Goal: Task Accomplishment & Management: Use online tool/utility

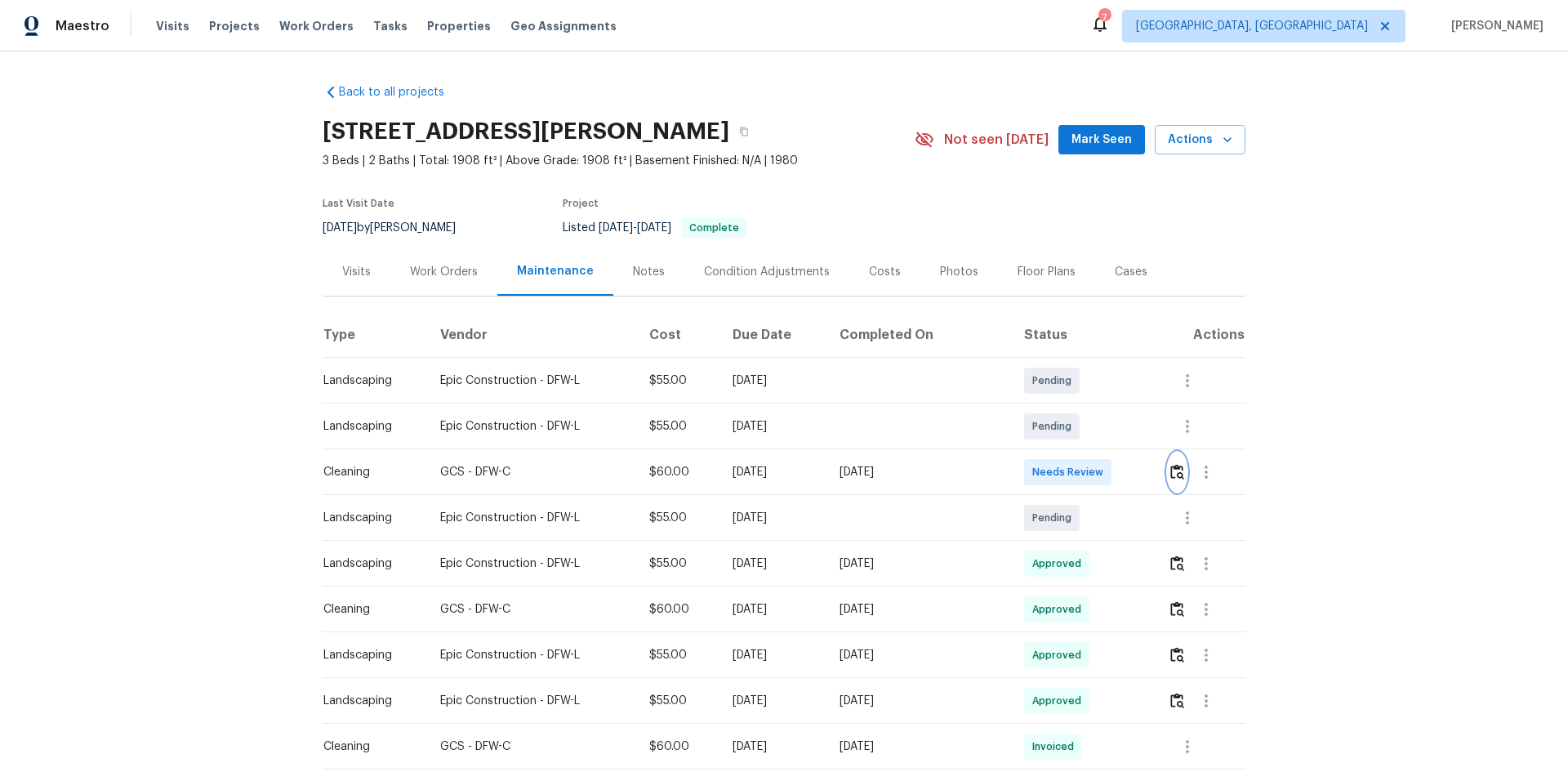
click at [1171, 468] on img "button" at bounding box center [1178, 471] width 14 height 15
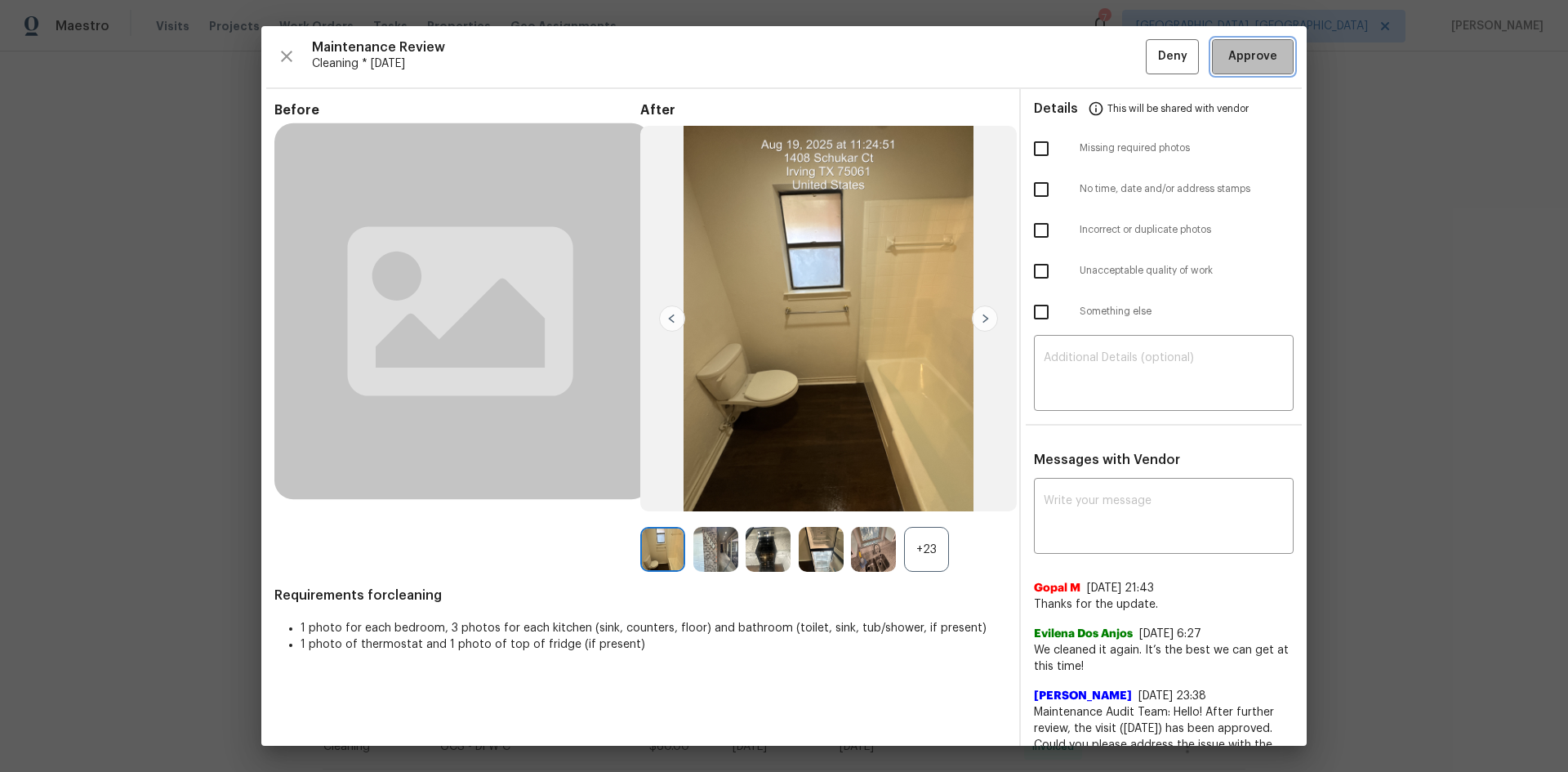
click at [1229, 56] on span "Approve" at bounding box center [1253, 56] width 49 height 20
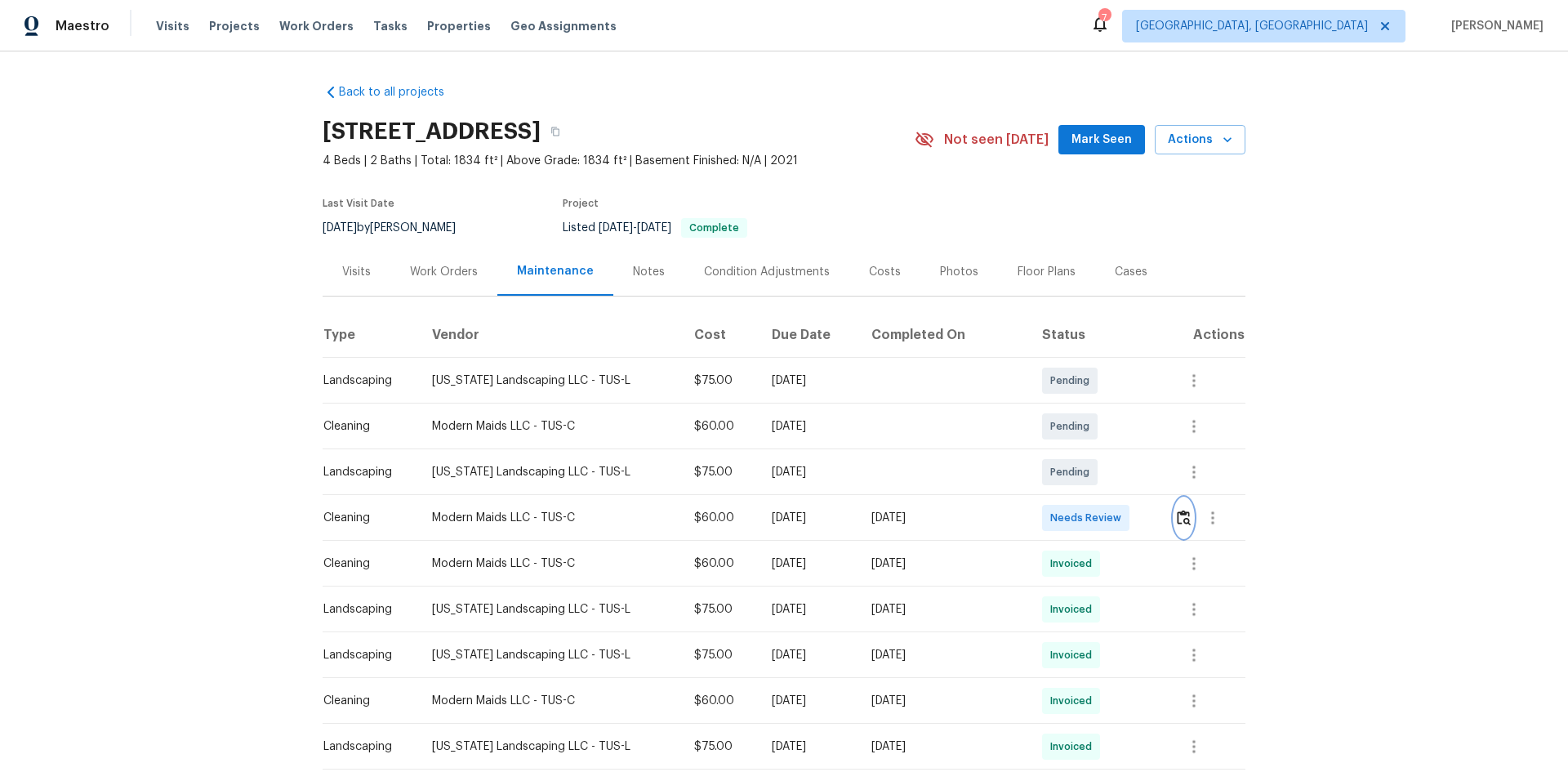
click at [1177, 517] on img "button" at bounding box center [1184, 517] width 14 height 15
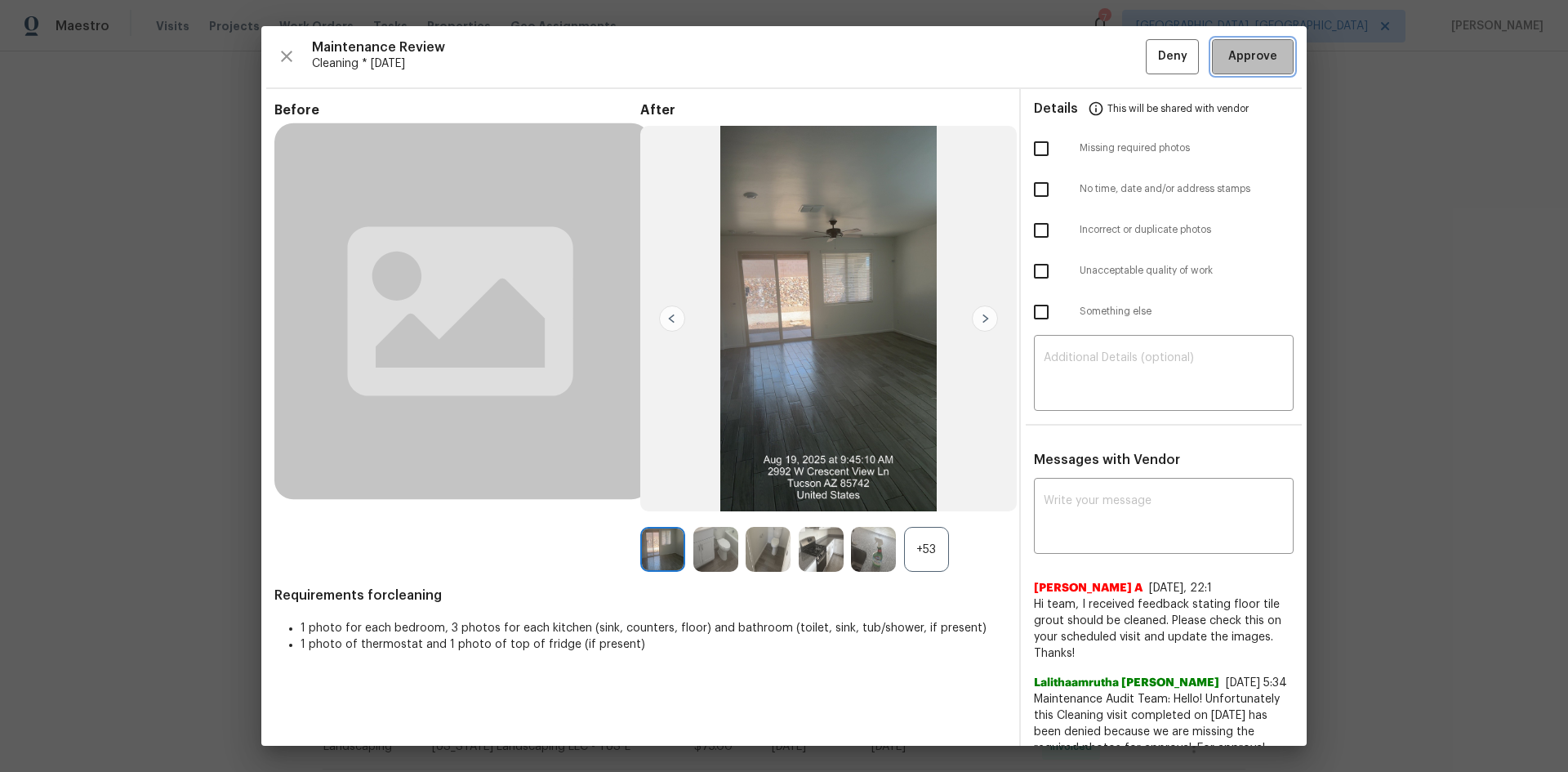
click at [1229, 61] on span "Approve" at bounding box center [1253, 56] width 49 height 20
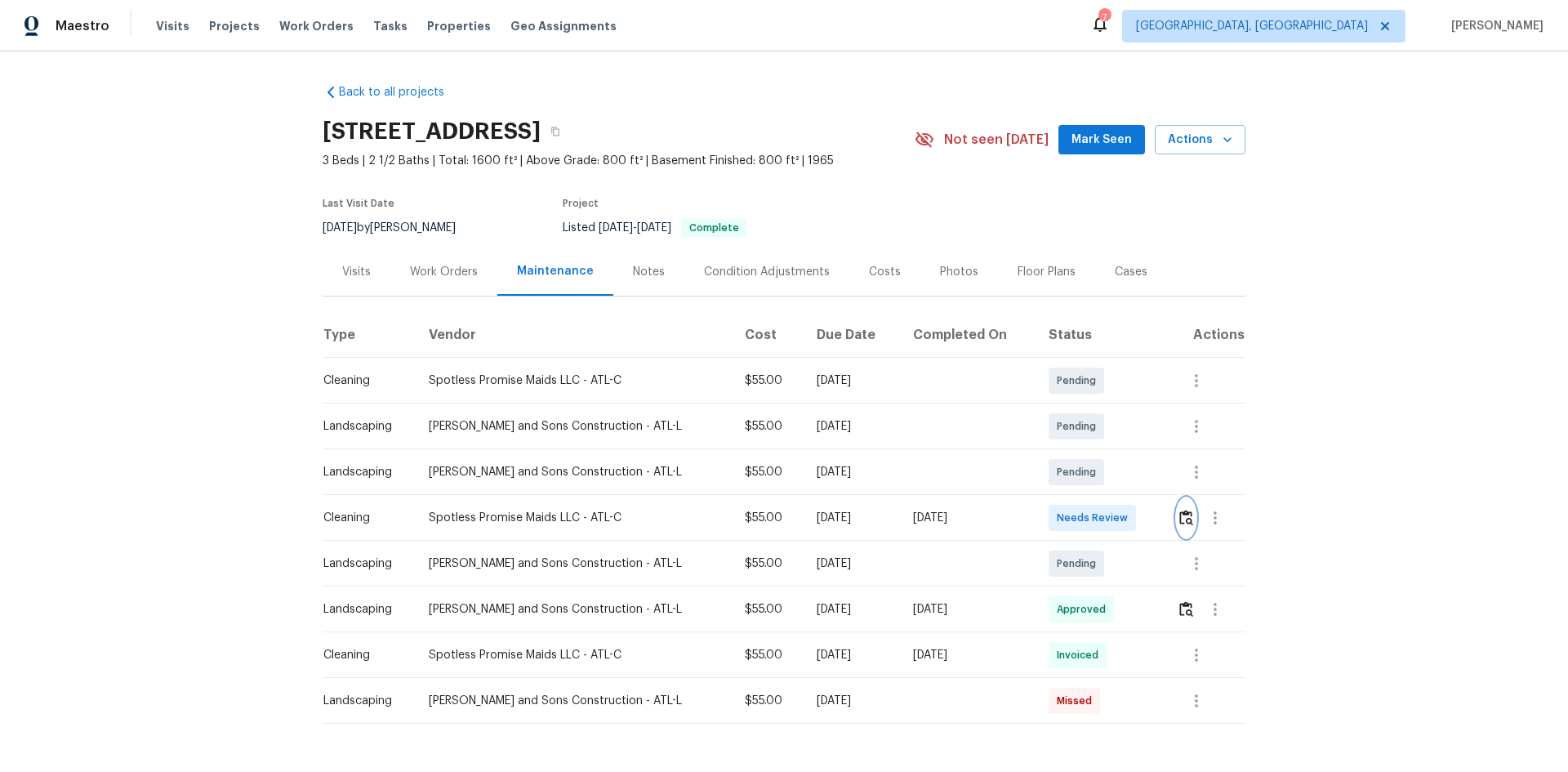
click at [1180, 513] on img "button" at bounding box center [1187, 517] width 14 height 15
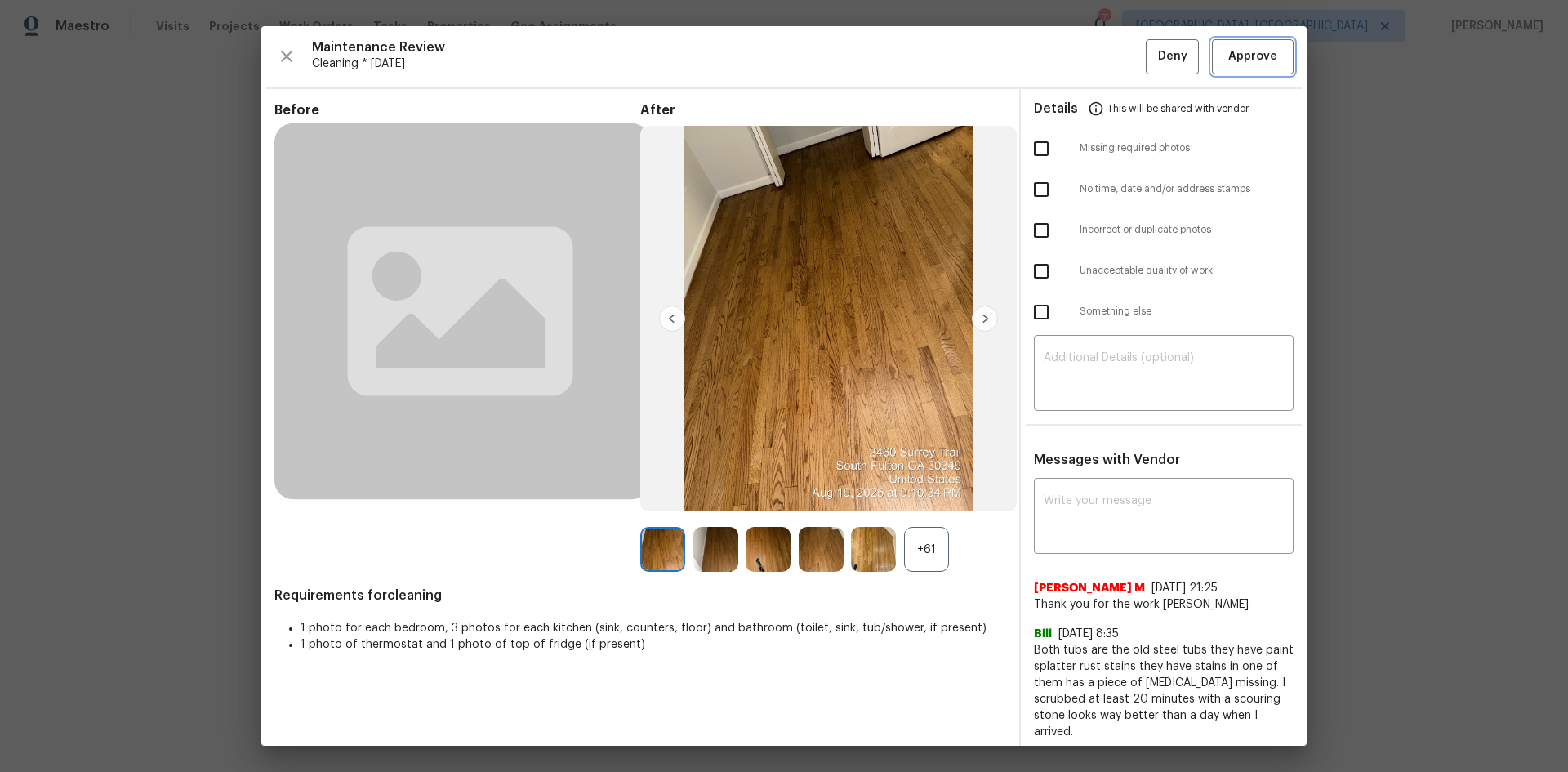
click at [1249, 52] on span "Approve" at bounding box center [1253, 56] width 49 height 20
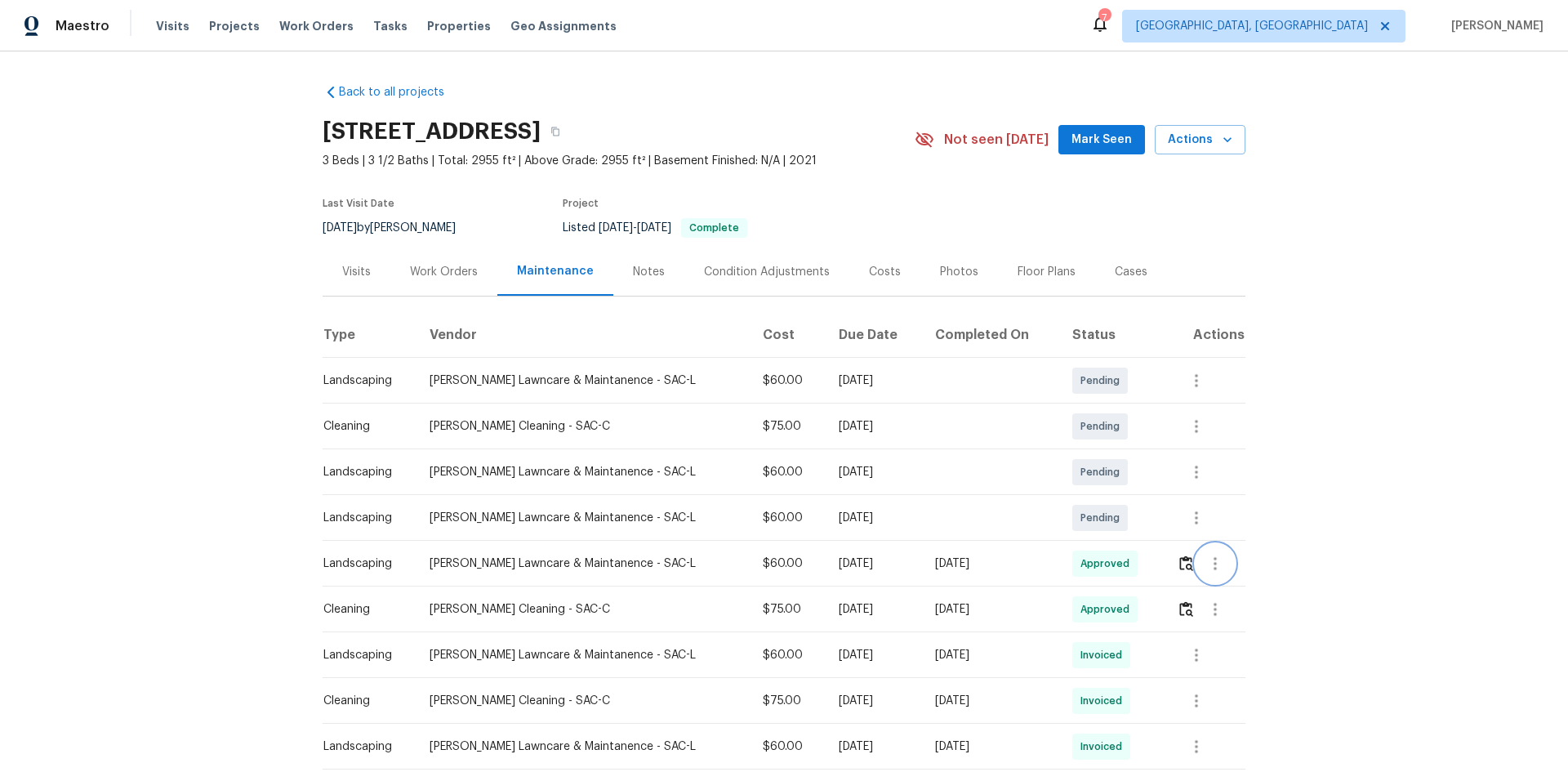
click at [1207, 562] on icon "button" at bounding box center [1215, 563] width 20 height 20
click at [1212, 584] on li "View details" at bounding box center [1246, 590] width 115 height 27
click at [1482, 392] on div at bounding box center [784, 386] width 1568 height 772
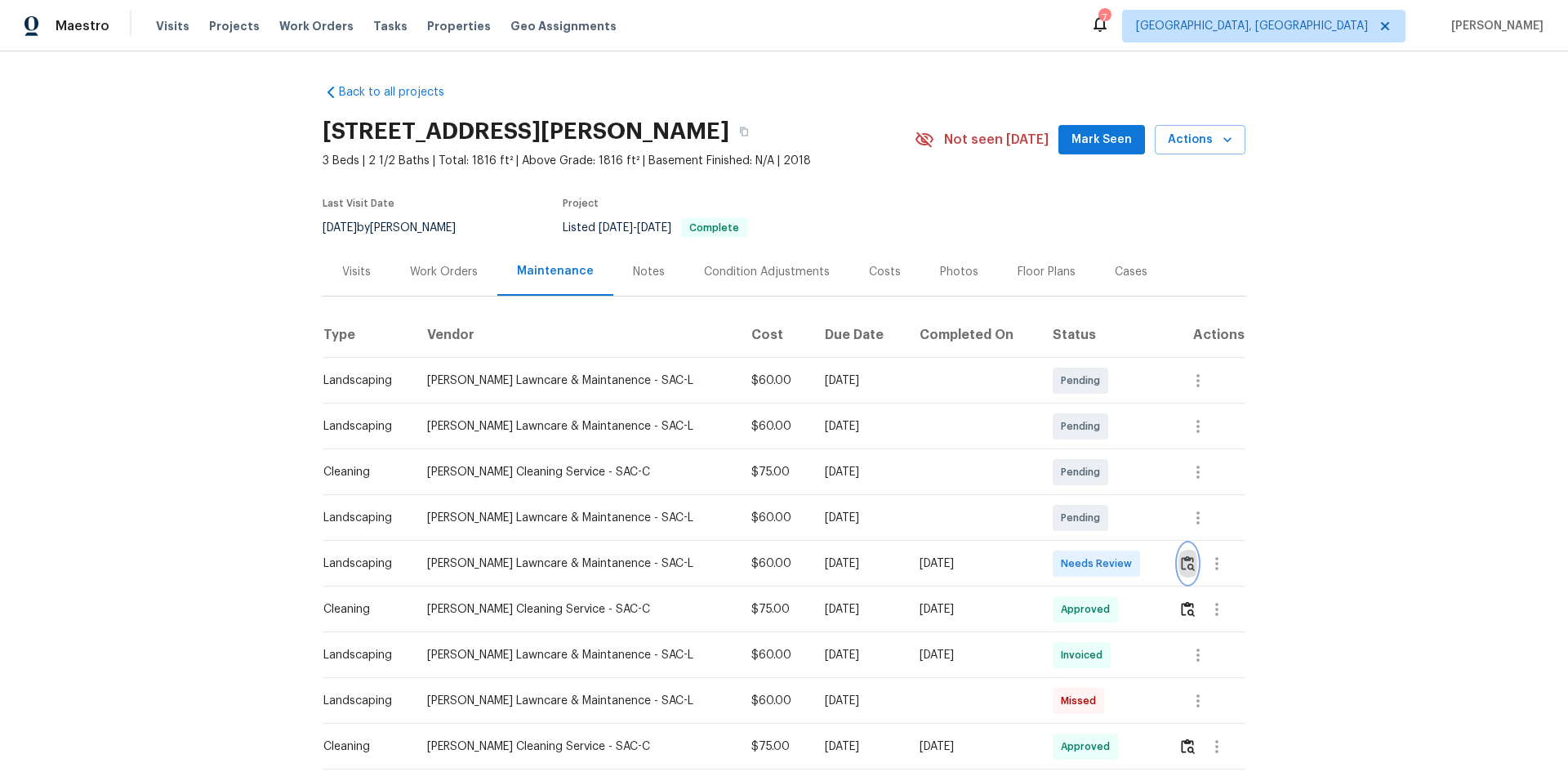
click at [1181, 561] on img "button" at bounding box center [1188, 562] width 14 height 15
click at [1181, 559] on img "button" at bounding box center [1188, 562] width 14 height 15
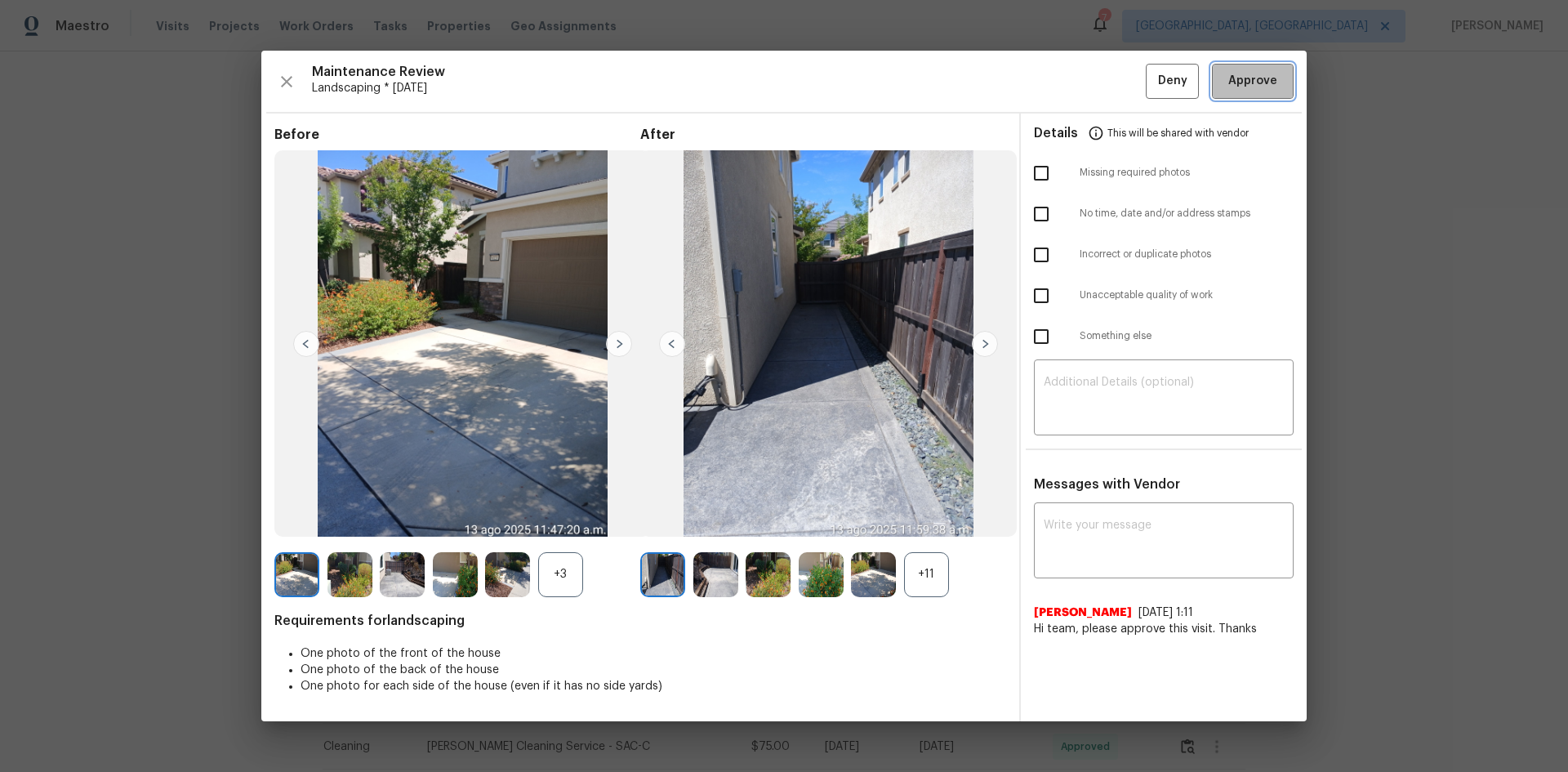
click at [1250, 84] on span "Approve" at bounding box center [1253, 81] width 49 height 20
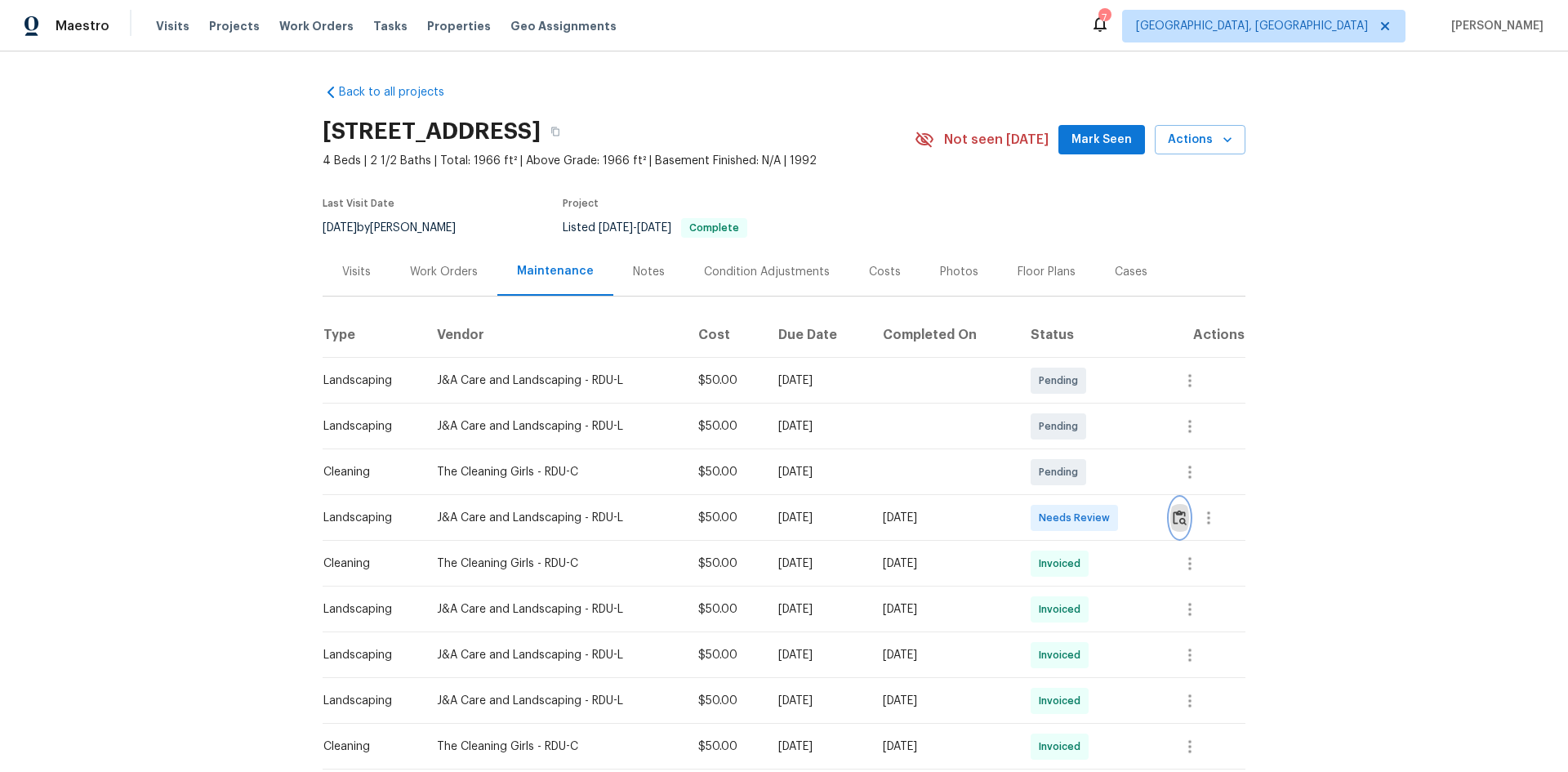
click at [1180, 517] on img "button" at bounding box center [1180, 517] width 14 height 15
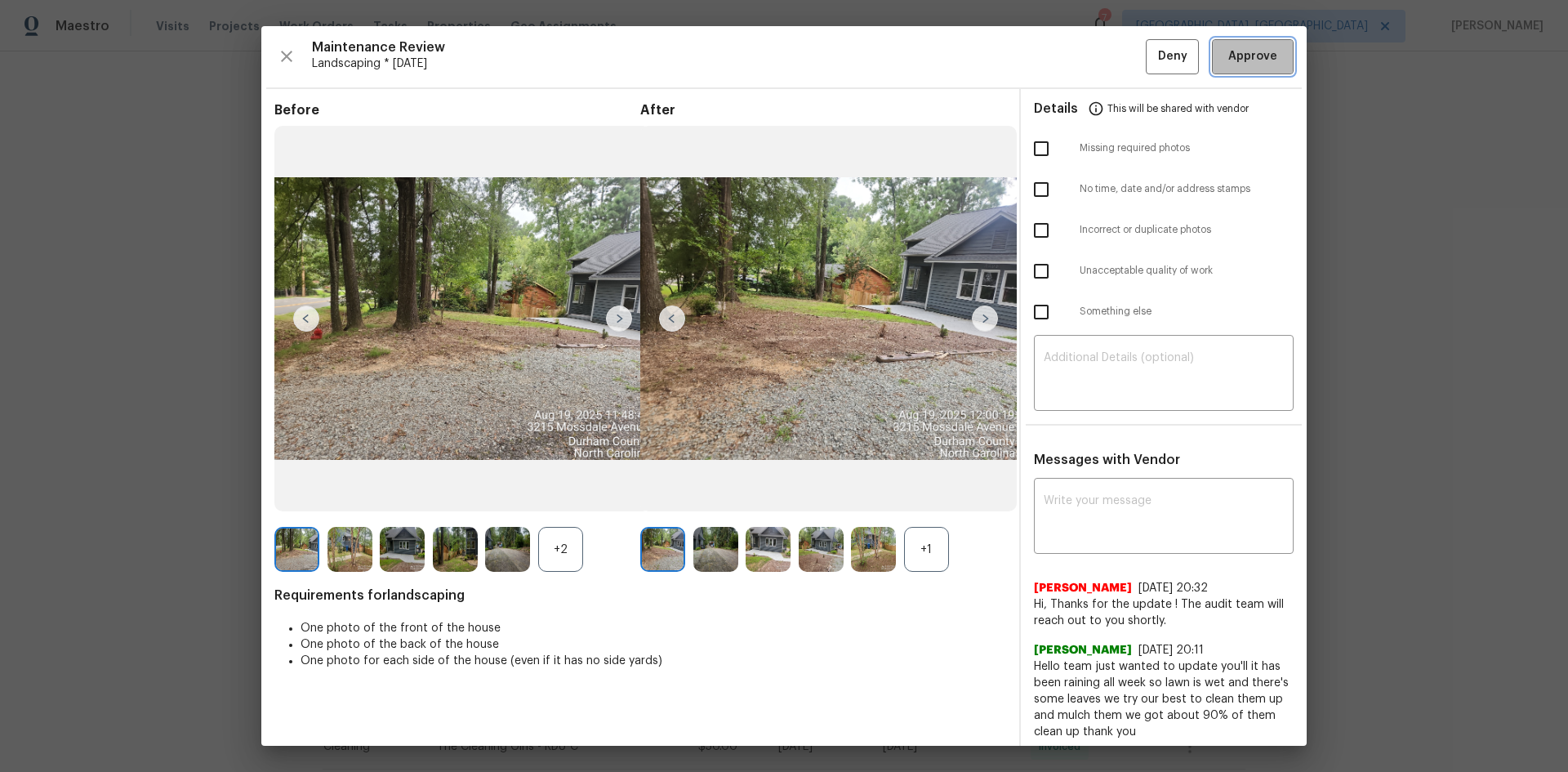
click at [1237, 52] on span "Approve" at bounding box center [1253, 56] width 49 height 20
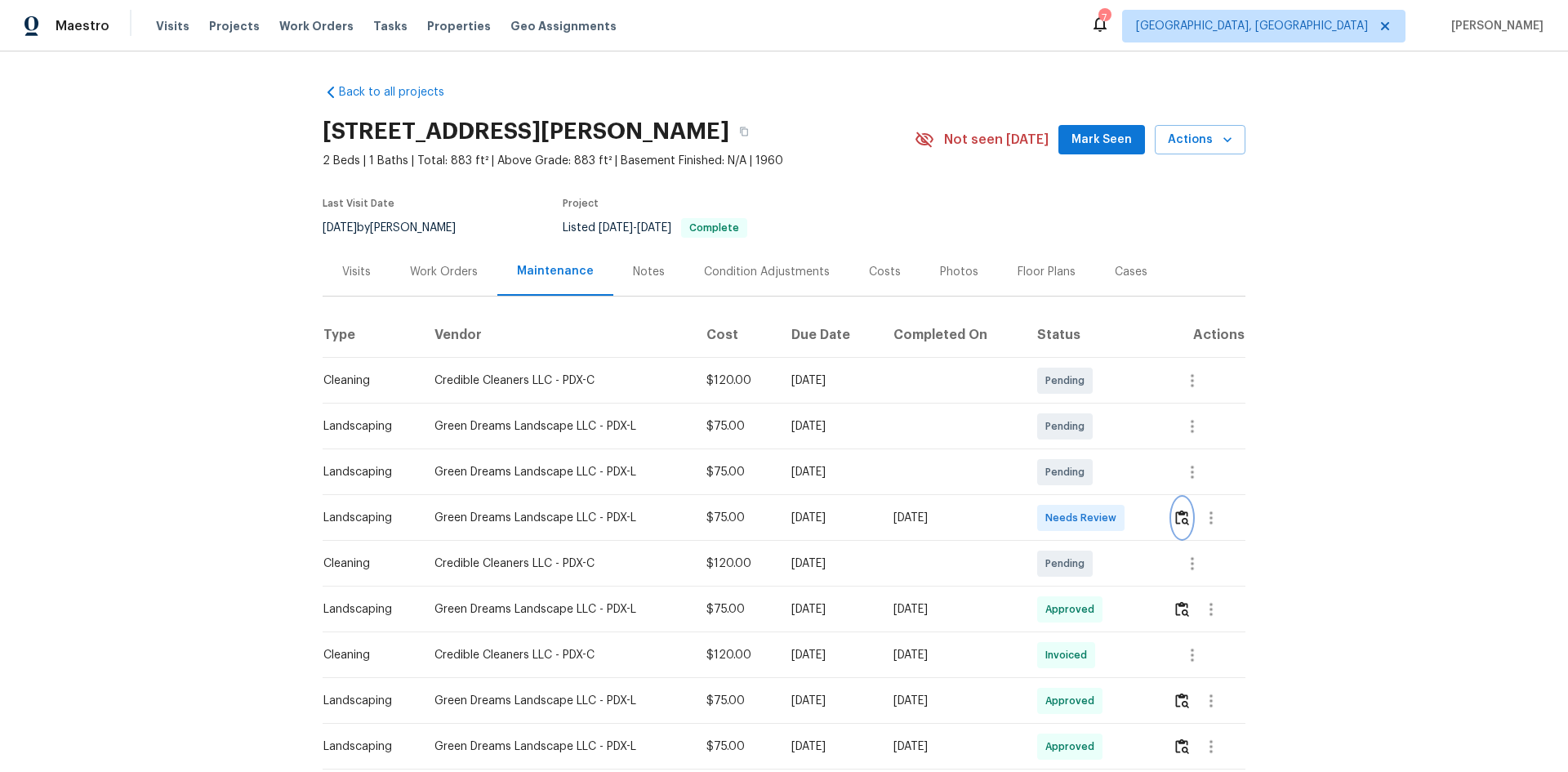
click at [1181, 520] on img "button" at bounding box center [1182, 517] width 14 height 15
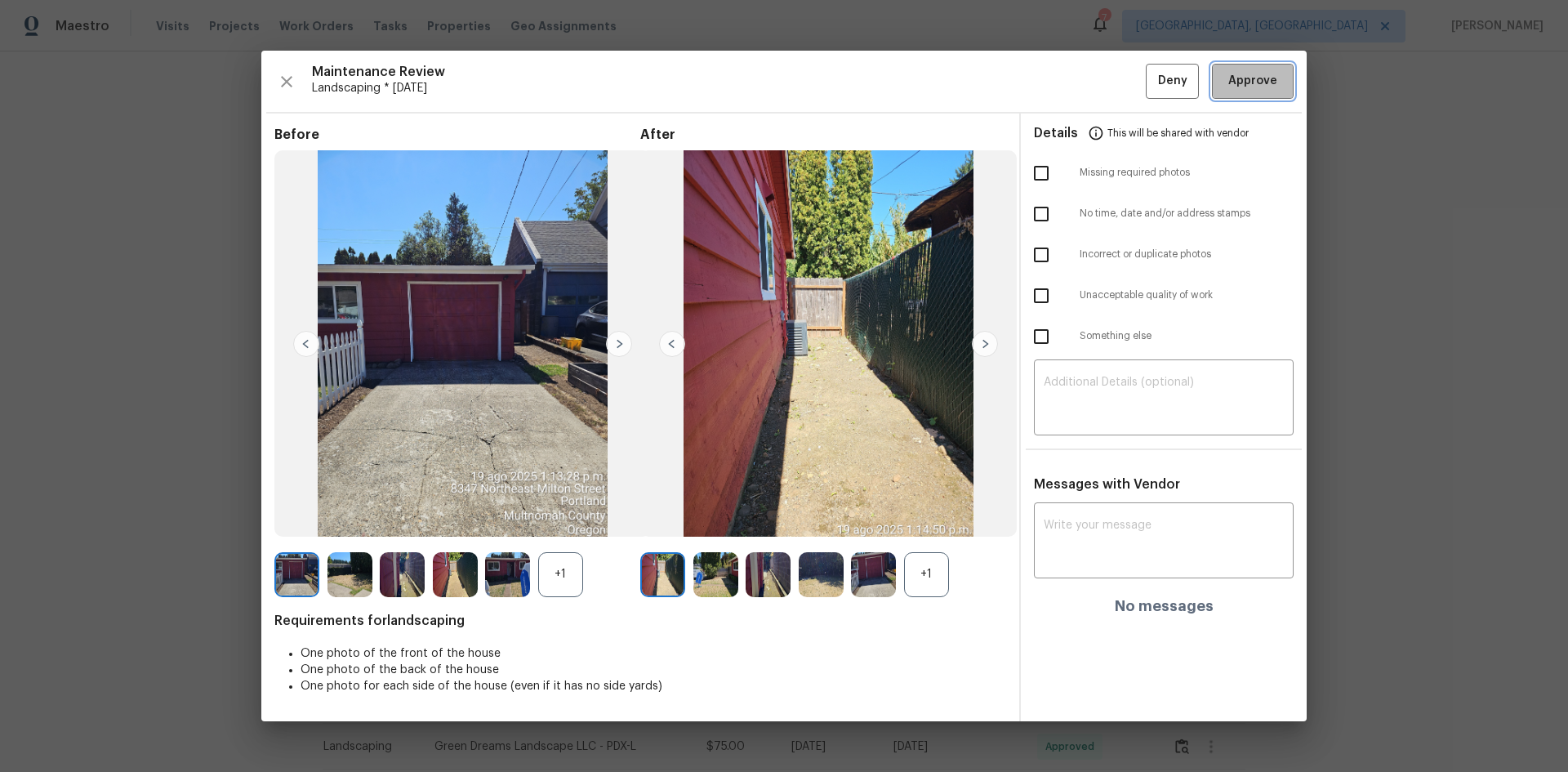
click at [1246, 76] on span "Approve" at bounding box center [1253, 81] width 49 height 20
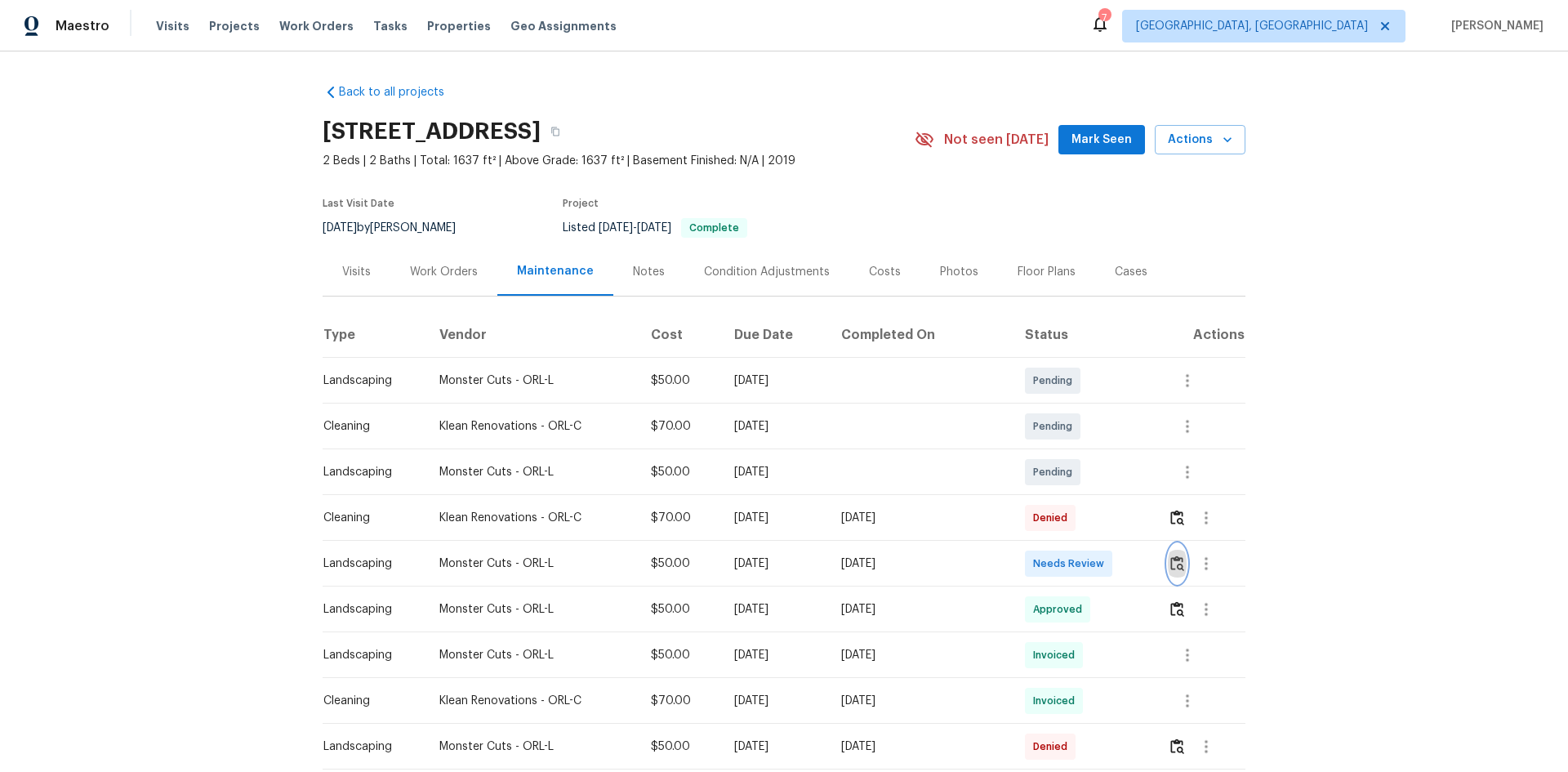
click at [1176, 557] on img "button" at bounding box center [1178, 562] width 14 height 15
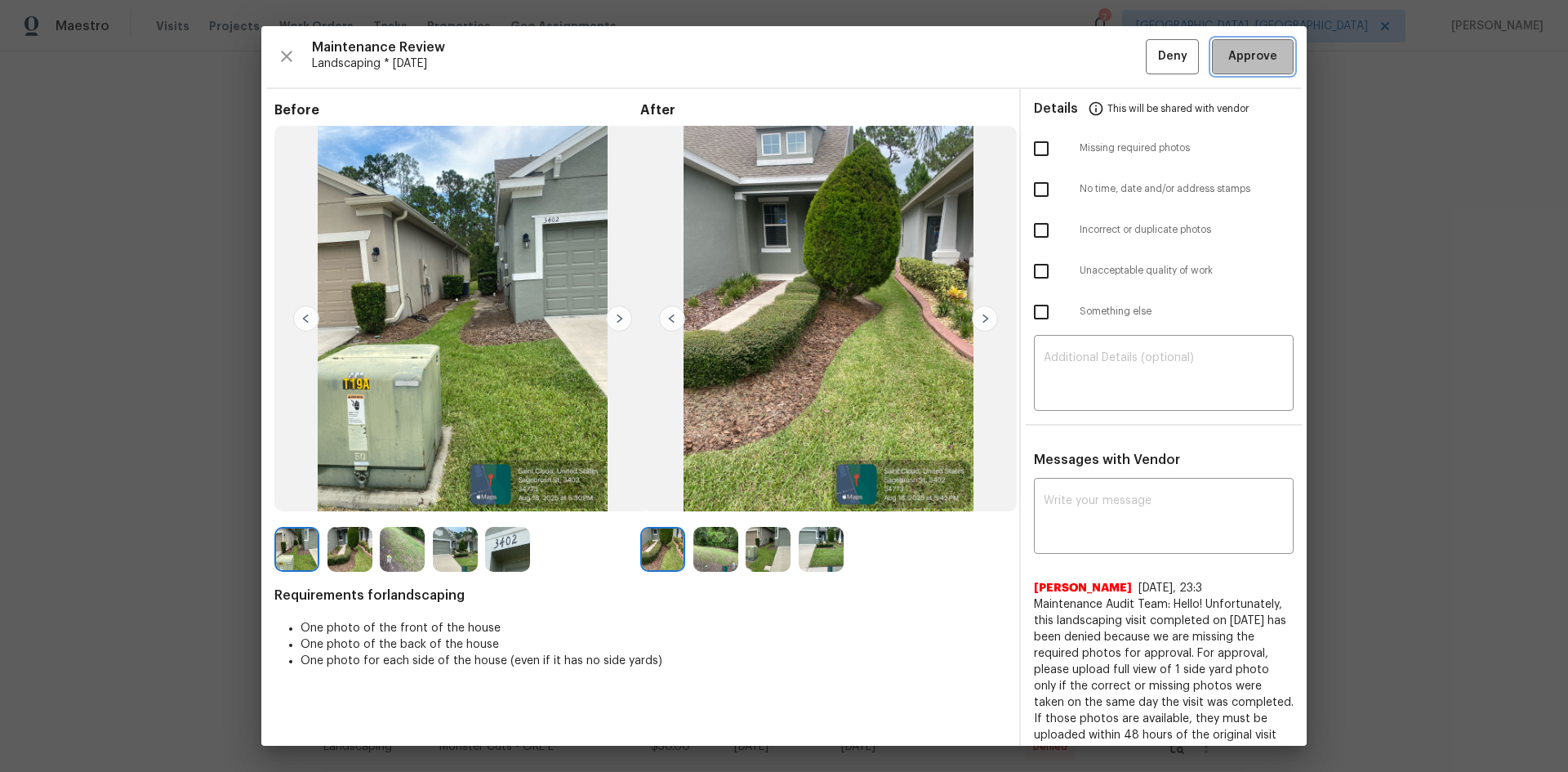
click at [1250, 68] on button "Approve" at bounding box center [1253, 57] width 82 height 36
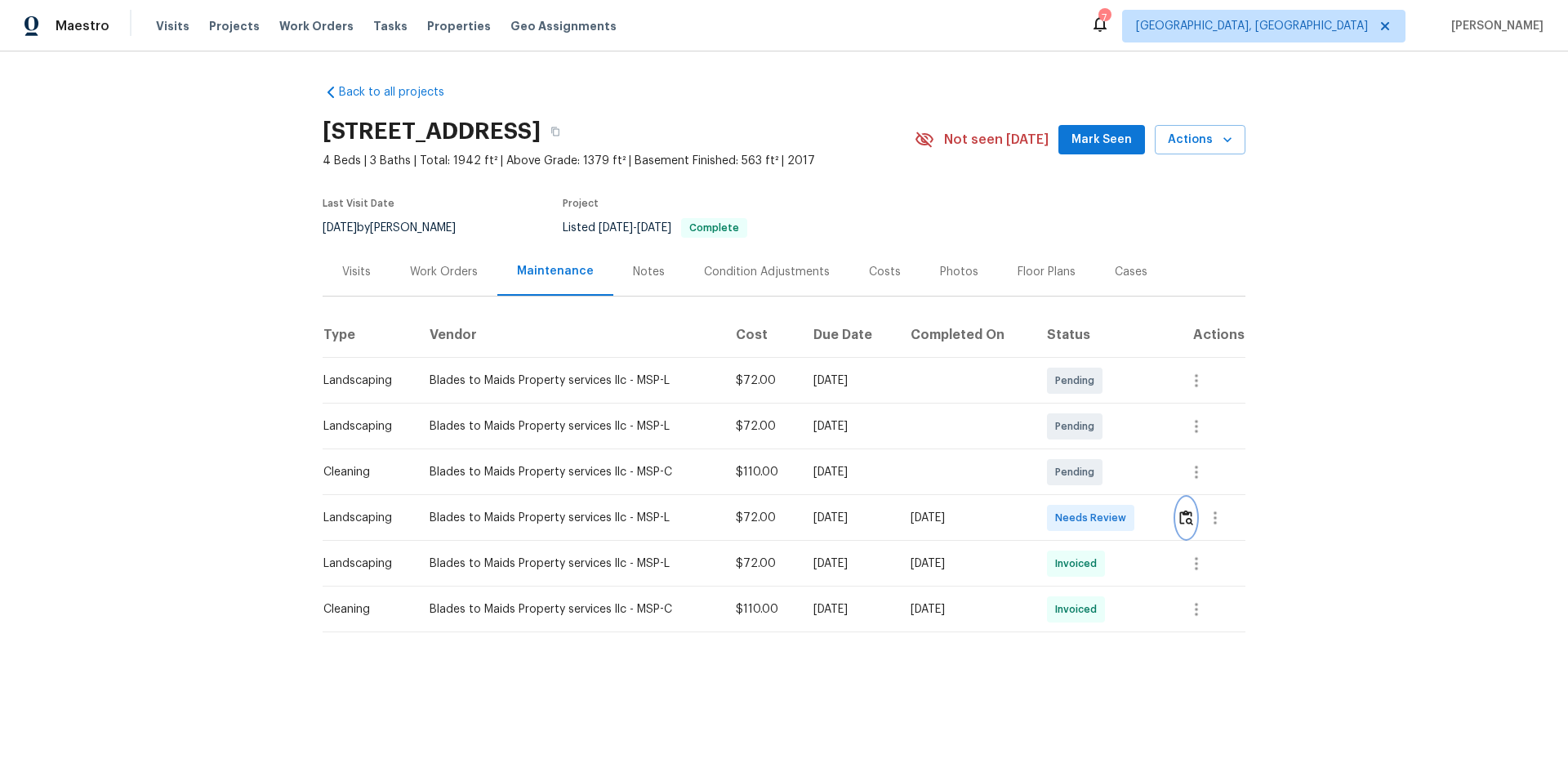
click at [1185, 515] on img "button" at bounding box center [1187, 517] width 14 height 15
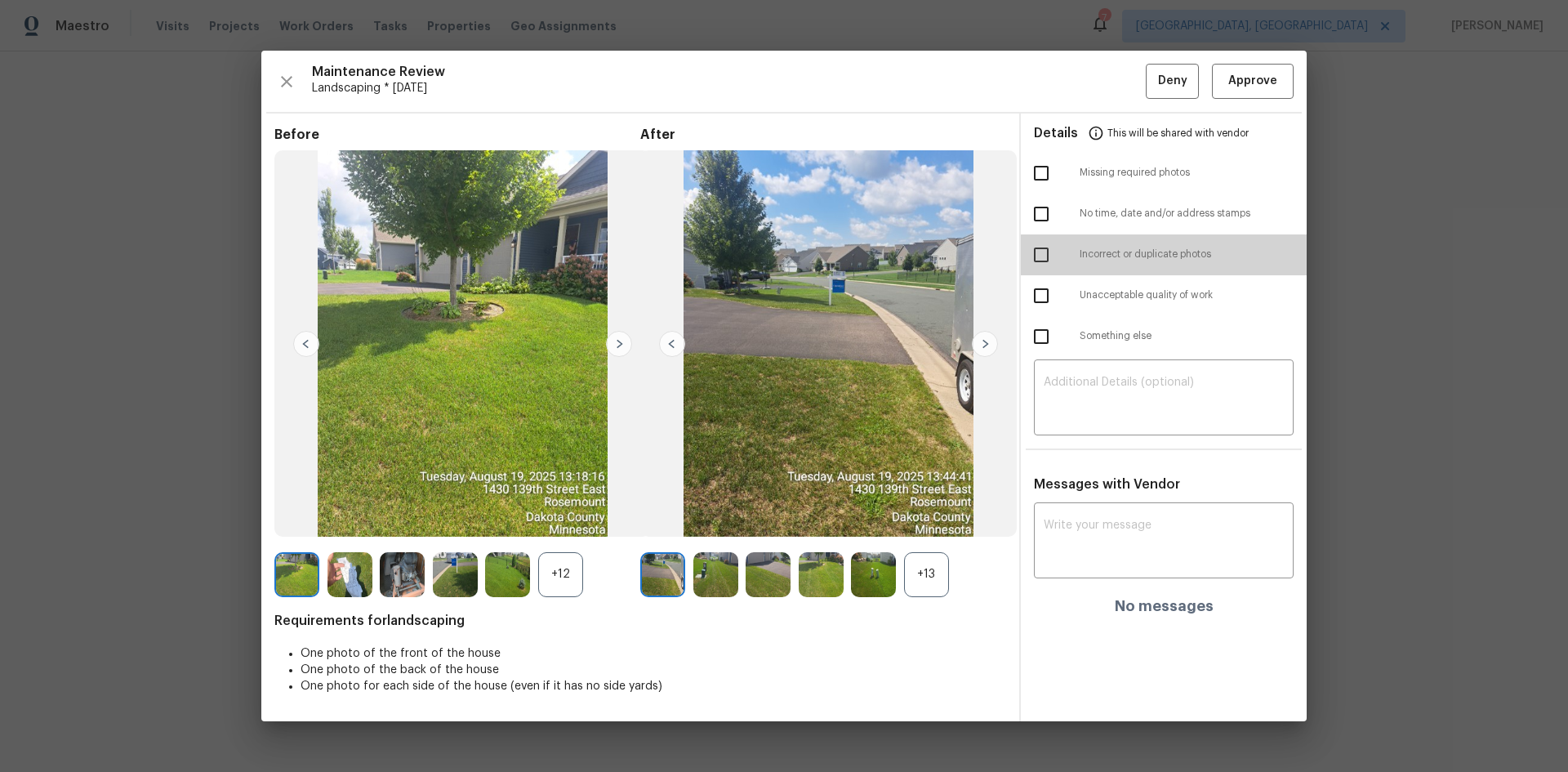
click at [1046, 253] on input "checkbox" at bounding box center [1041, 255] width 35 height 35
checkbox input "true"
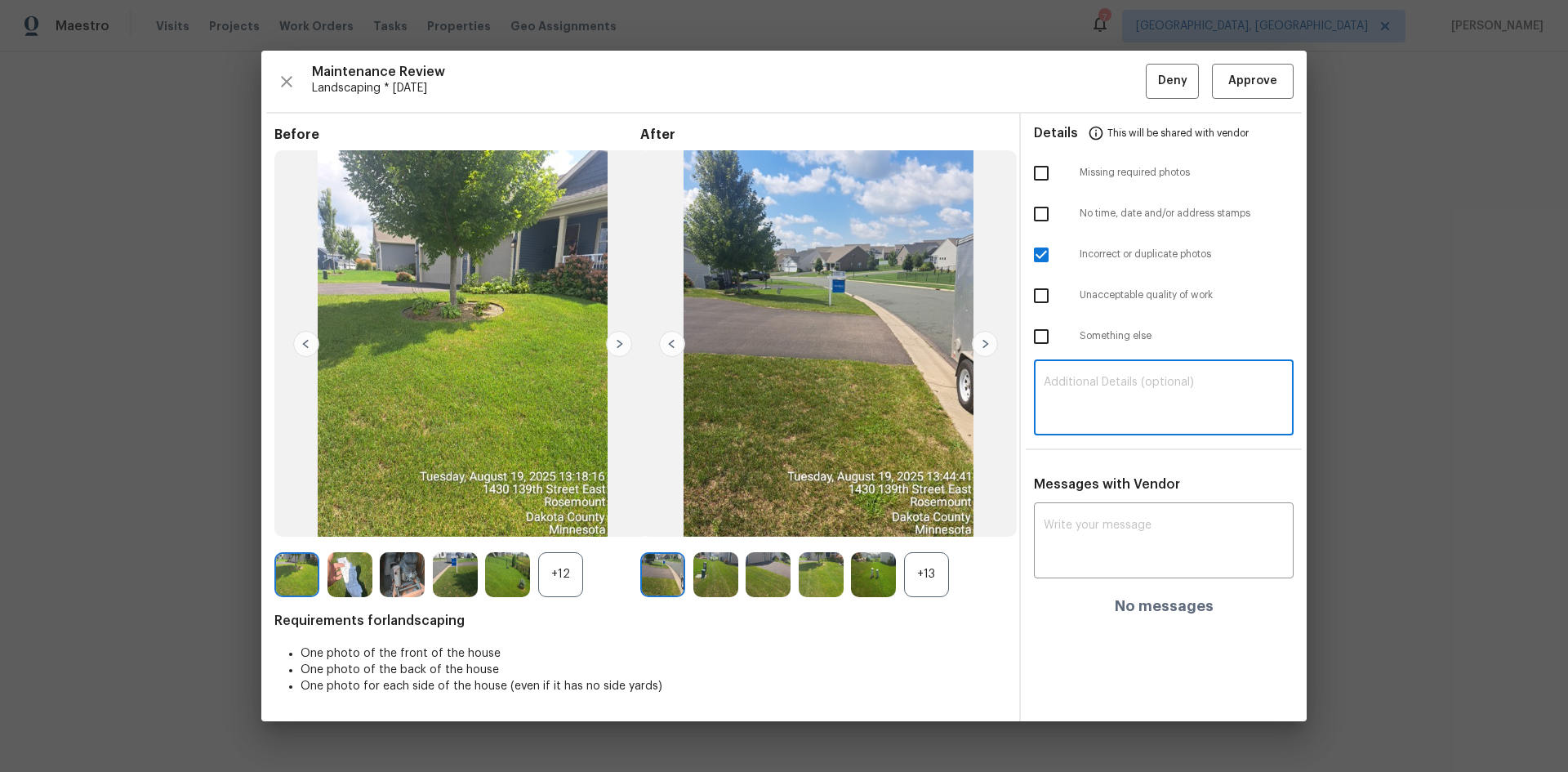
click at [1094, 387] on textarea at bounding box center [1164, 399] width 240 height 45
paste textarea "Maintenance Audit Team: Hello! Unfortunately this Landscaping visit completed o…"
type textarea "Maintenance Audit Team: Hello! Unfortunately this Landscaping visit completed o…"
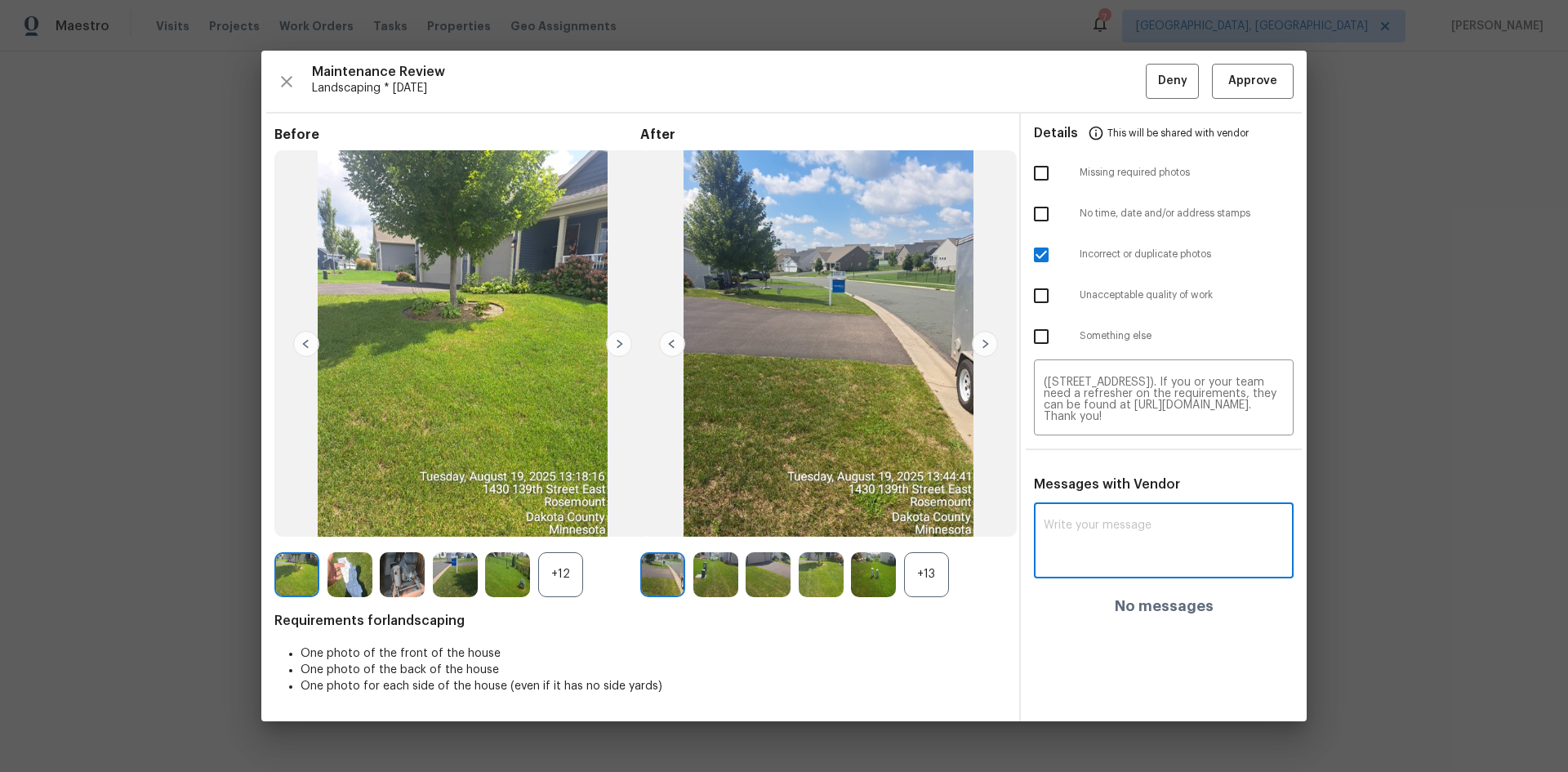
click at [1094, 551] on textarea at bounding box center [1164, 542] width 240 height 45
paste textarea "Maintenance Audit Team: Hello! Unfortunately this Landscaping visit completed o…"
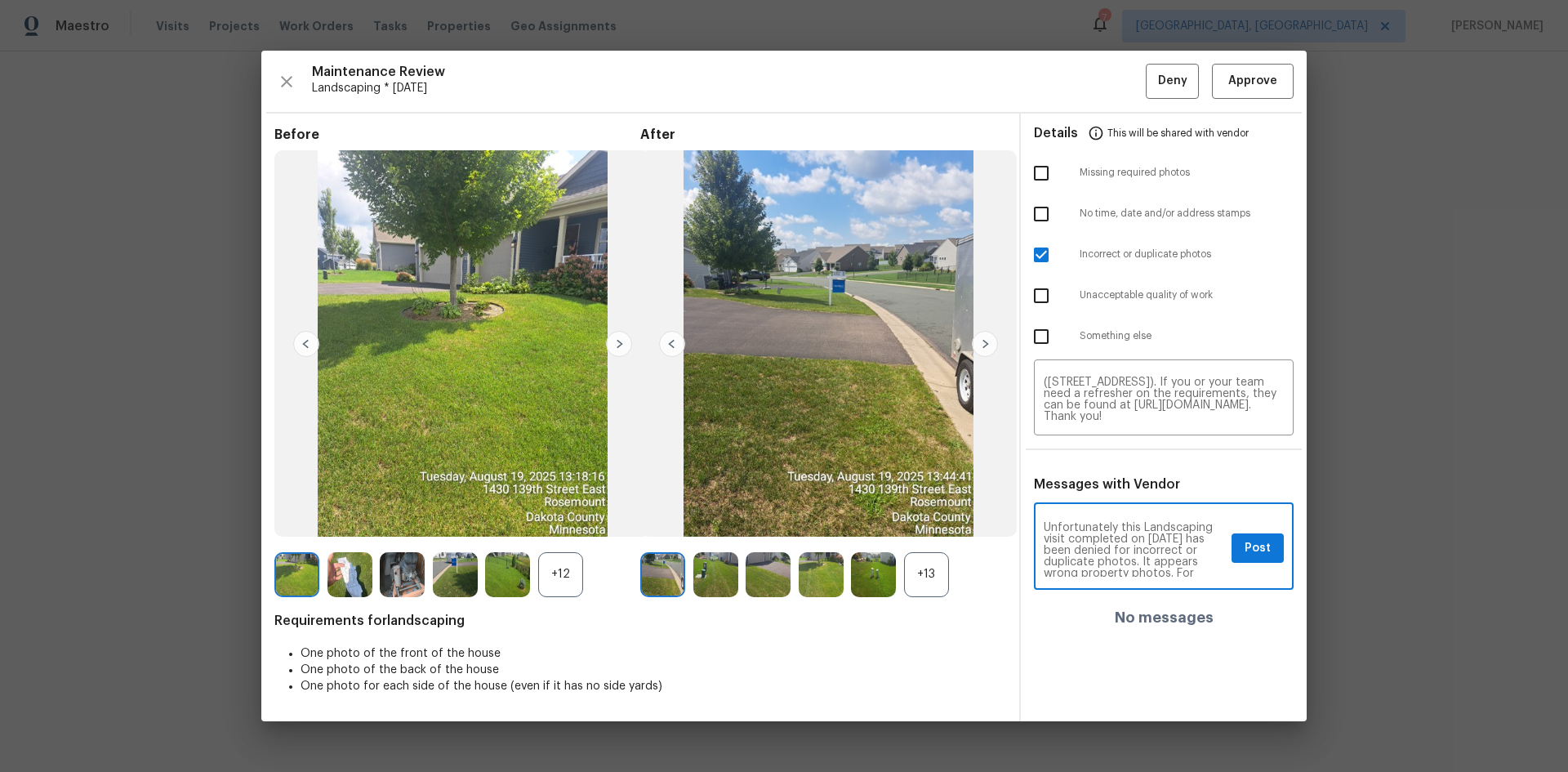
scroll to position [0, 0]
type textarea "Maintenance Audit Team: Hello! Unfortunately this Landscaping visit completed o…"
click at [1272, 543] on button "Post" at bounding box center [1257, 548] width 52 height 30
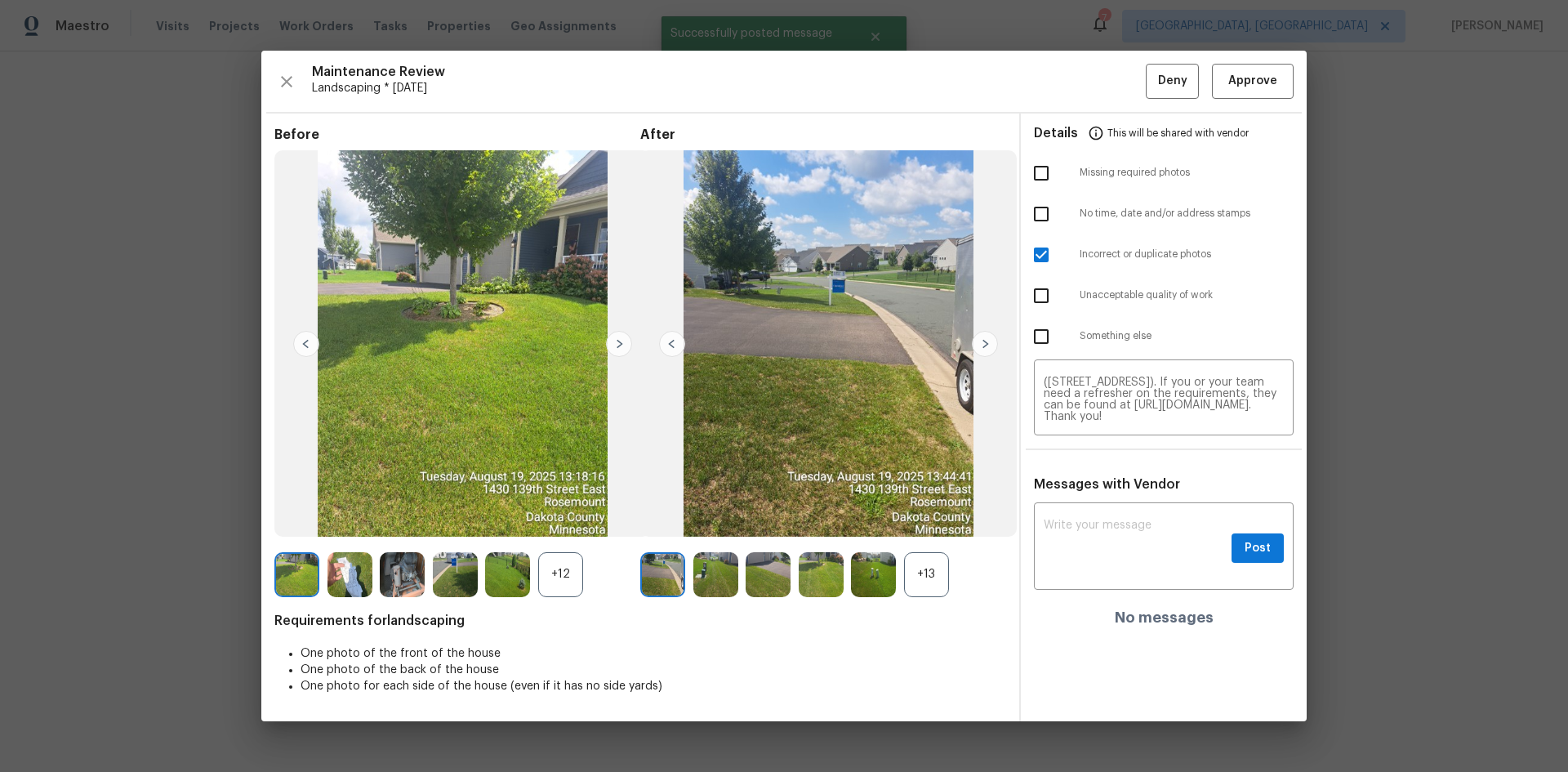
scroll to position [0, 0]
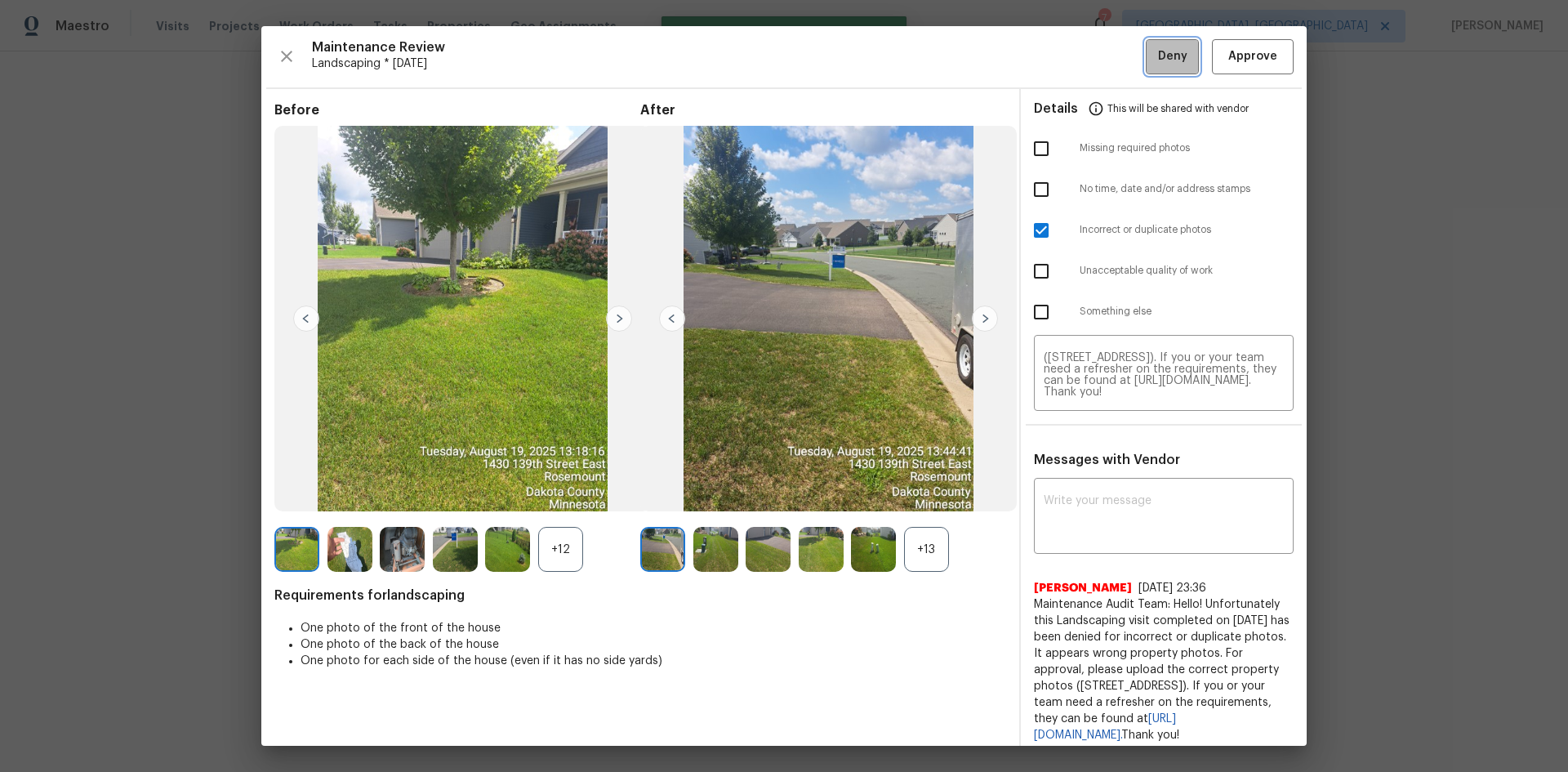
click at [1146, 61] on button "Deny" at bounding box center [1173, 57] width 53 height 36
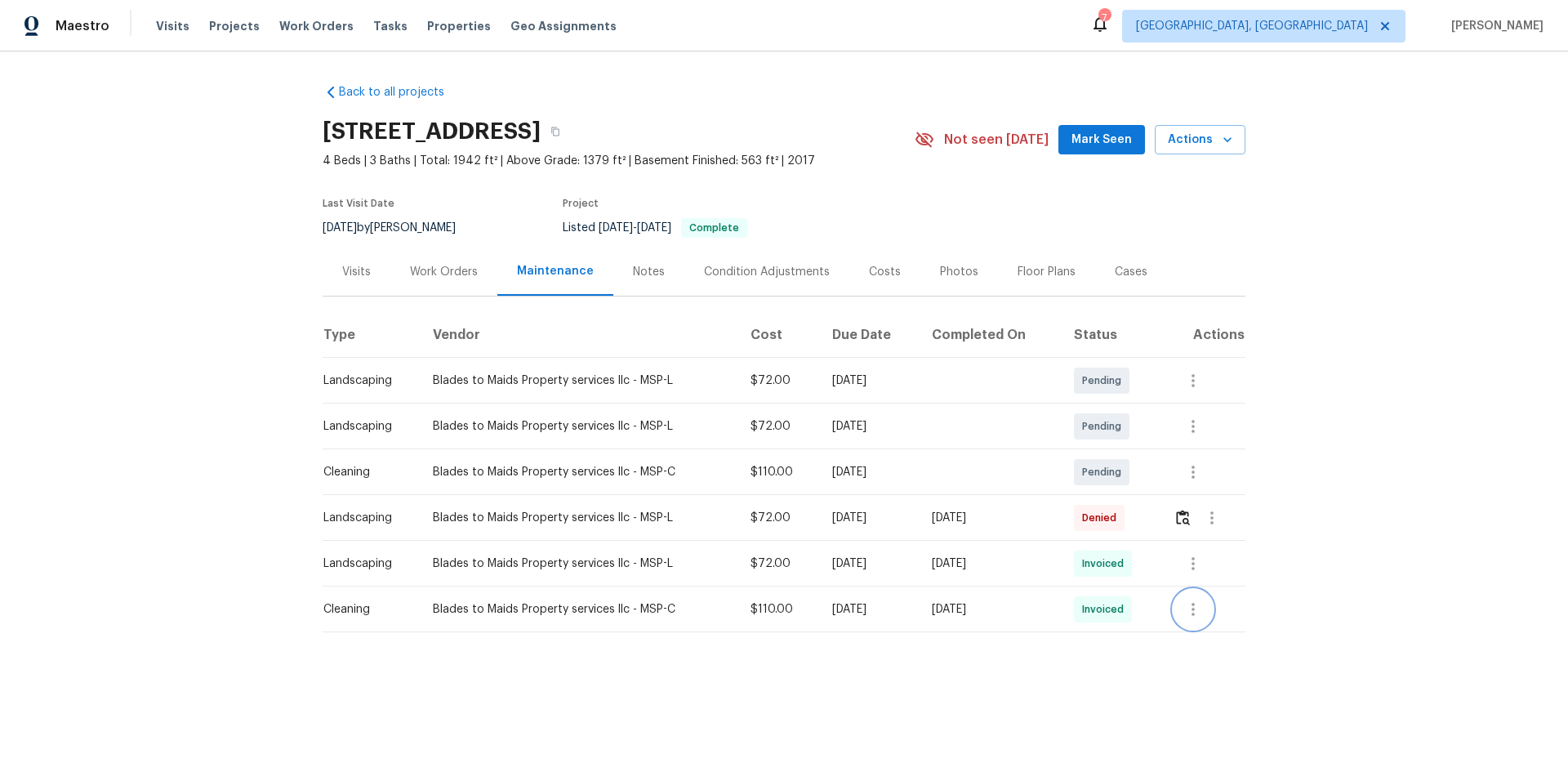
click at [1186, 609] on icon "button" at bounding box center [1193, 609] width 20 height 20
click at [1187, 561] on div at bounding box center [784, 386] width 1568 height 772
click at [1191, 569] on icon "button" at bounding box center [1193, 563] width 4 height 13
click at [1186, 583] on li "View details" at bounding box center [1228, 590] width 115 height 27
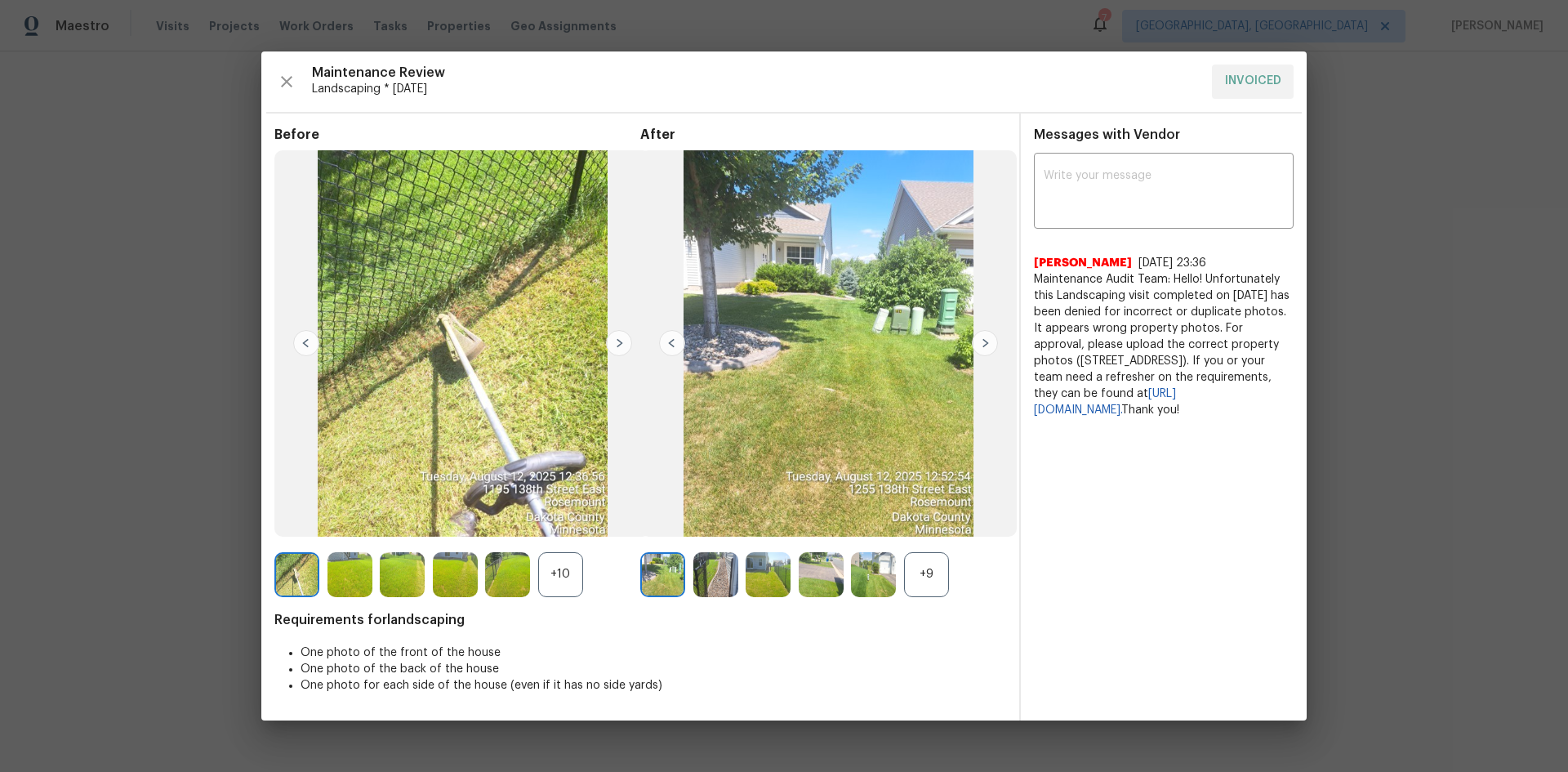
click at [982, 346] on img at bounding box center [984, 342] width 26 height 26
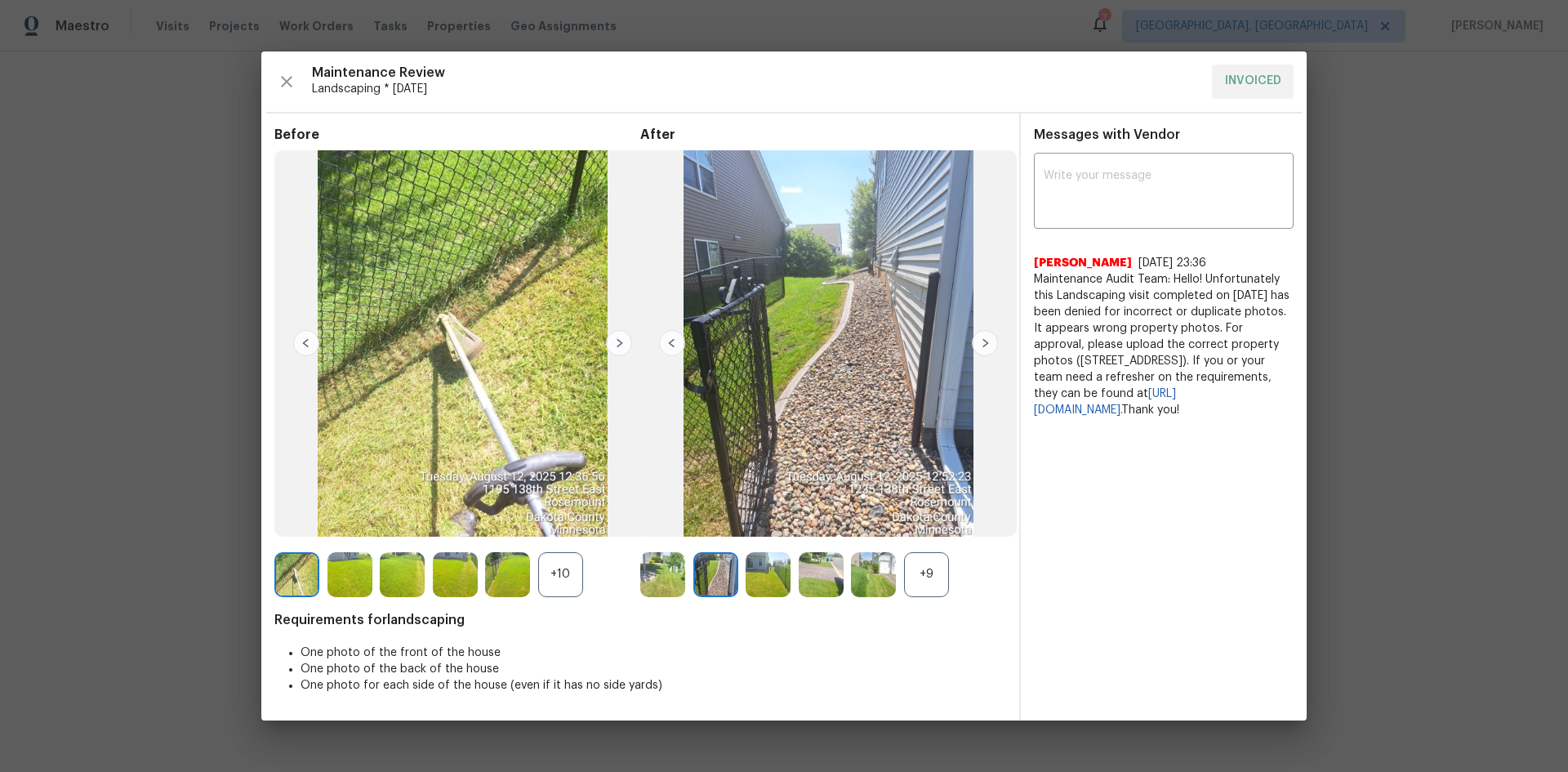
click at [982, 346] on img at bounding box center [984, 342] width 26 height 26
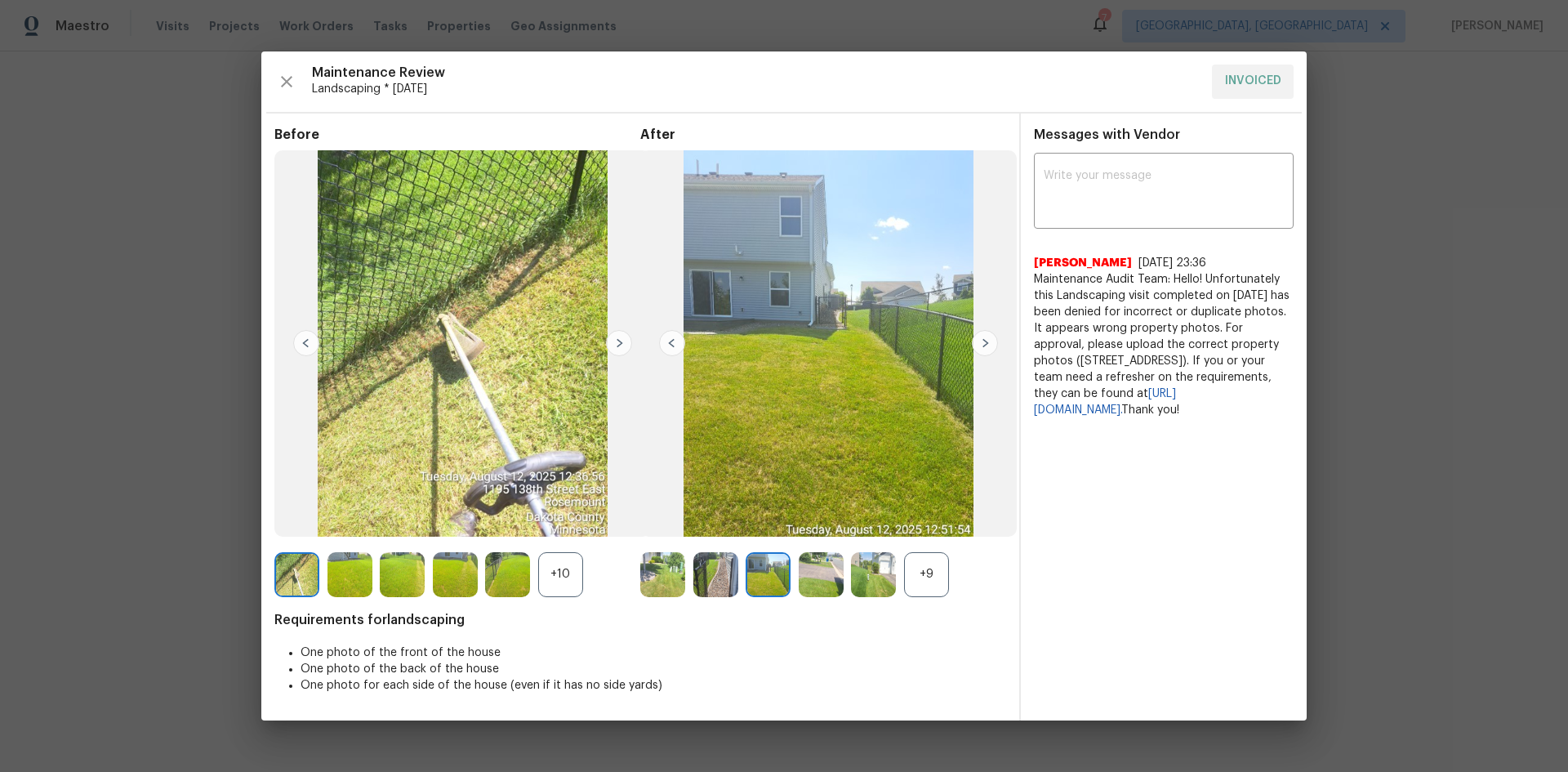
click at [982, 346] on img at bounding box center [984, 342] width 26 height 26
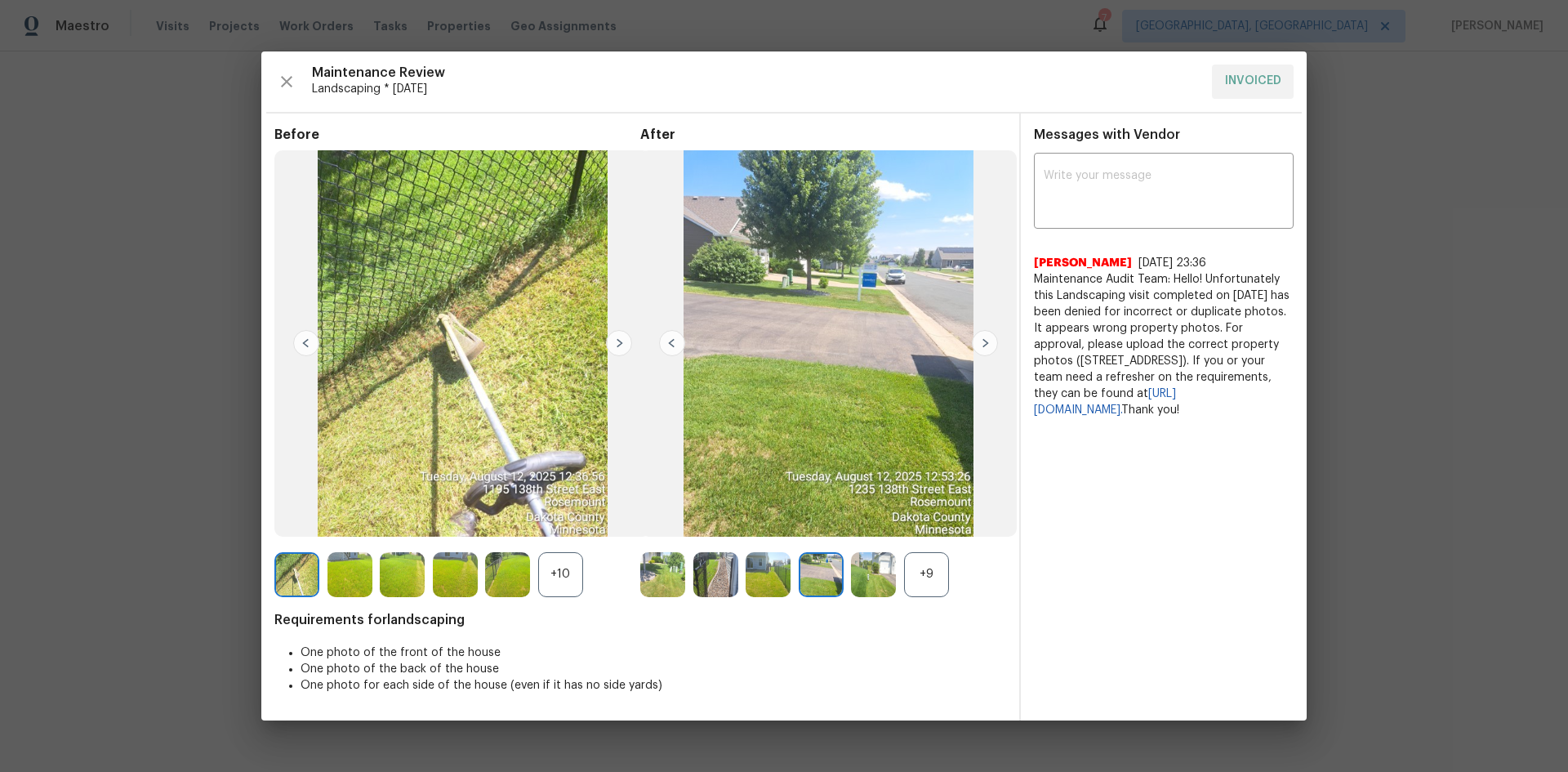
click at [982, 346] on img at bounding box center [984, 342] width 26 height 26
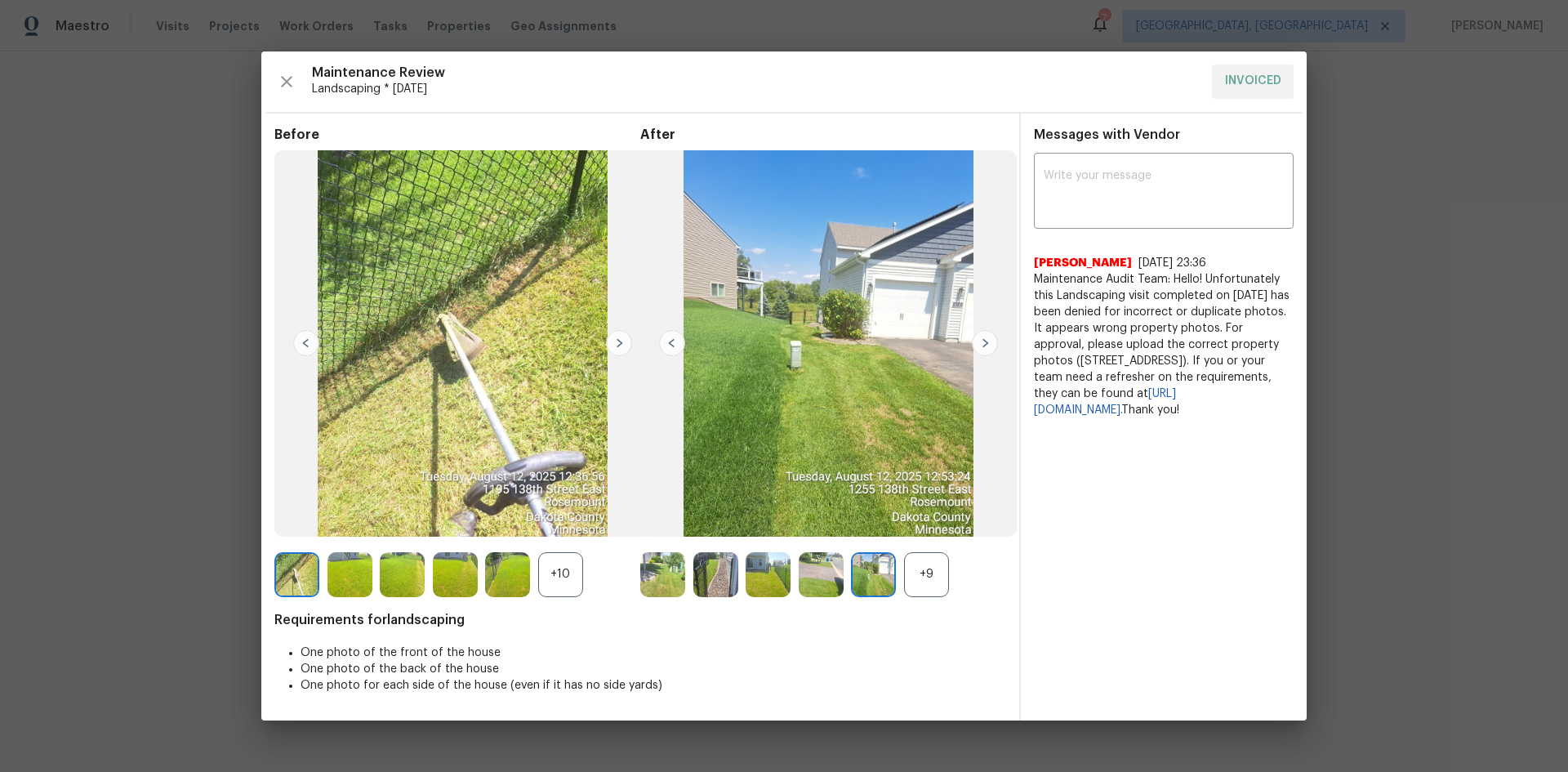
click at [982, 346] on img at bounding box center [984, 342] width 26 height 26
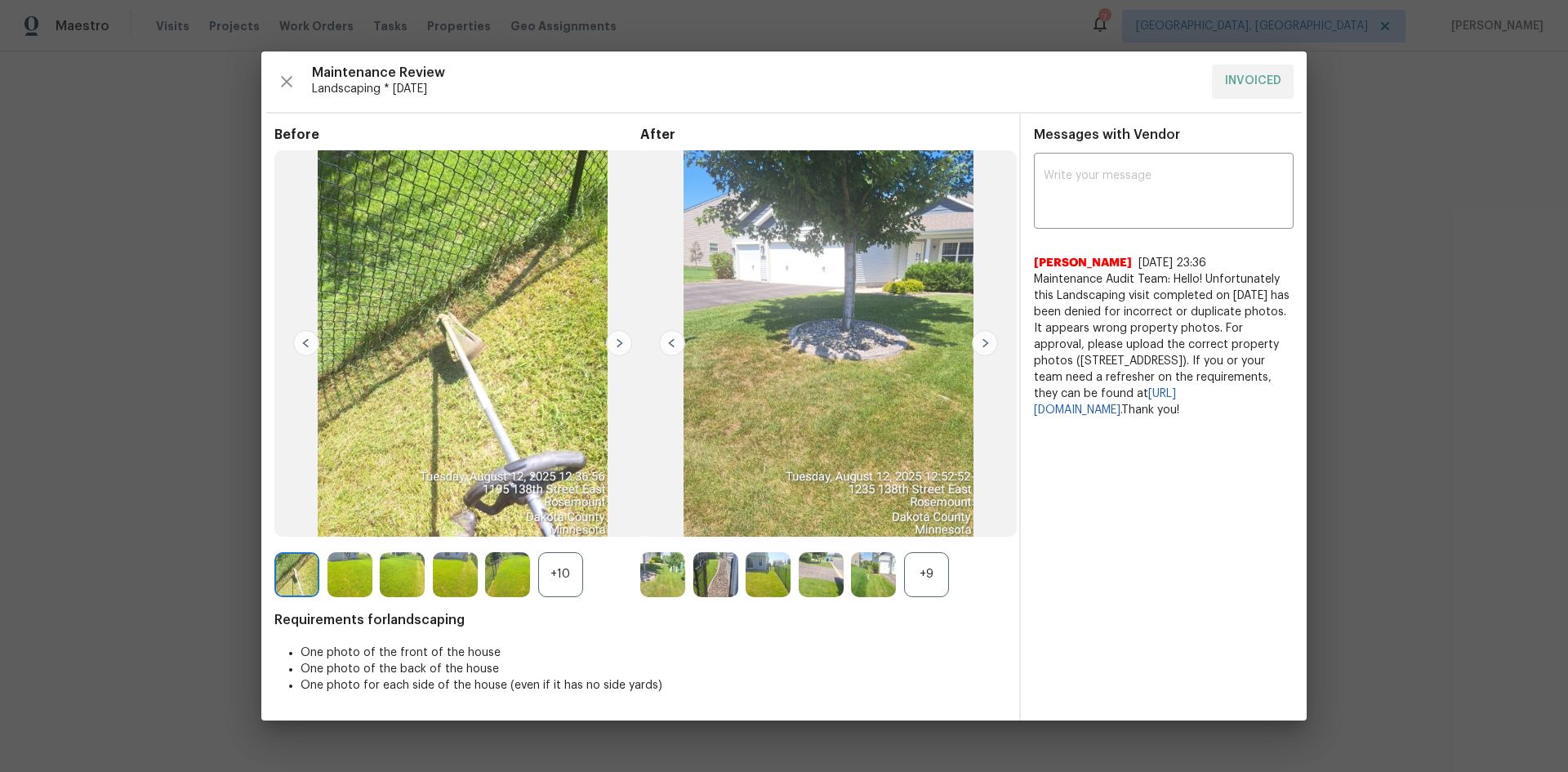
click at [982, 346] on img at bounding box center [984, 342] width 26 height 26
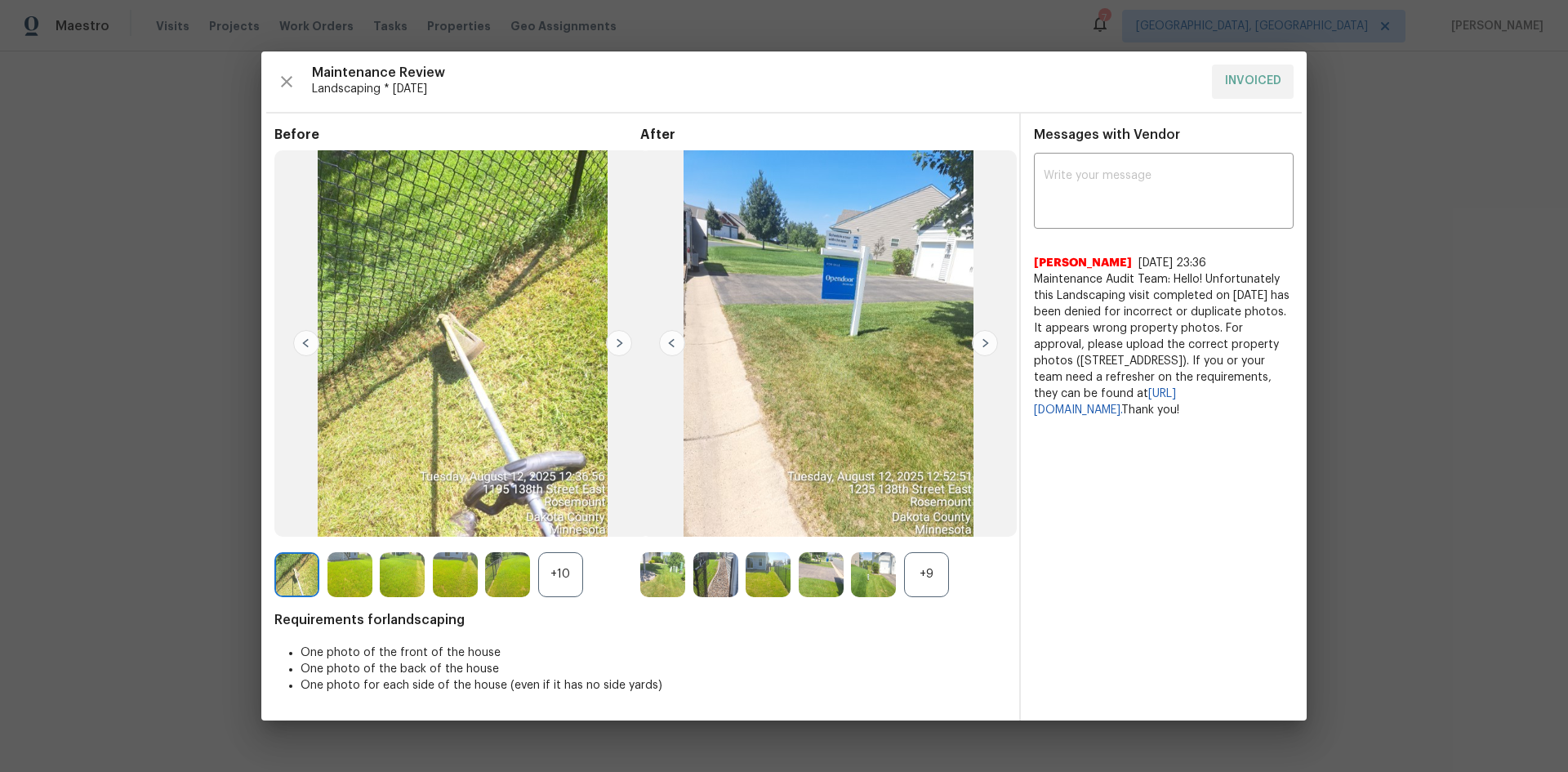
click at [982, 346] on img at bounding box center [984, 342] width 26 height 26
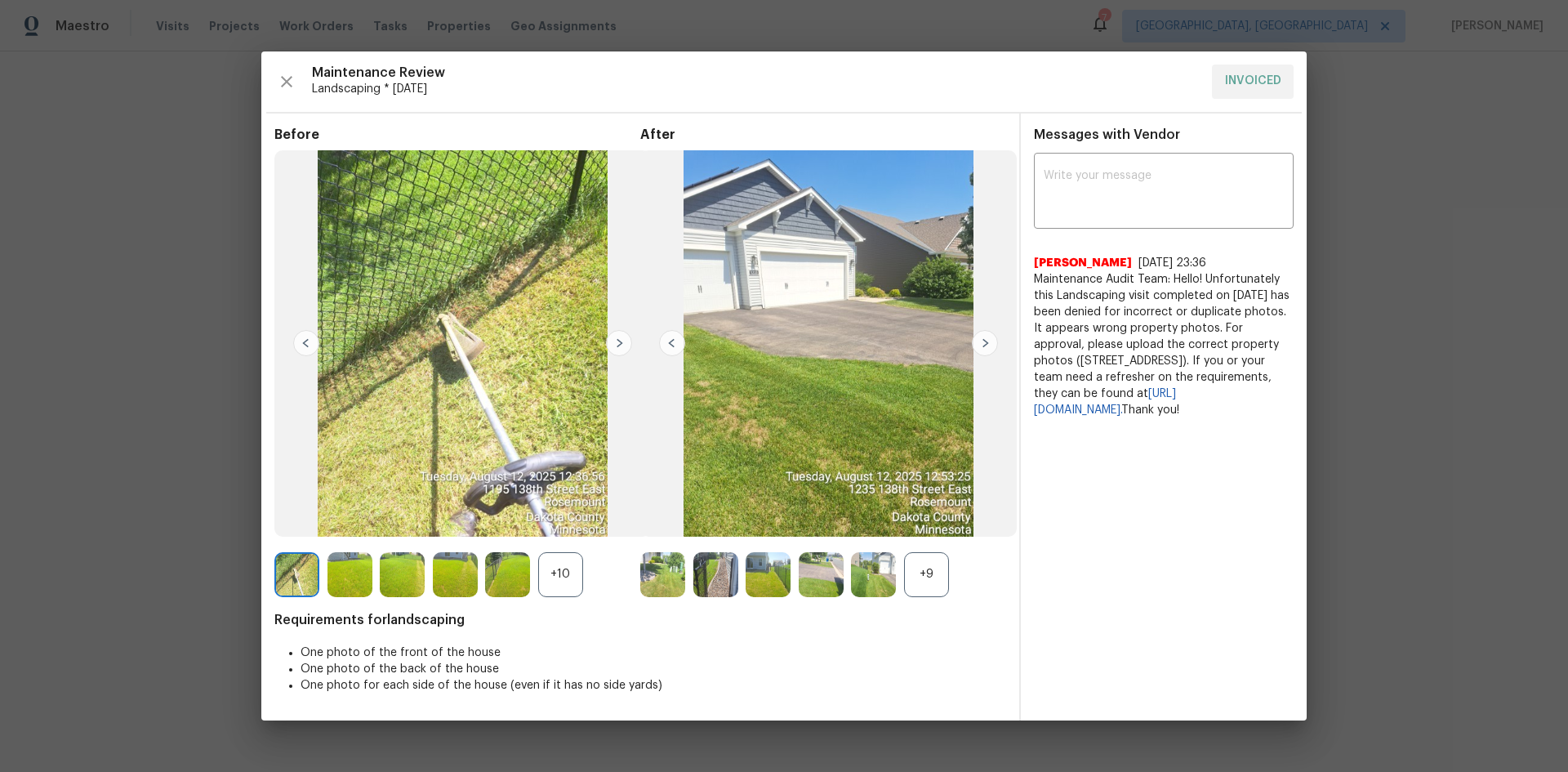
click at [982, 346] on img at bounding box center [984, 342] width 26 height 26
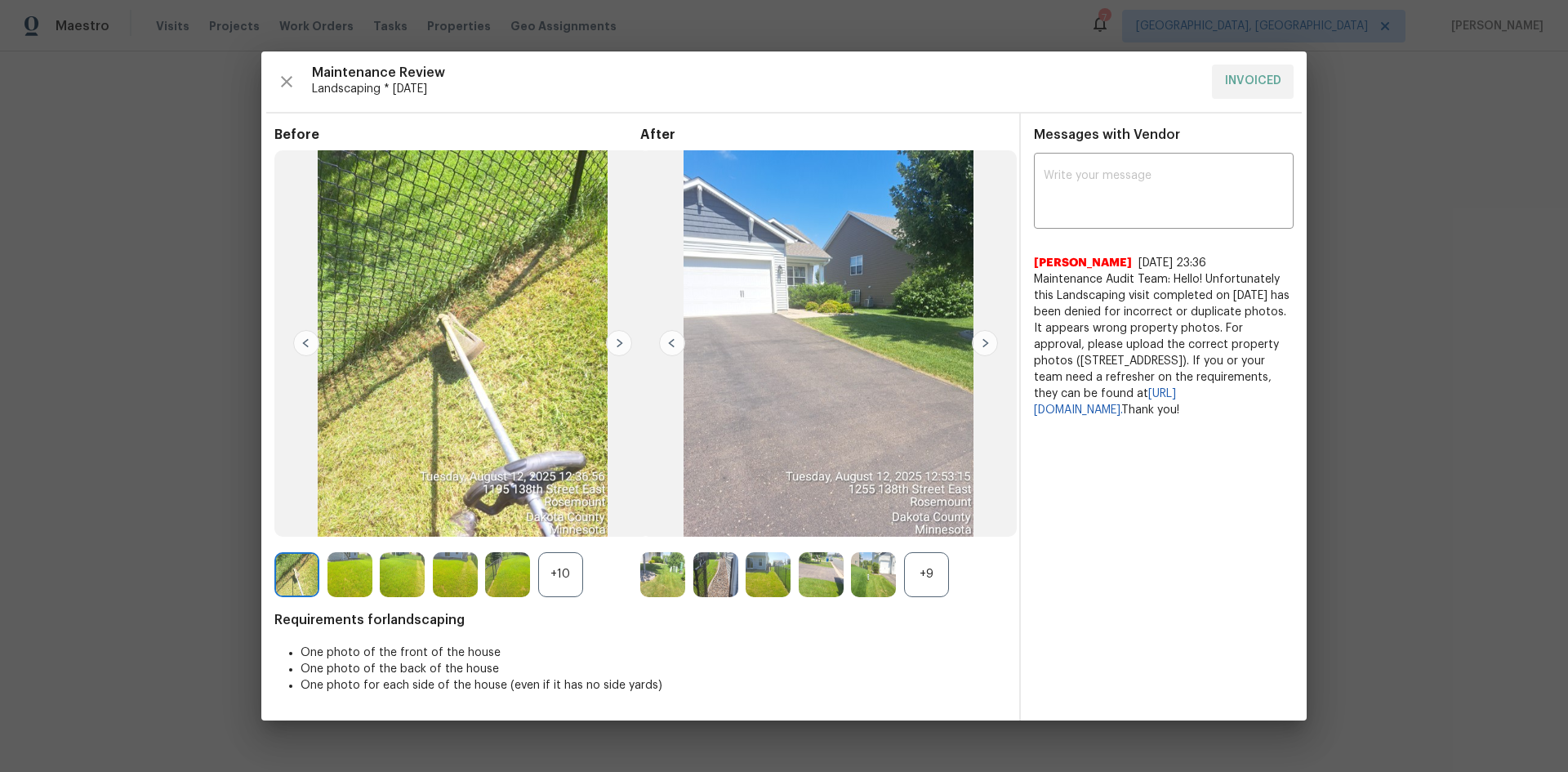
click at [982, 346] on img at bounding box center [984, 342] width 26 height 26
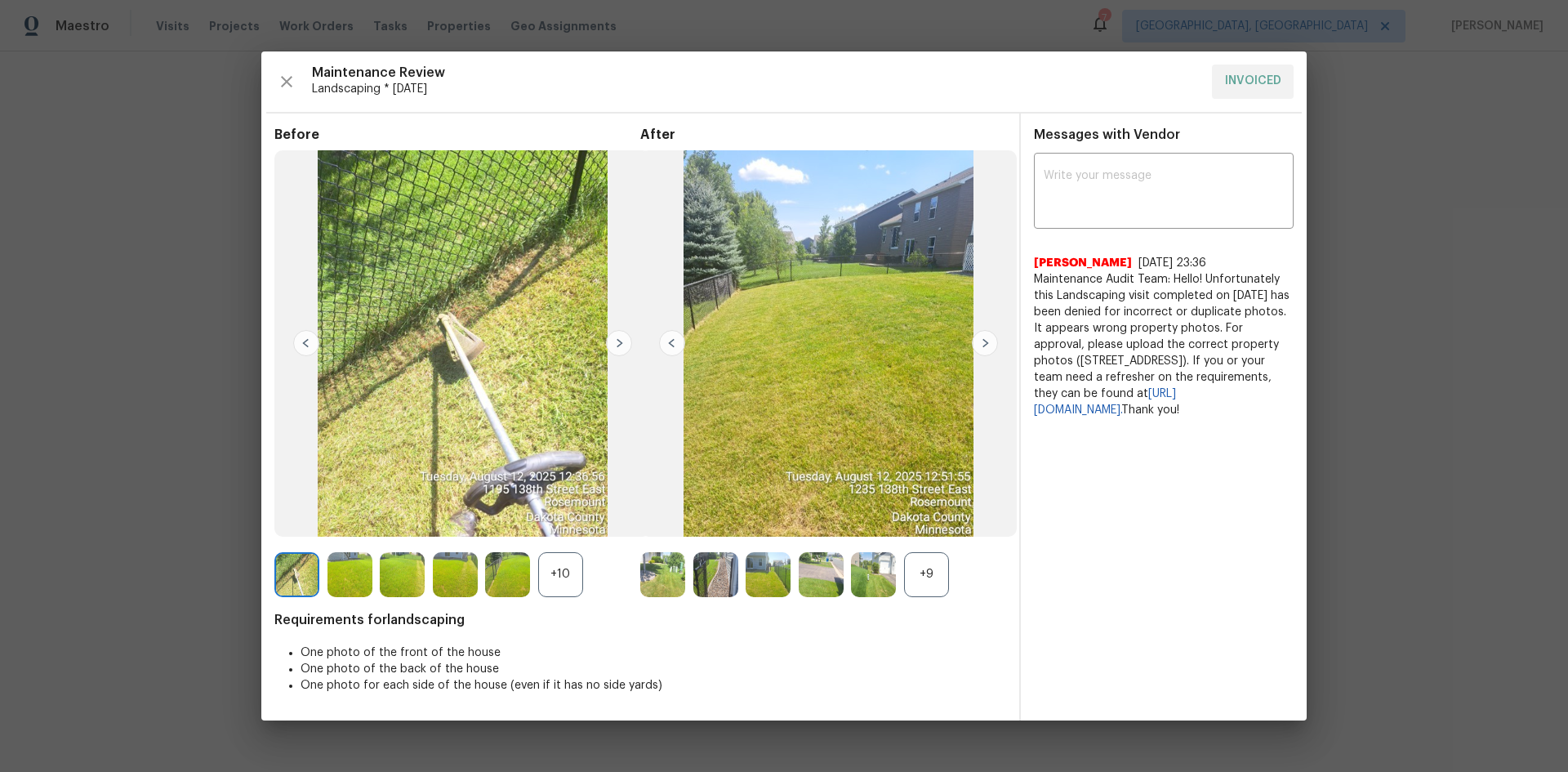
click at [982, 346] on img at bounding box center [984, 342] width 26 height 26
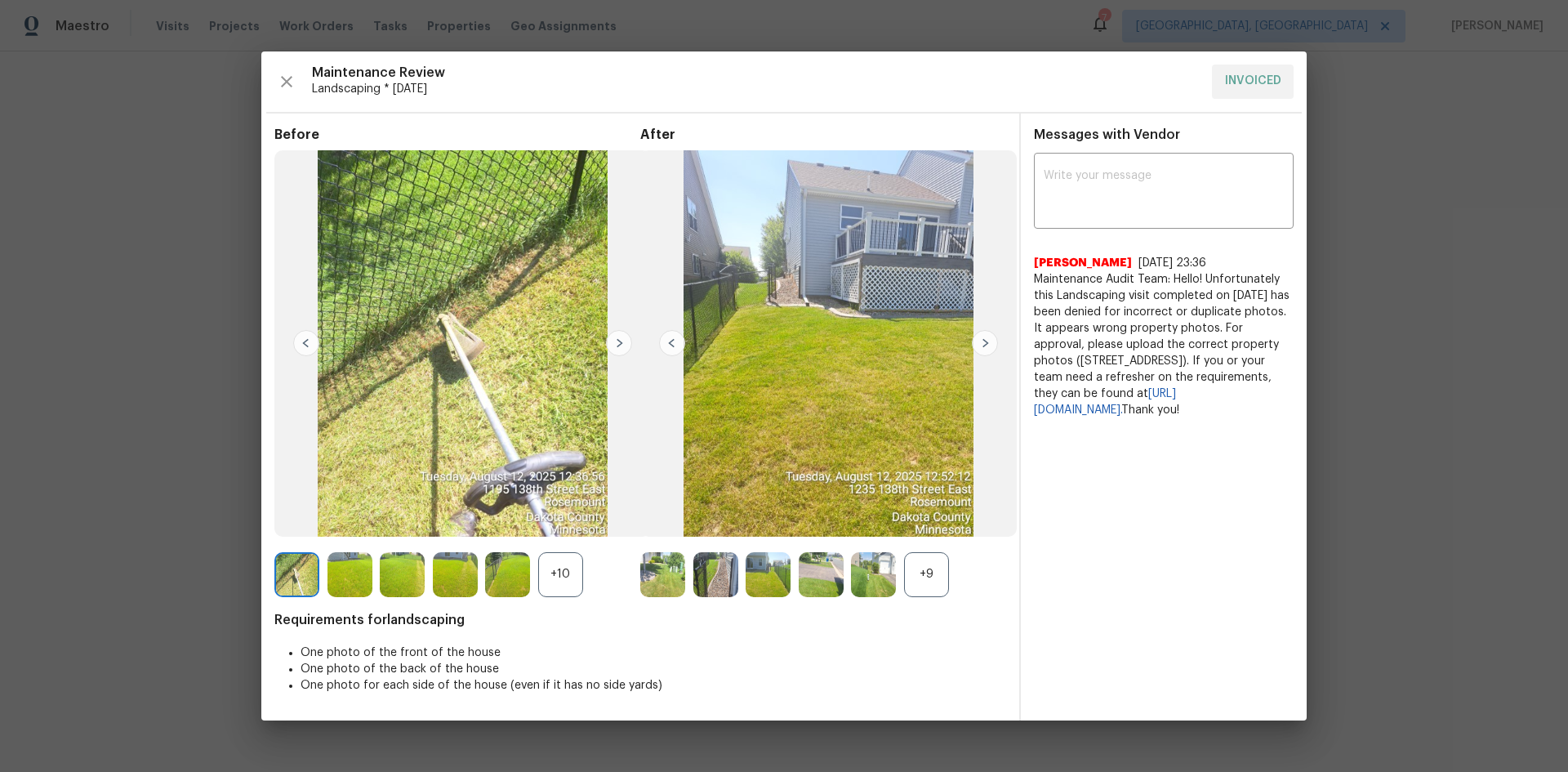
click at [982, 346] on img at bounding box center [984, 342] width 26 height 26
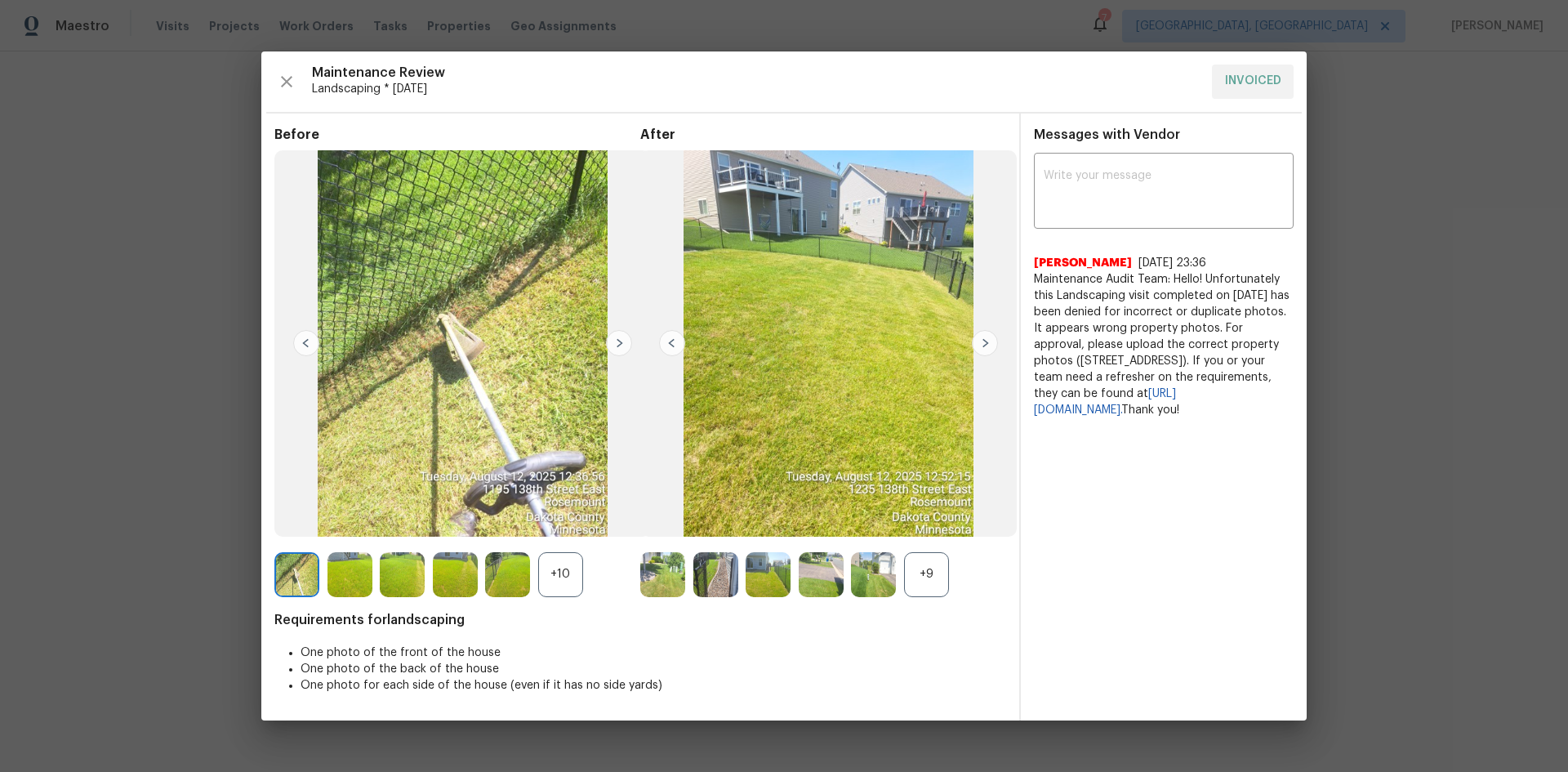
click at [982, 346] on img at bounding box center [984, 342] width 26 height 26
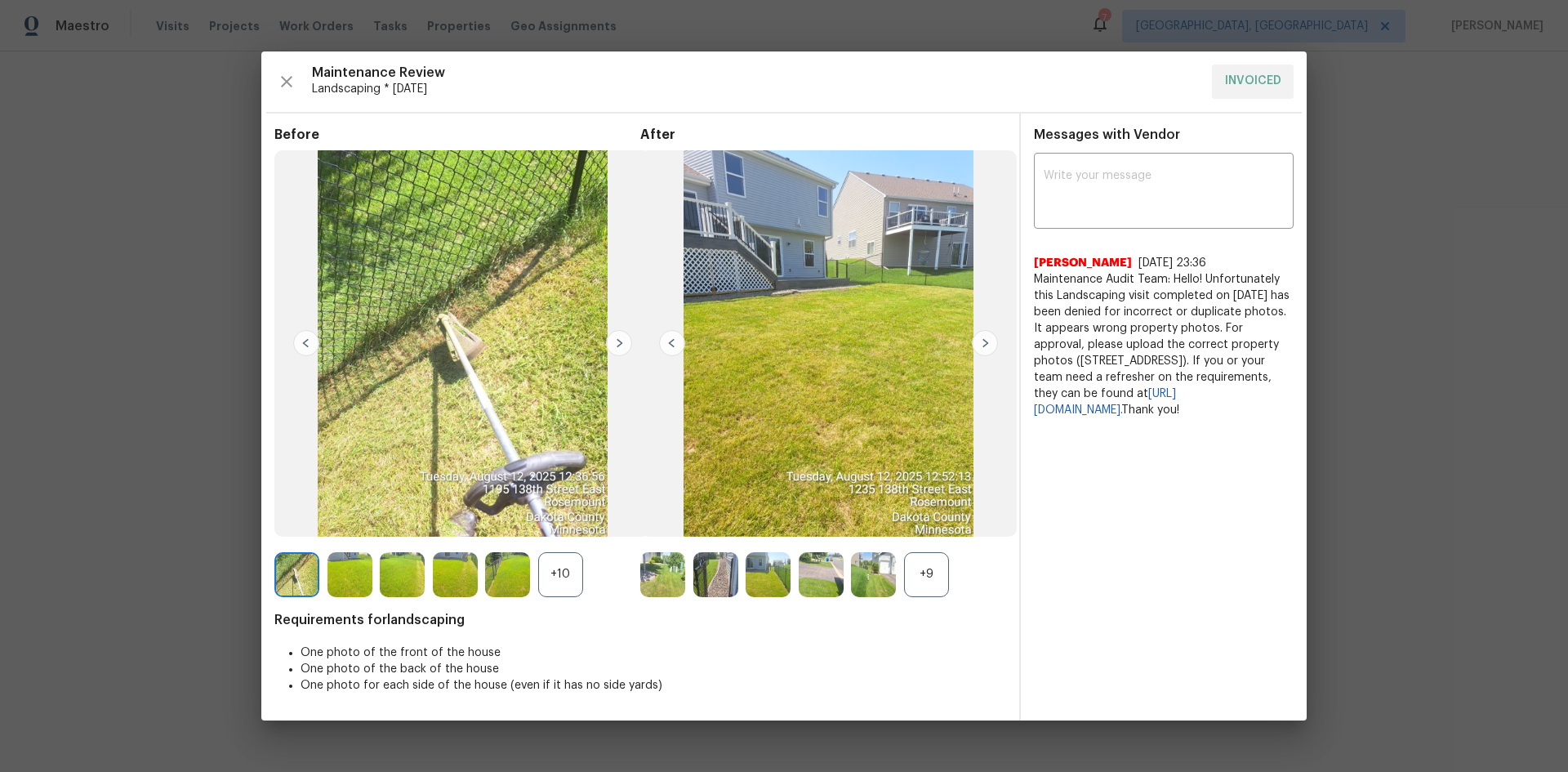
click at [982, 346] on img at bounding box center [984, 342] width 26 height 26
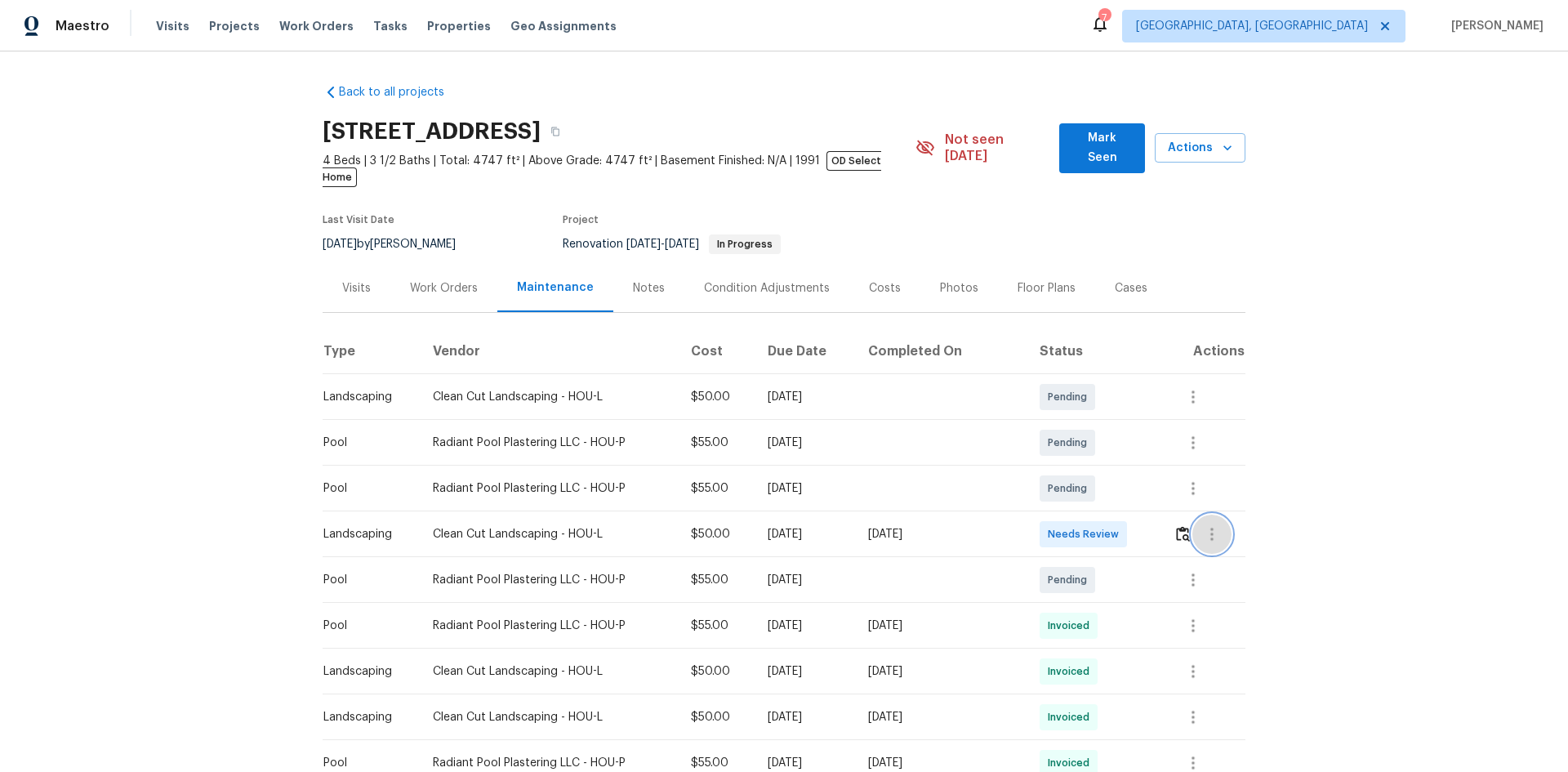
click at [1192, 519] on button "button" at bounding box center [1212, 534] width 39 height 39
click at [1175, 513] on div at bounding box center [784, 386] width 1568 height 772
click at [1176, 526] on img "button" at bounding box center [1183, 533] width 14 height 15
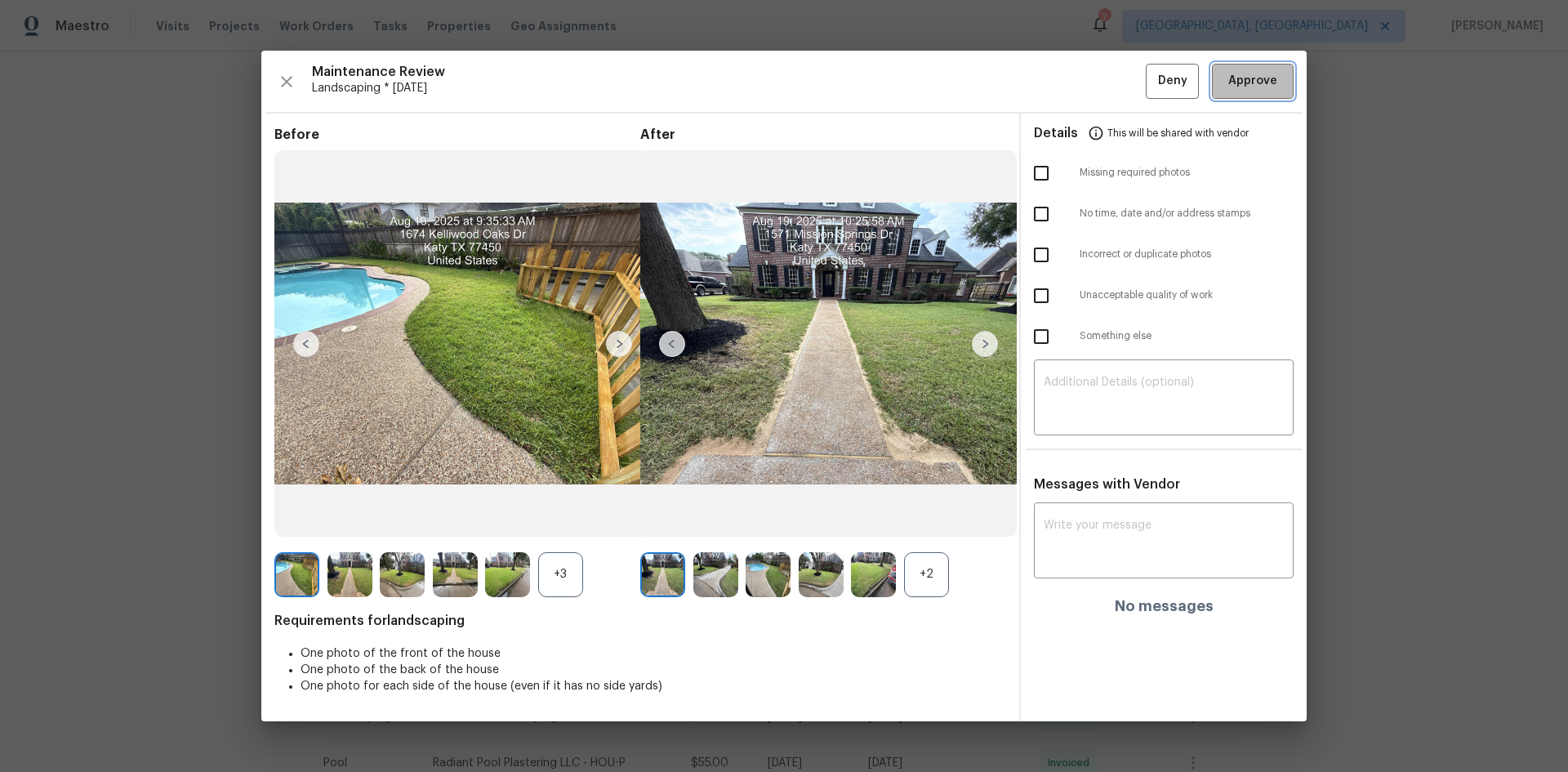
click at [1247, 86] on span "Approve" at bounding box center [1253, 81] width 49 height 20
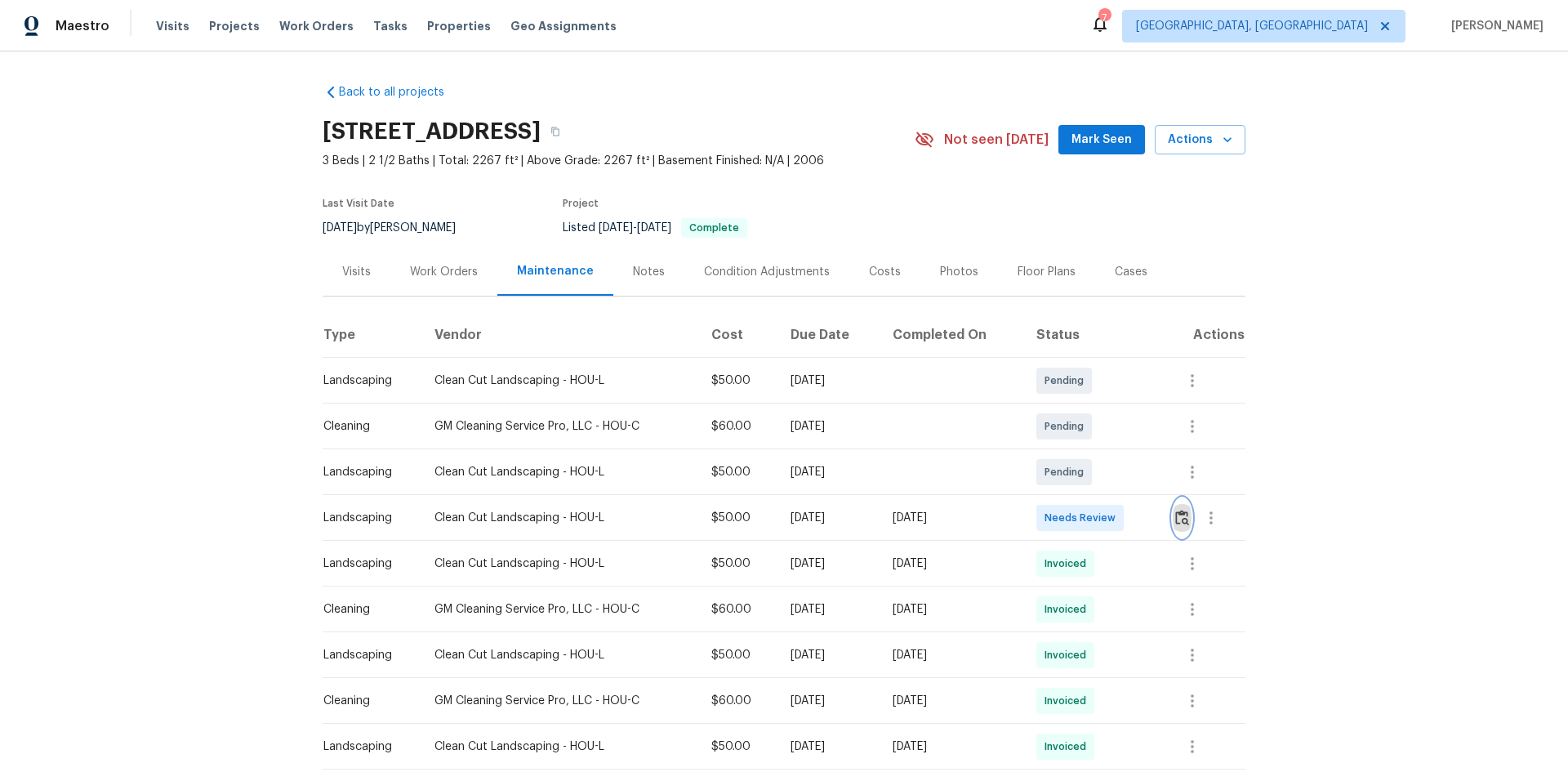
click at [1178, 517] on img "button" at bounding box center [1182, 517] width 14 height 15
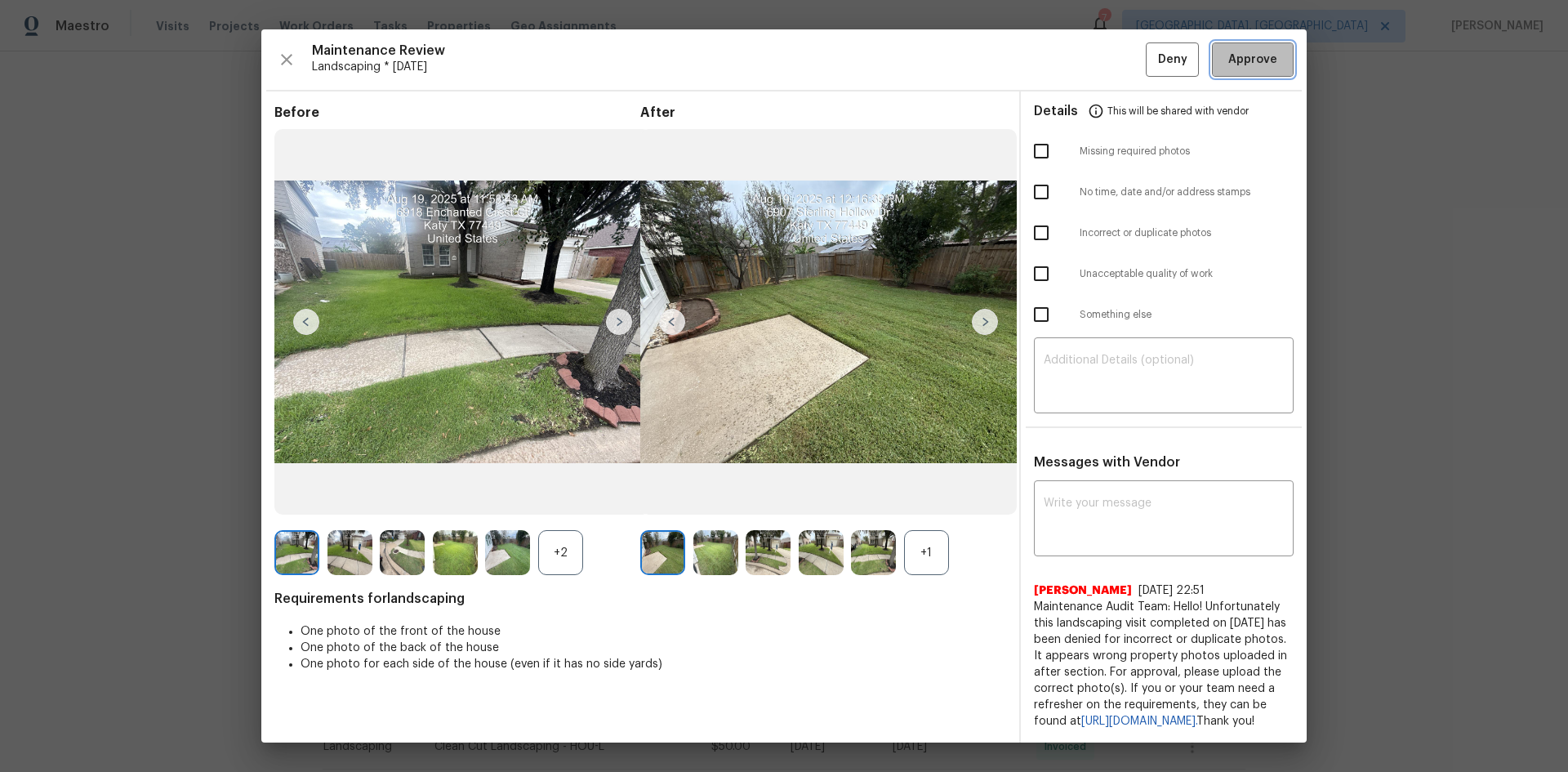
click at [1235, 64] on span "Approve" at bounding box center [1253, 60] width 49 height 20
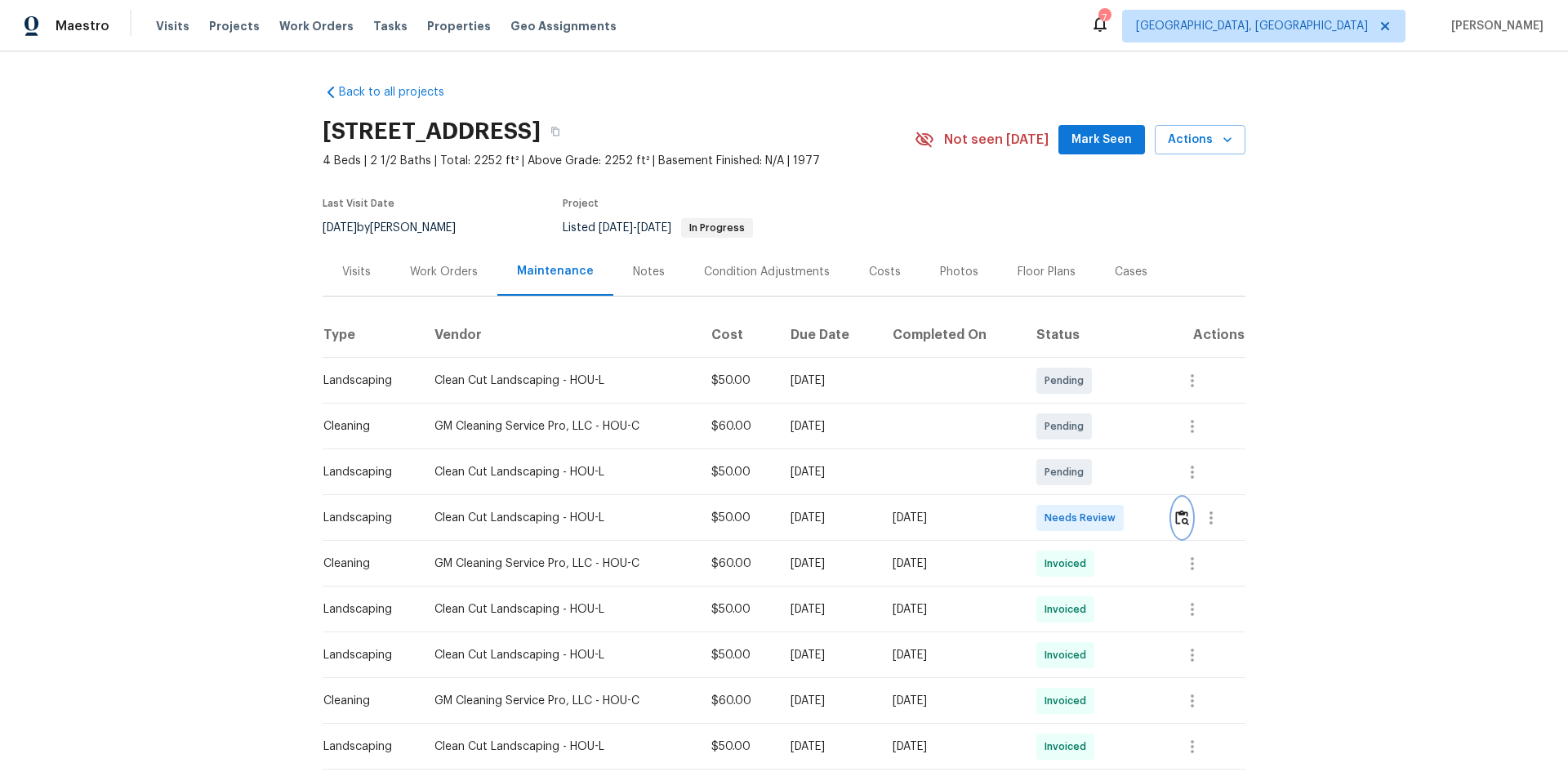
click at [1181, 520] on img "button" at bounding box center [1182, 517] width 14 height 15
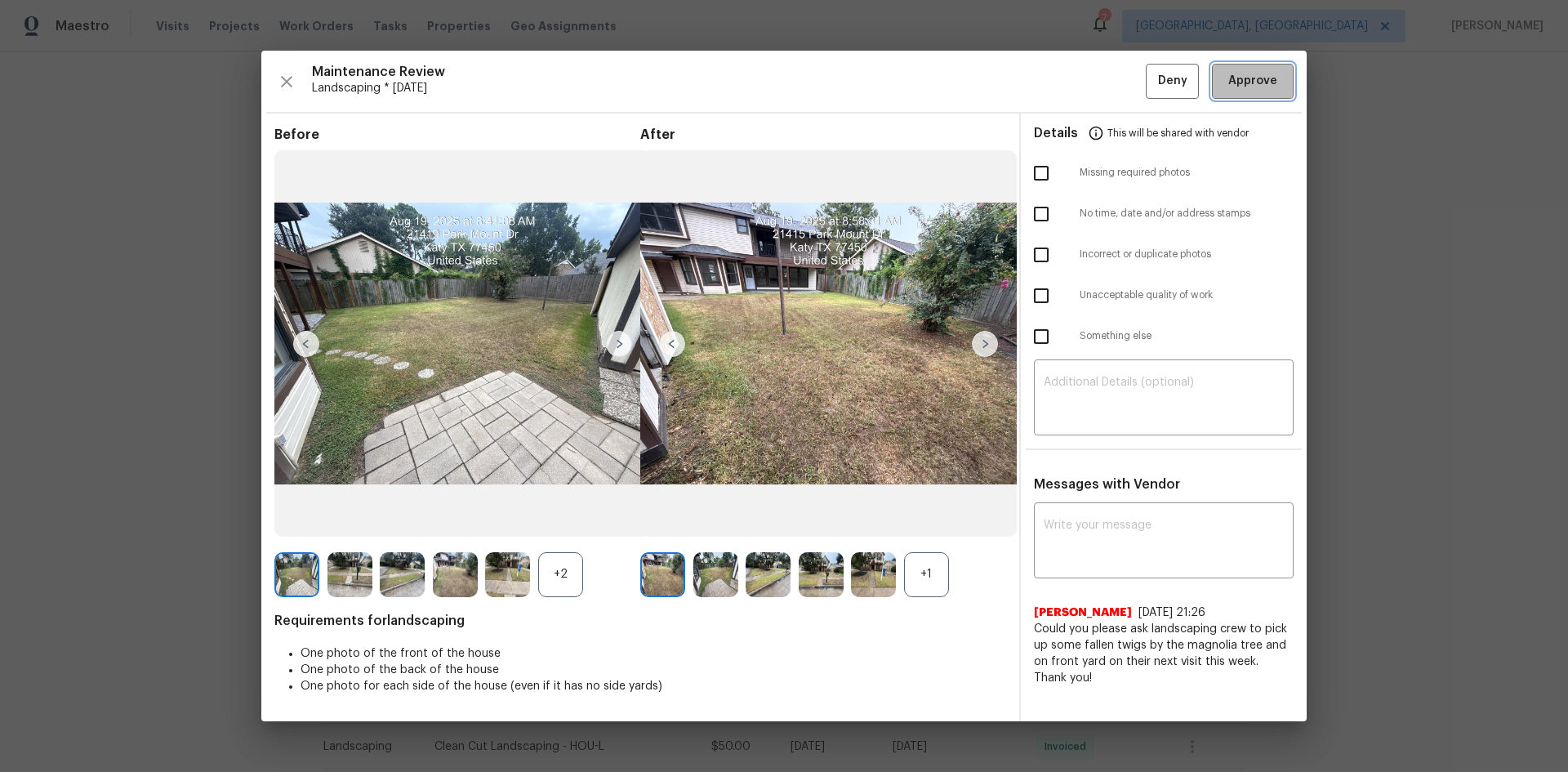
click at [1262, 85] on span "Approve" at bounding box center [1253, 81] width 49 height 20
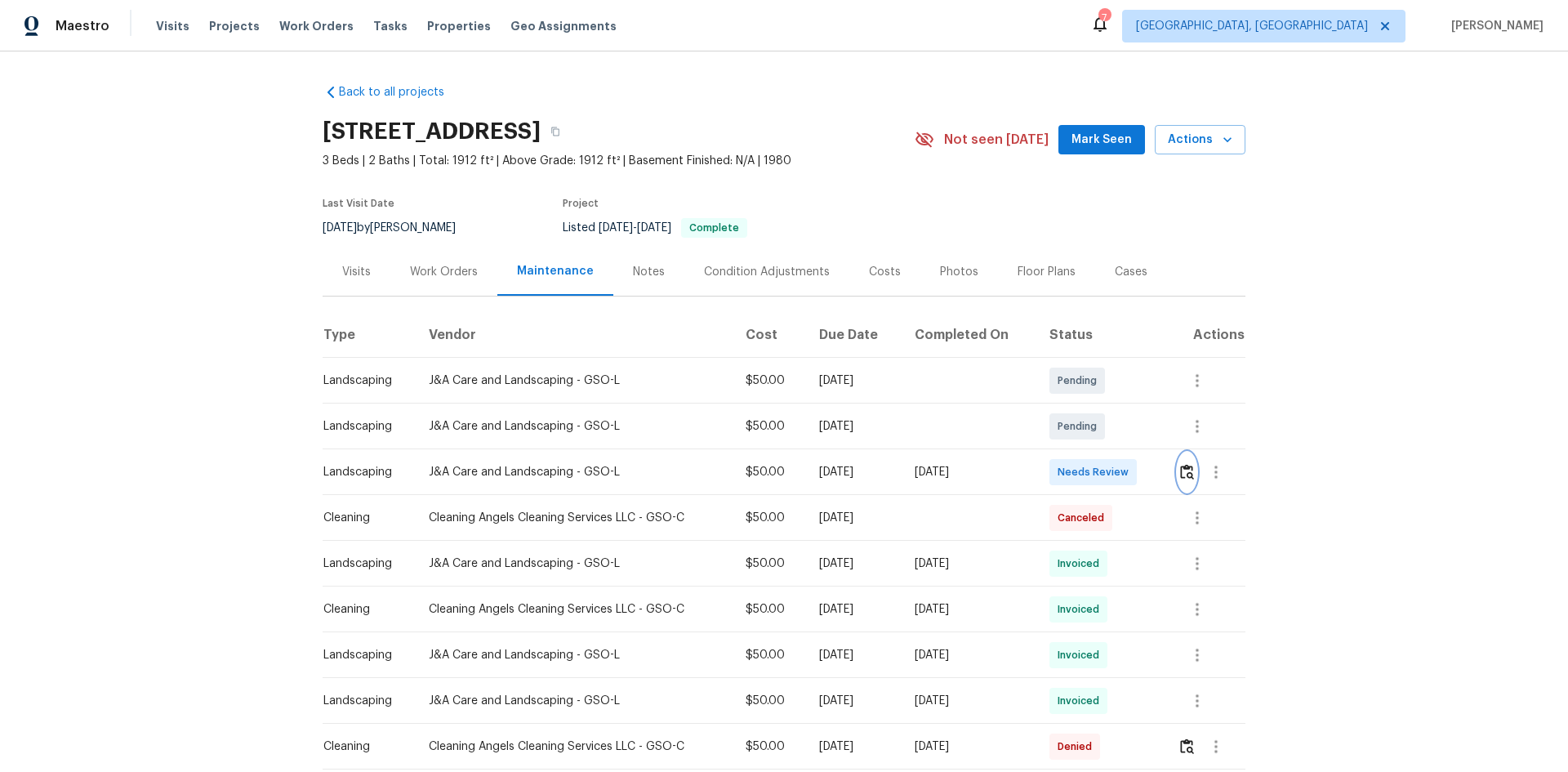
click at [1181, 466] on img "button" at bounding box center [1188, 471] width 14 height 15
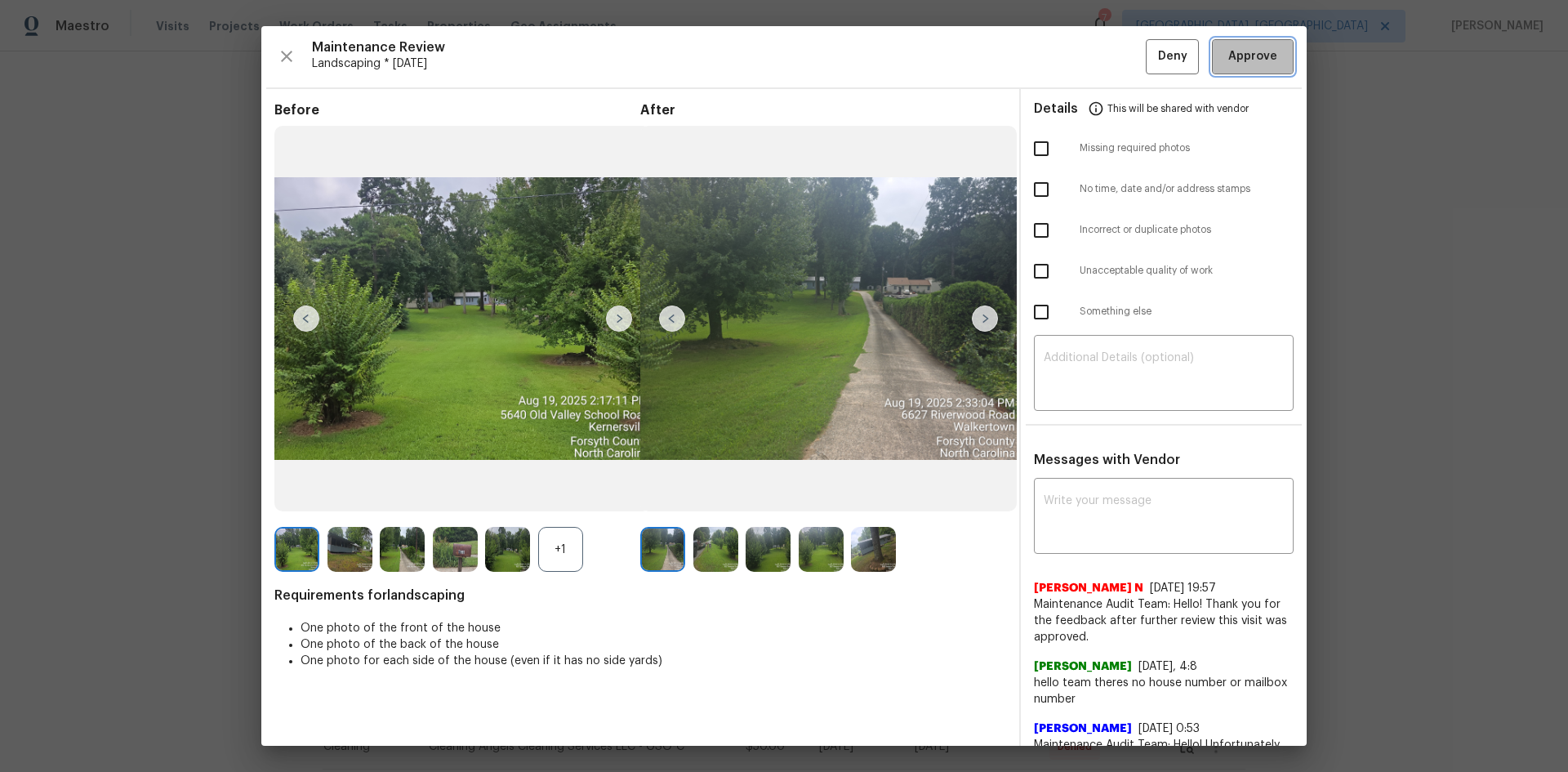
click at [1231, 67] on button "Approve" at bounding box center [1253, 57] width 82 height 36
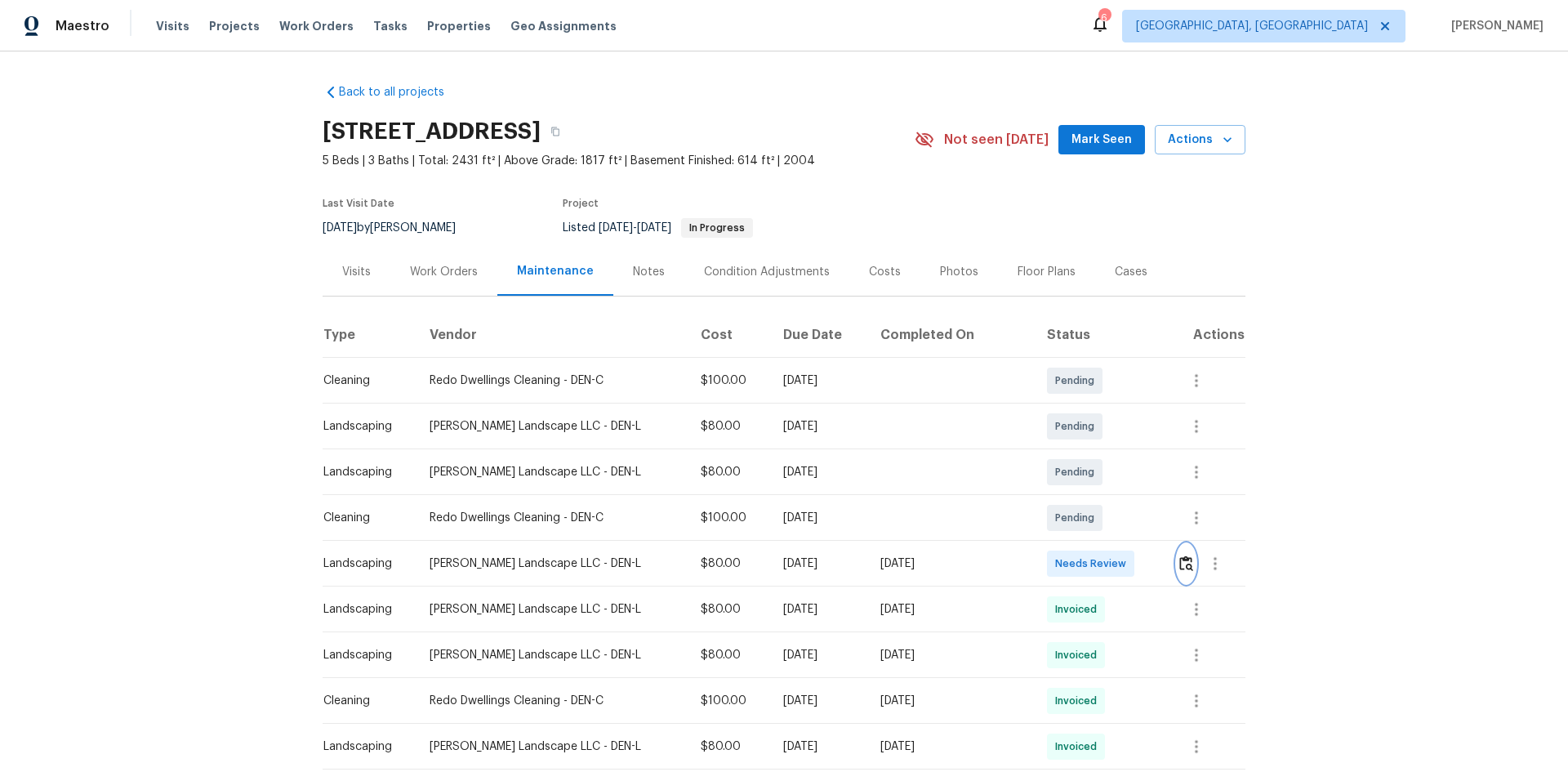
click at [1180, 562] on img "button" at bounding box center [1187, 562] width 14 height 15
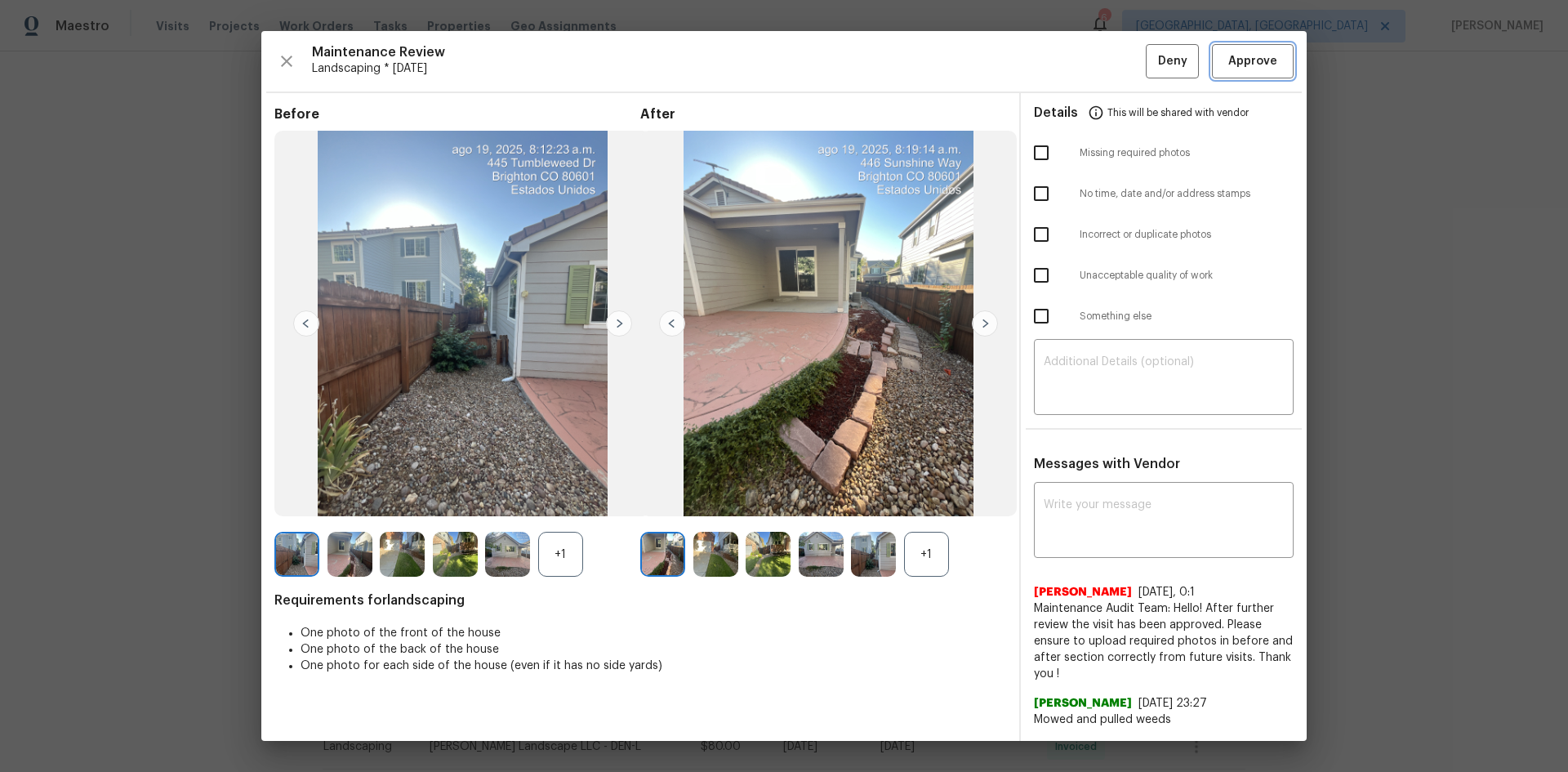
click at [1250, 65] on span "Approve" at bounding box center [1253, 61] width 49 height 20
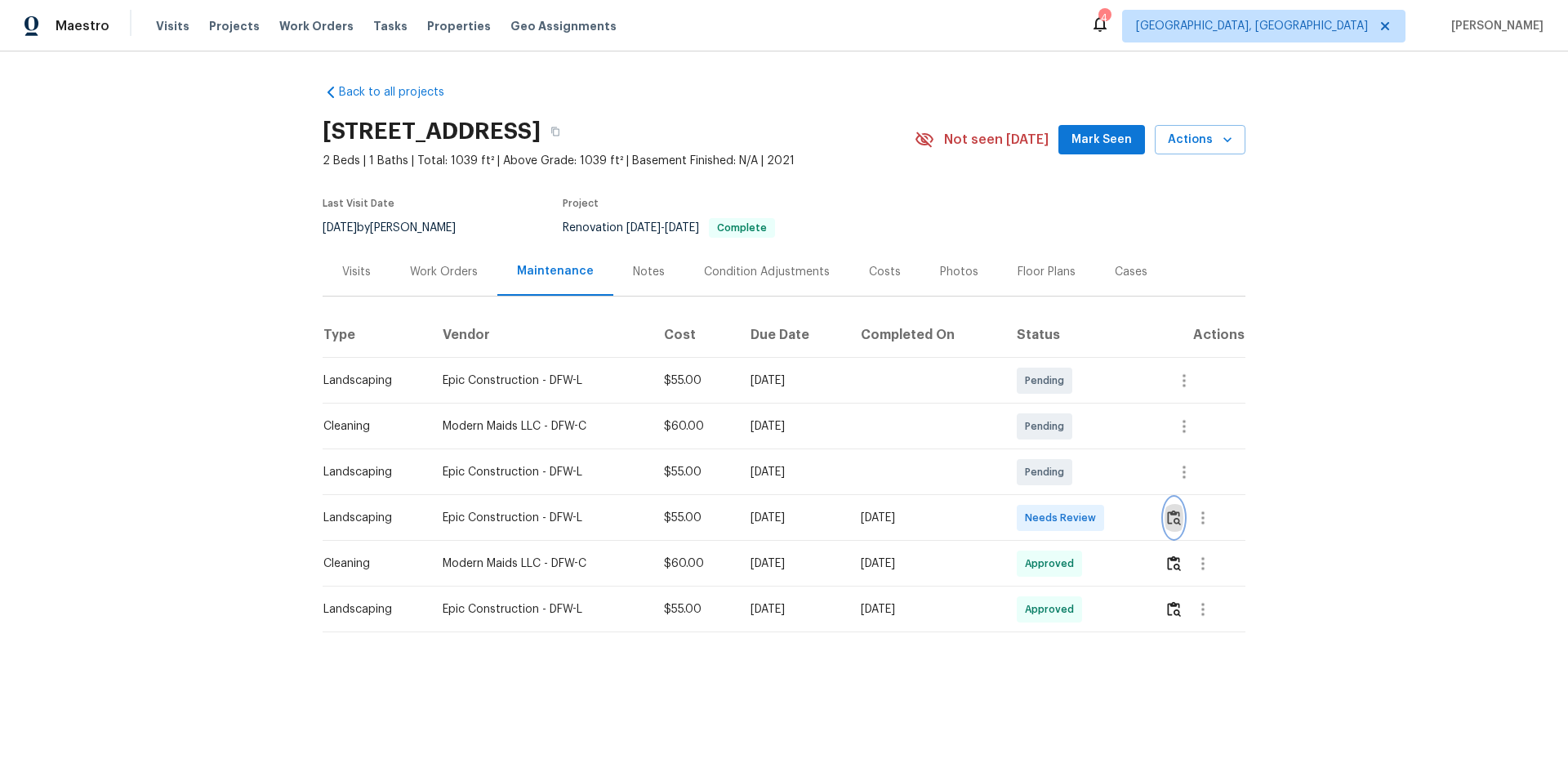
click at [1170, 518] on img "button" at bounding box center [1174, 517] width 14 height 15
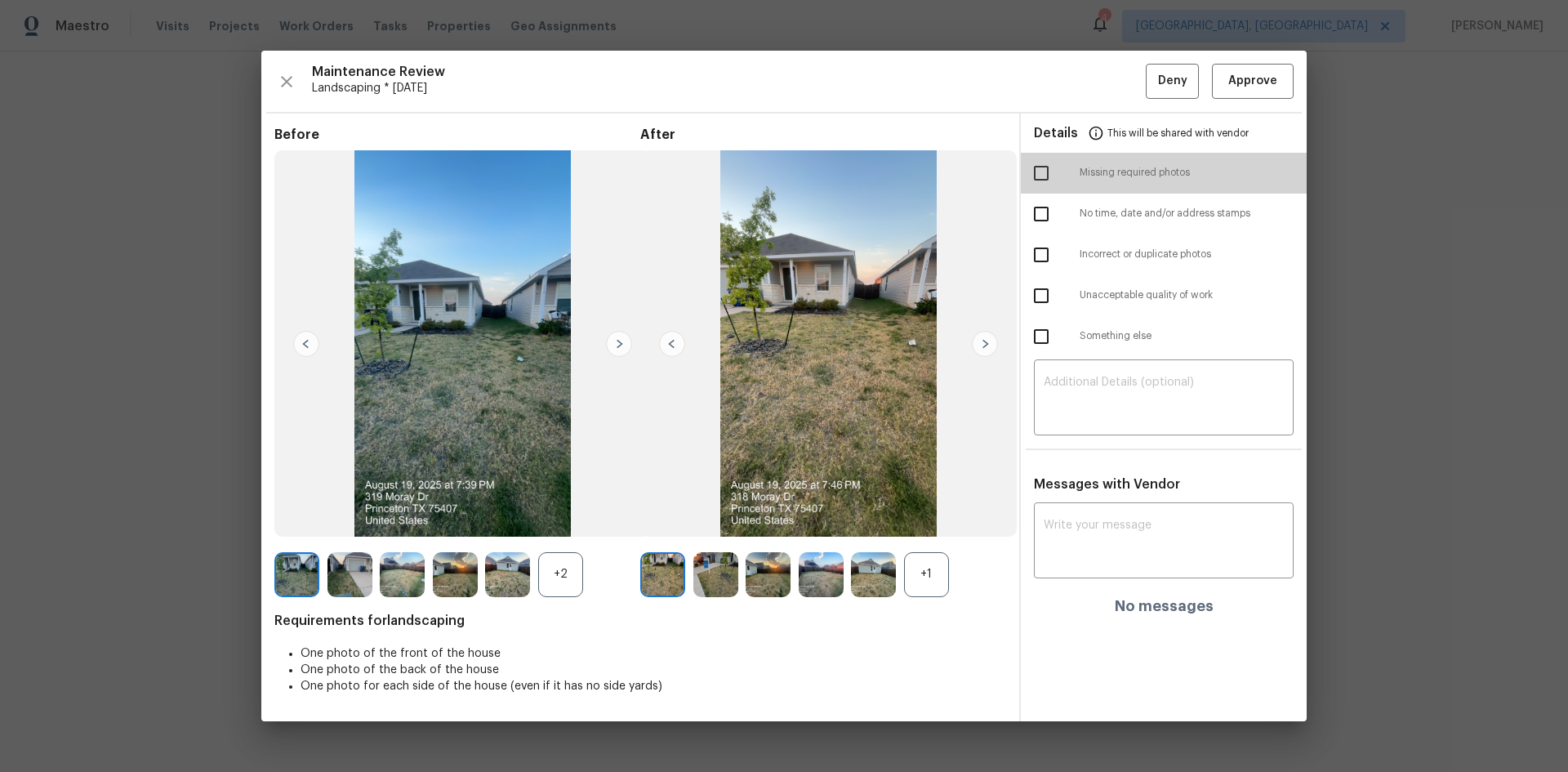
click at [1034, 173] on input "checkbox" at bounding box center [1041, 173] width 35 height 35
checkbox input "true"
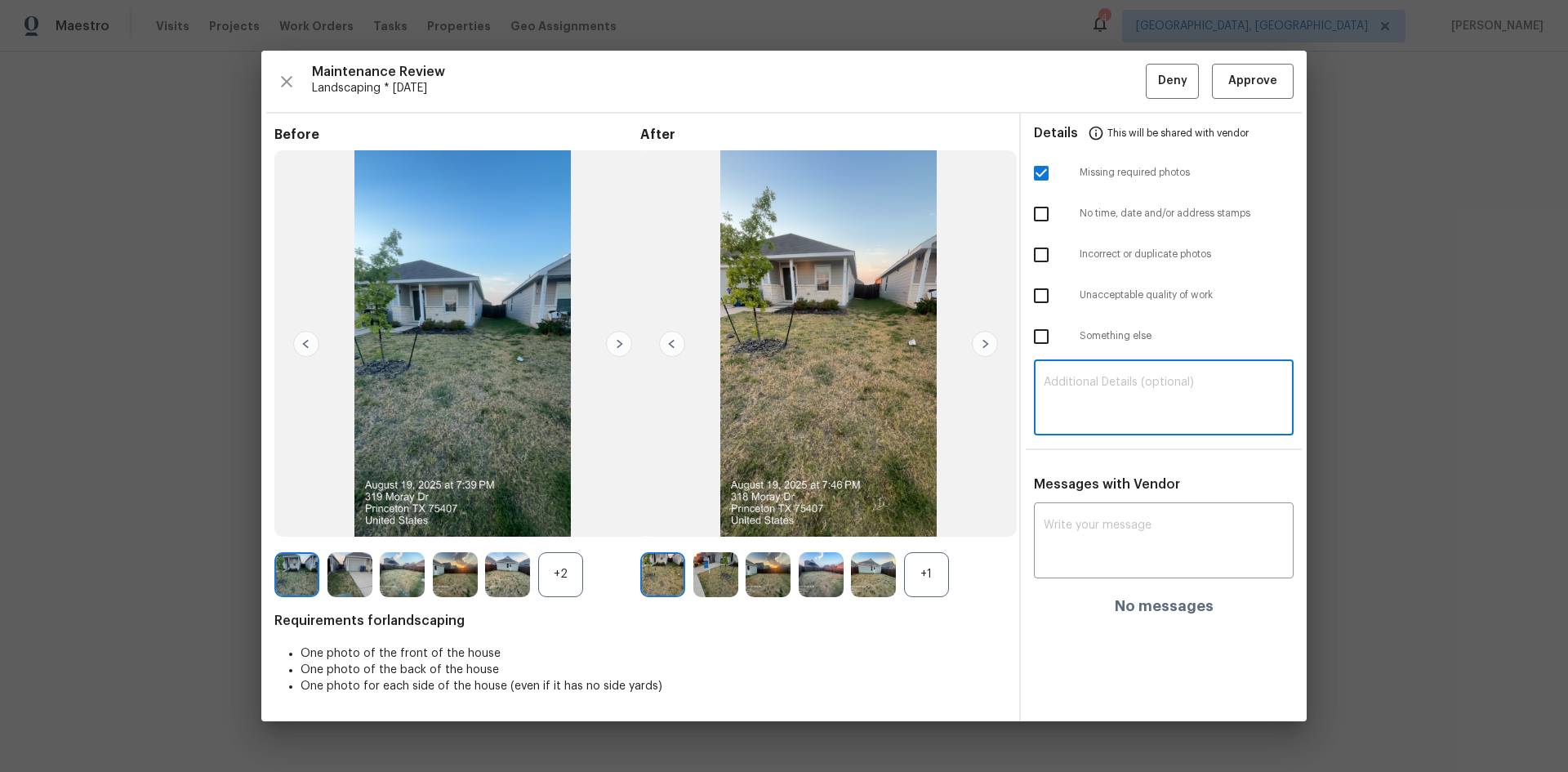
click at [1171, 386] on textarea at bounding box center [1164, 399] width 240 height 45
paste textarea "Maintenance Audit Team: Hello! Unfortunately, this Landscaping visit completed …"
type textarea "Maintenance Audit Team: Hello! Unfortunately, this Landscaping visit completed …"
click at [1118, 537] on textarea at bounding box center [1164, 542] width 240 height 45
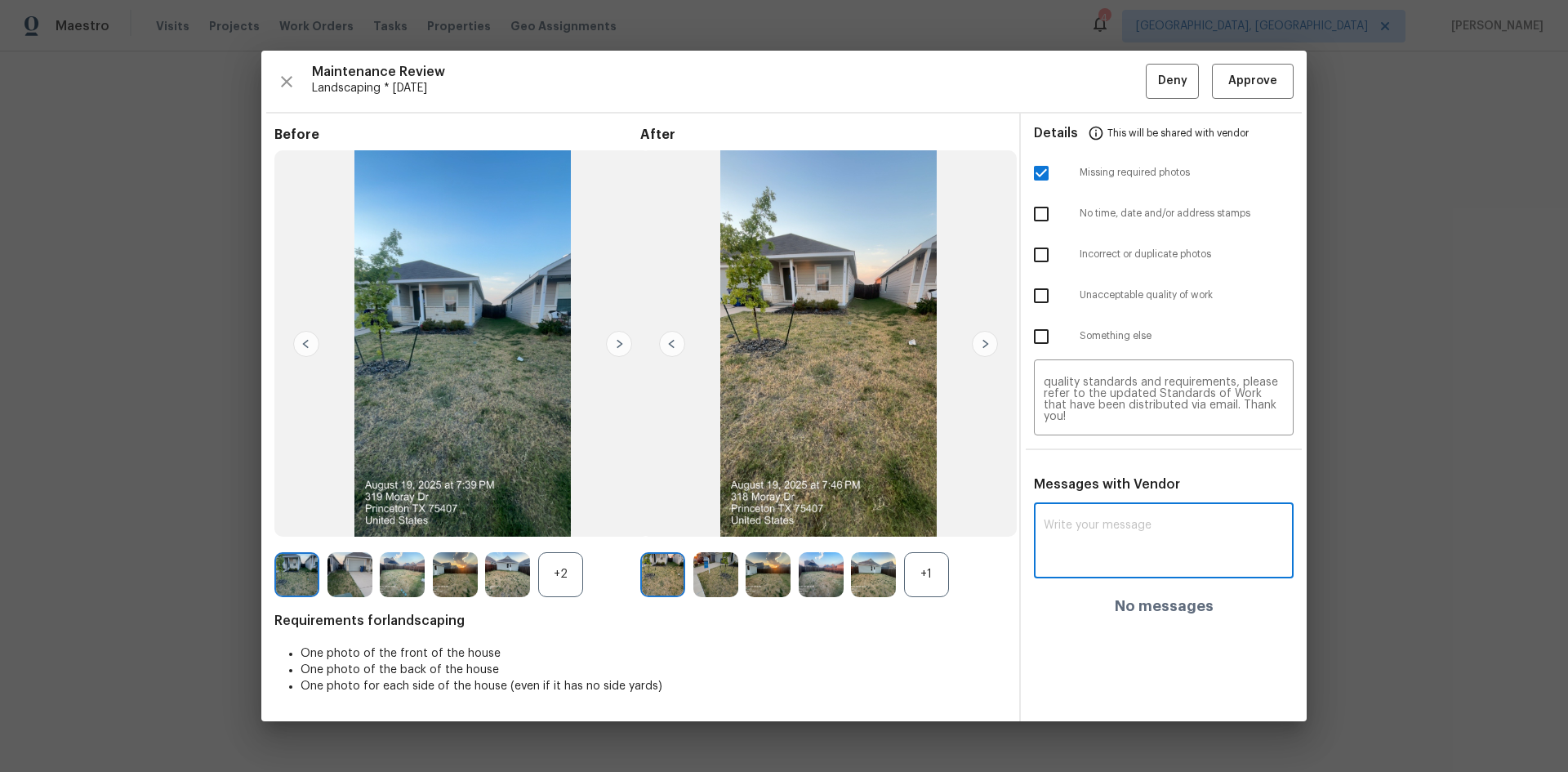
paste textarea "Maintenance Audit Team: Hello! Unfortunately, this Landscaping visit completed …"
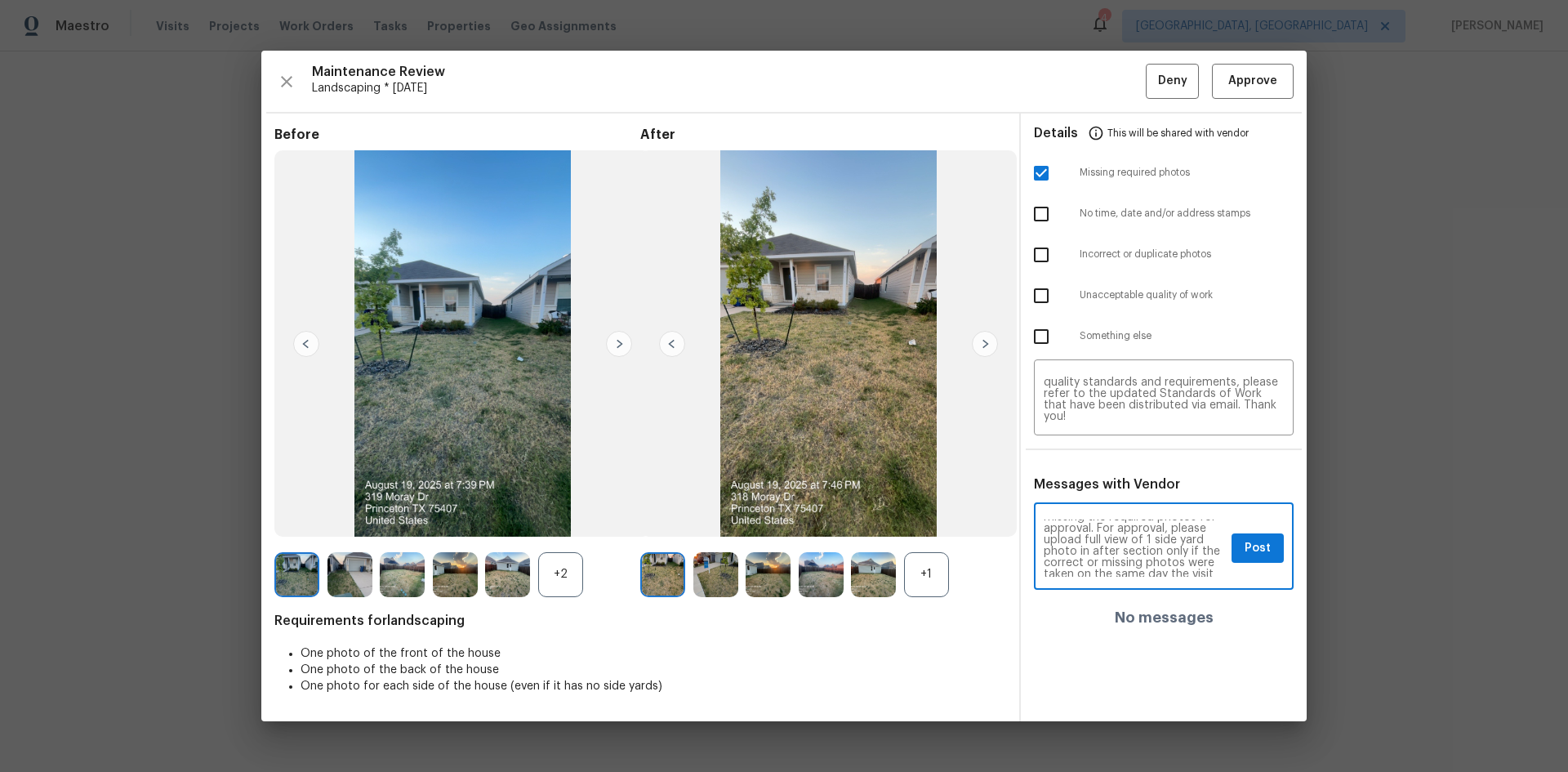
scroll to position [66, 0]
type textarea "Maintenance Audit Team: Hello! Unfortunately, this Landscaping visit completed …"
click at [1254, 549] on span "Post" at bounding box center [1257, 548] width 26 height 20
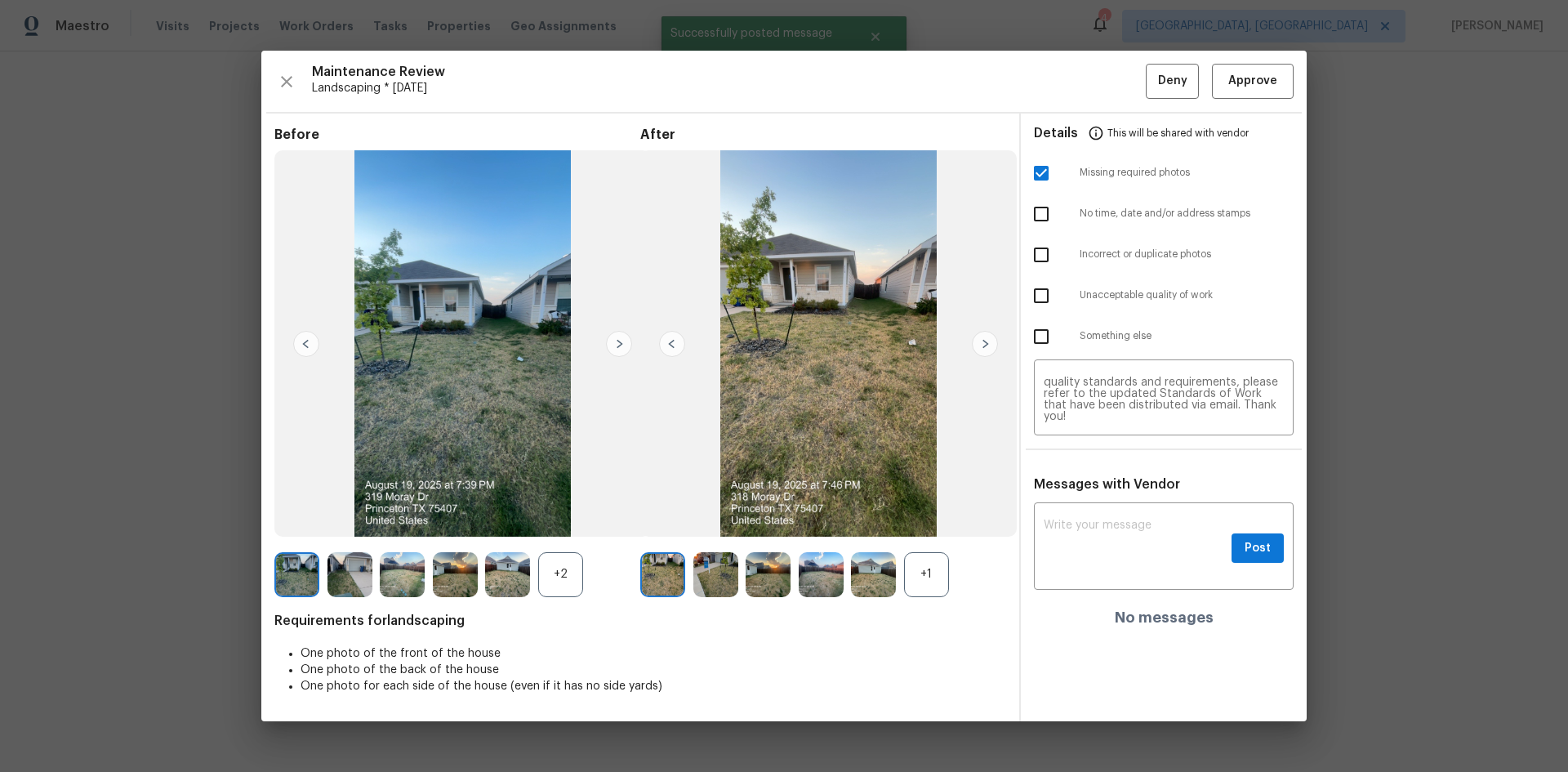
scroll to position [0, 0]
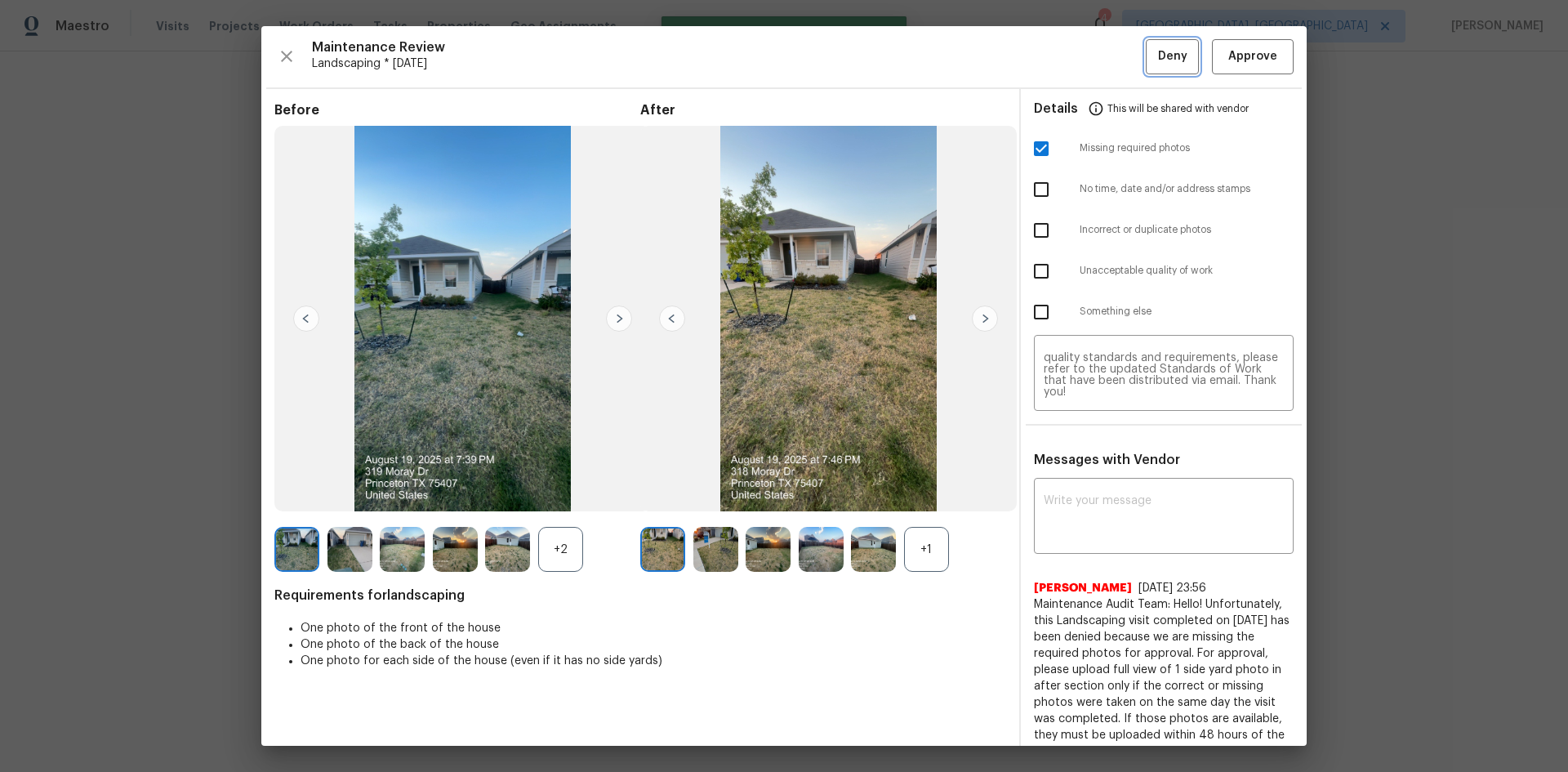
click at [1159, 67] on button "Deny" at bounding box center [1173, 57] width 53 height 36
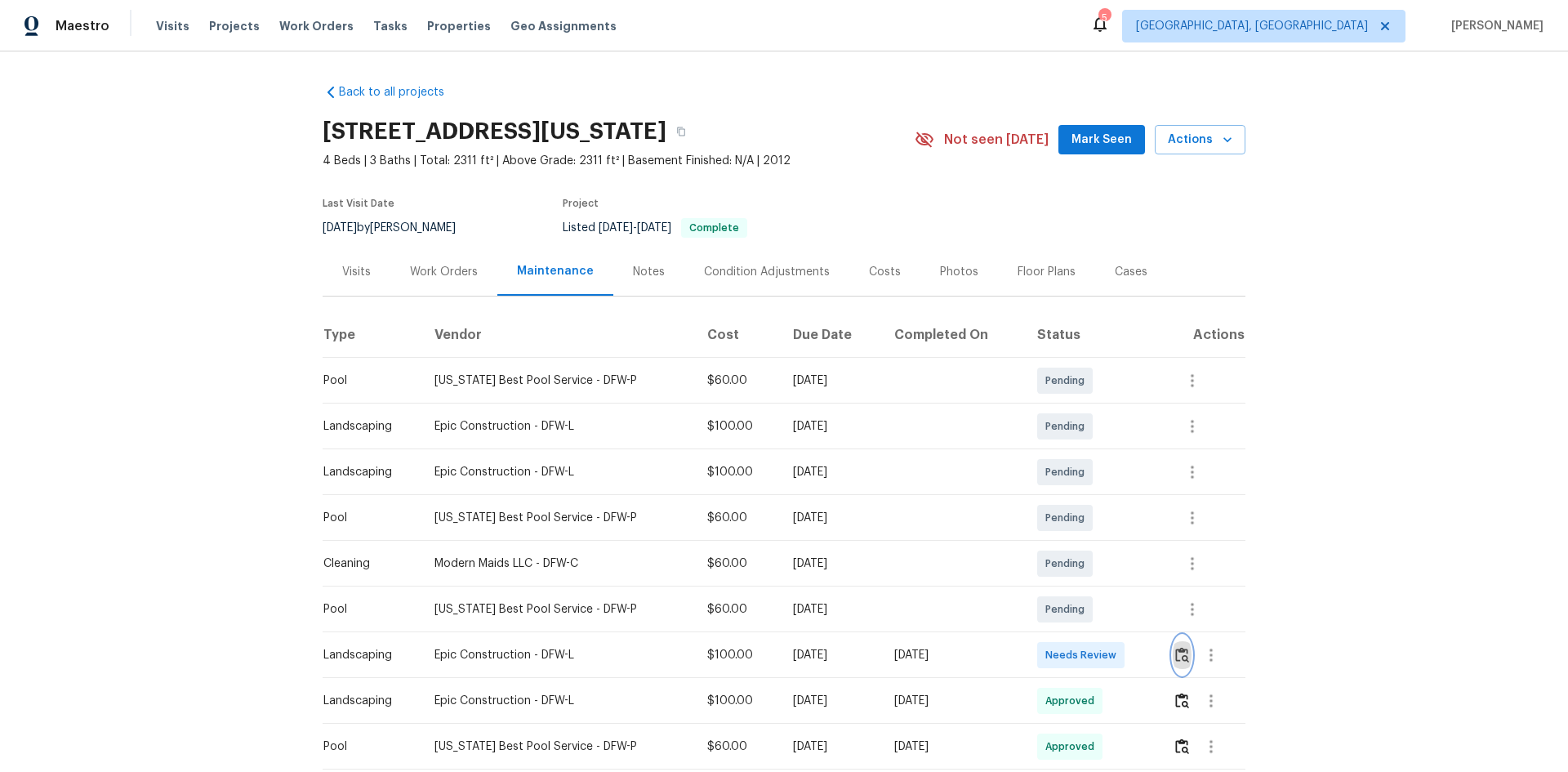
click at [1176, 651] on img "button" at bounding box center [1182, 654] width 14 height 15
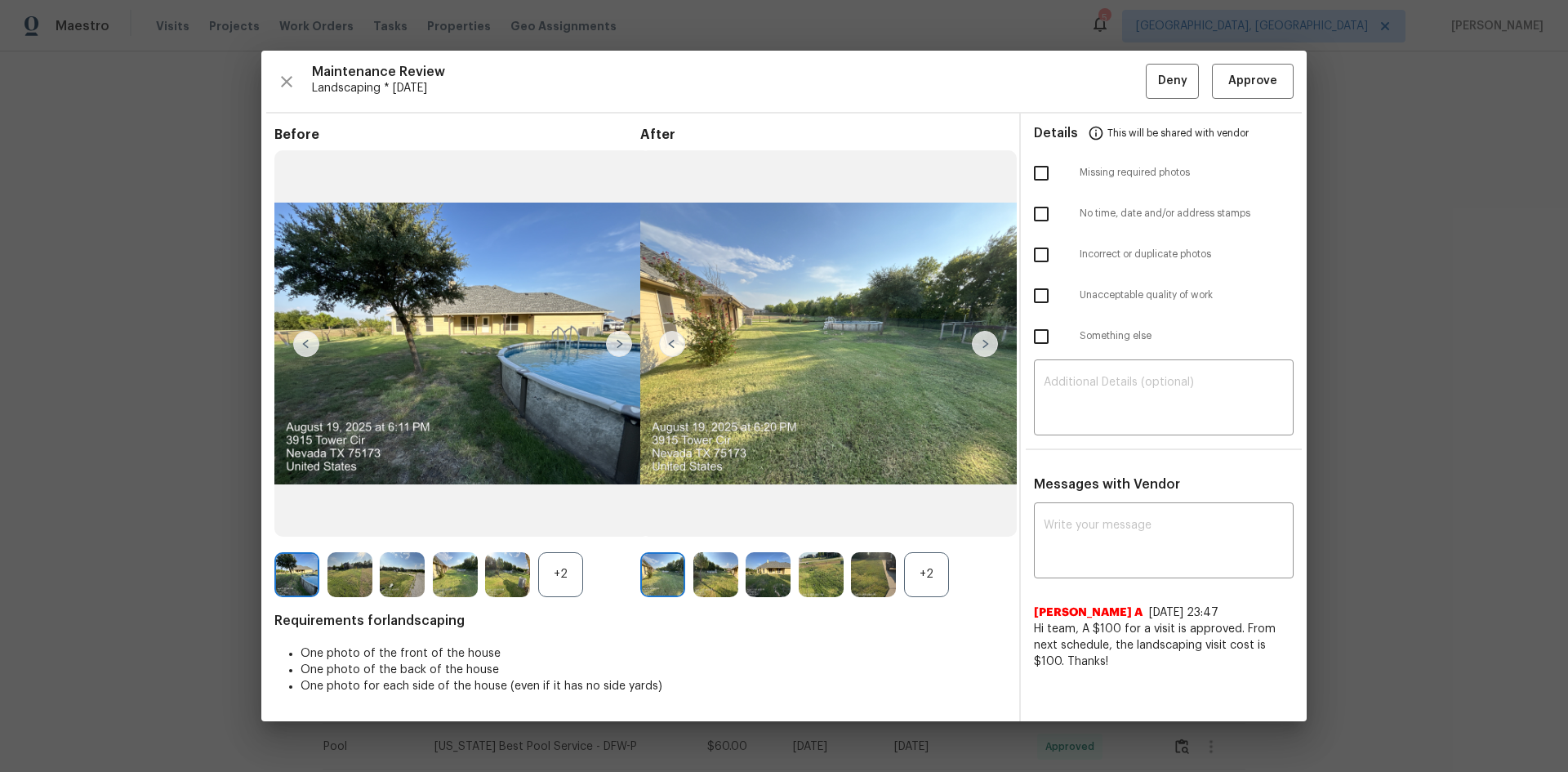
click at [1043, 171] on input "checkbox" at bounding box center [1041, 173] width 35 height 35
checkbox input "true"
click at [1055, 397] on textarea at bounding box center [1164, 399] width 240 height 45
paste textarea "Maintenance Audit Team: Hello! Unfortunately, this Landscaping visit completed …"
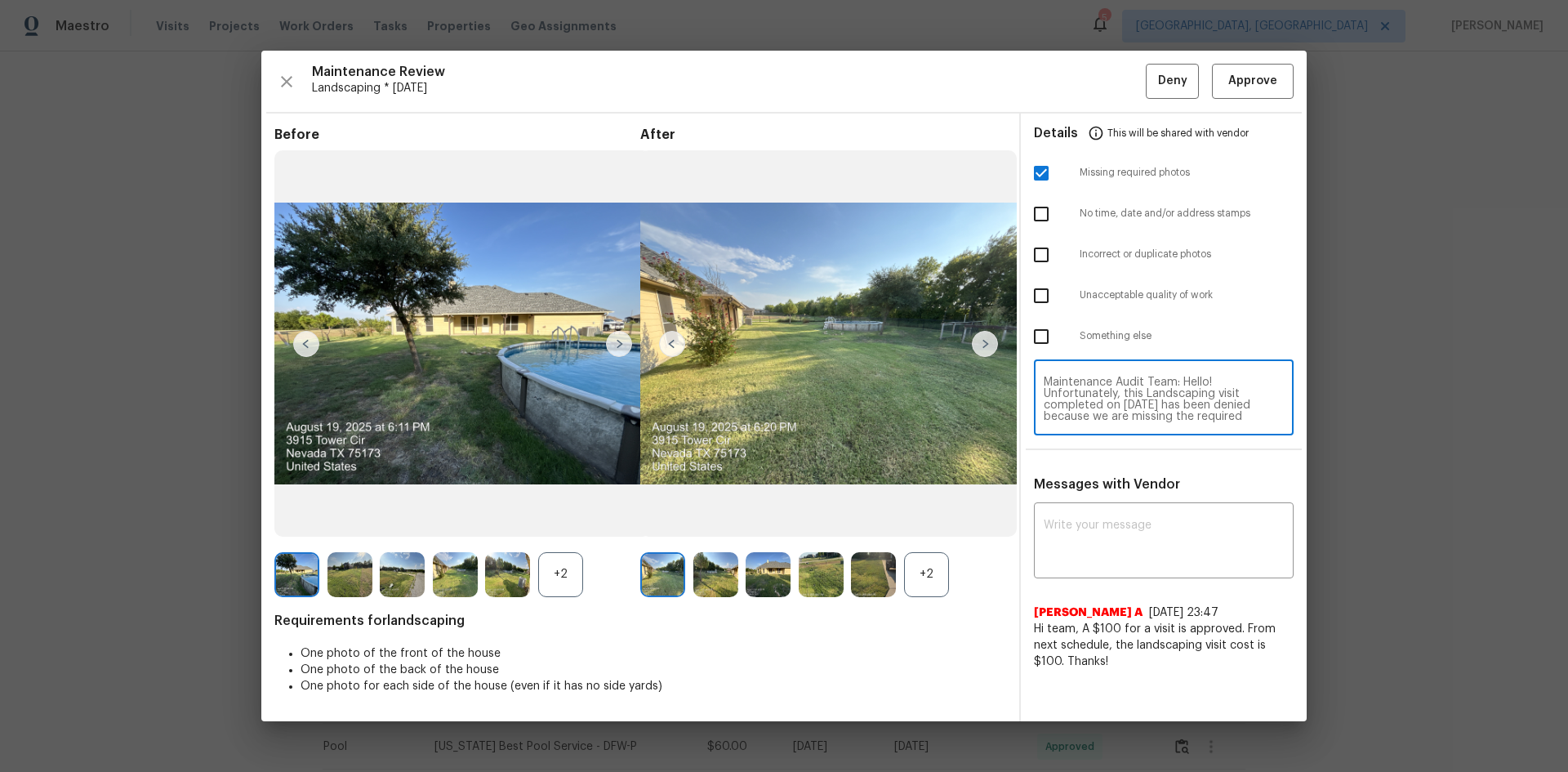
scroll to position [160, 0]
type textarea "Maintenance Audit Team: Hello! Unfortunately, this Landscaping visit completed …"
click at [1062, 512] on div "x ​" at bounding box center [1164, 542] width 259 height 72
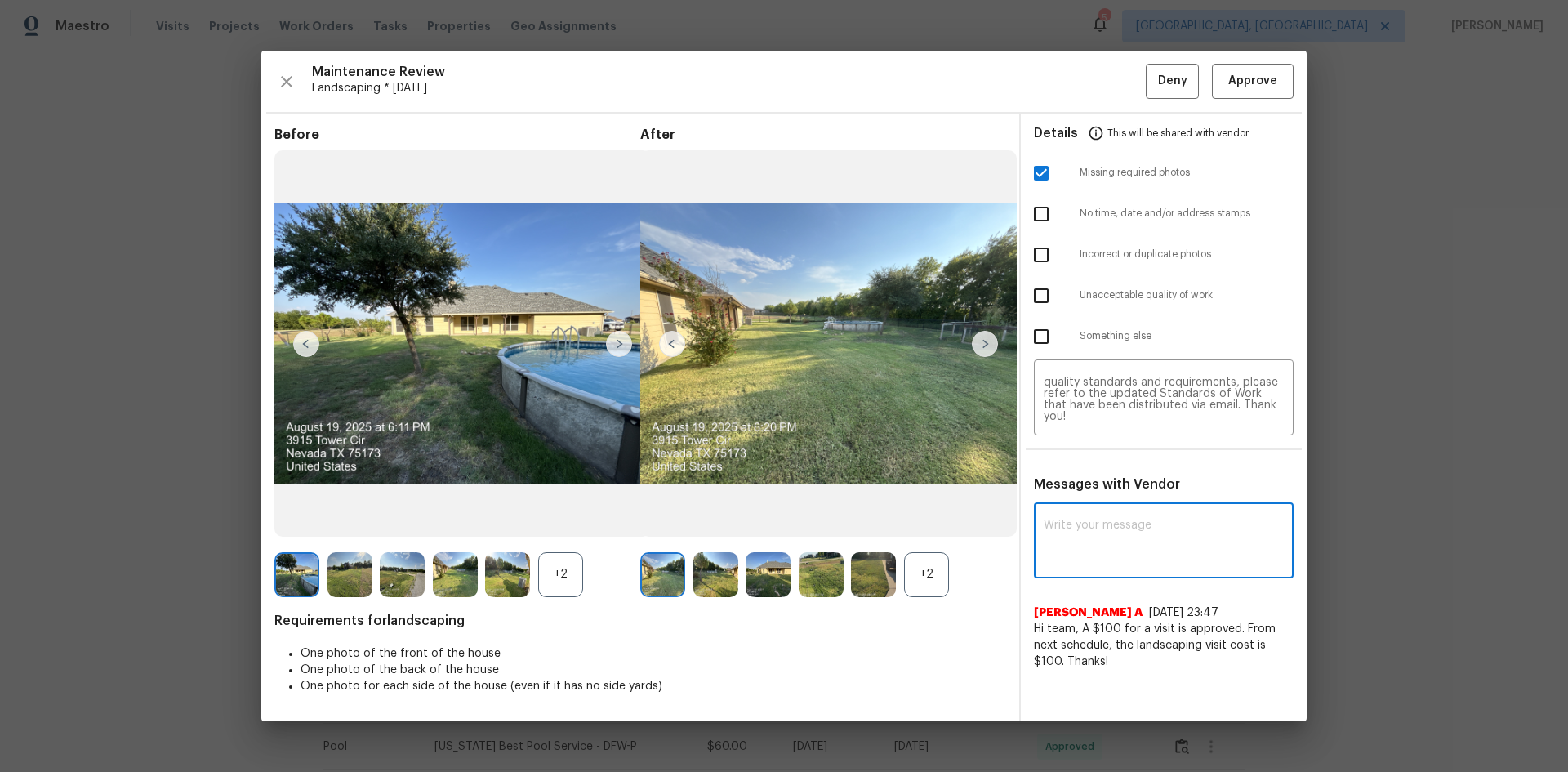
paste textarea "Maintenance Audit Team: Hello! Unfortunately, this Landscaping visit completed …"
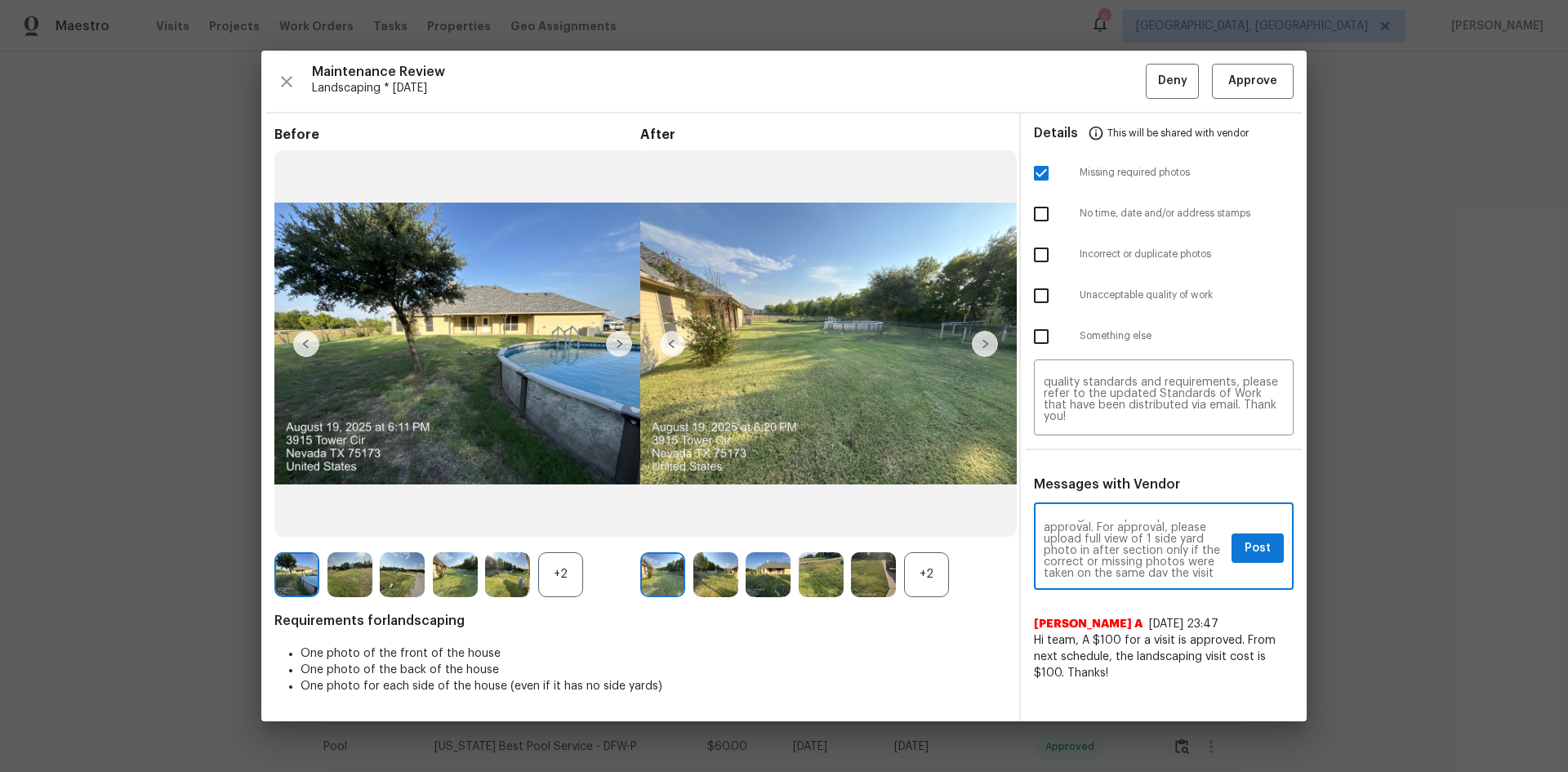
scroll to position [66, 0]
type textarea "Maintenance Audit Team: Hello! Unfortunately, this Landscaping visit completed …"
click at [1254, 544] on span "Post" at bounding box center [1257, 548] width 26 height 20
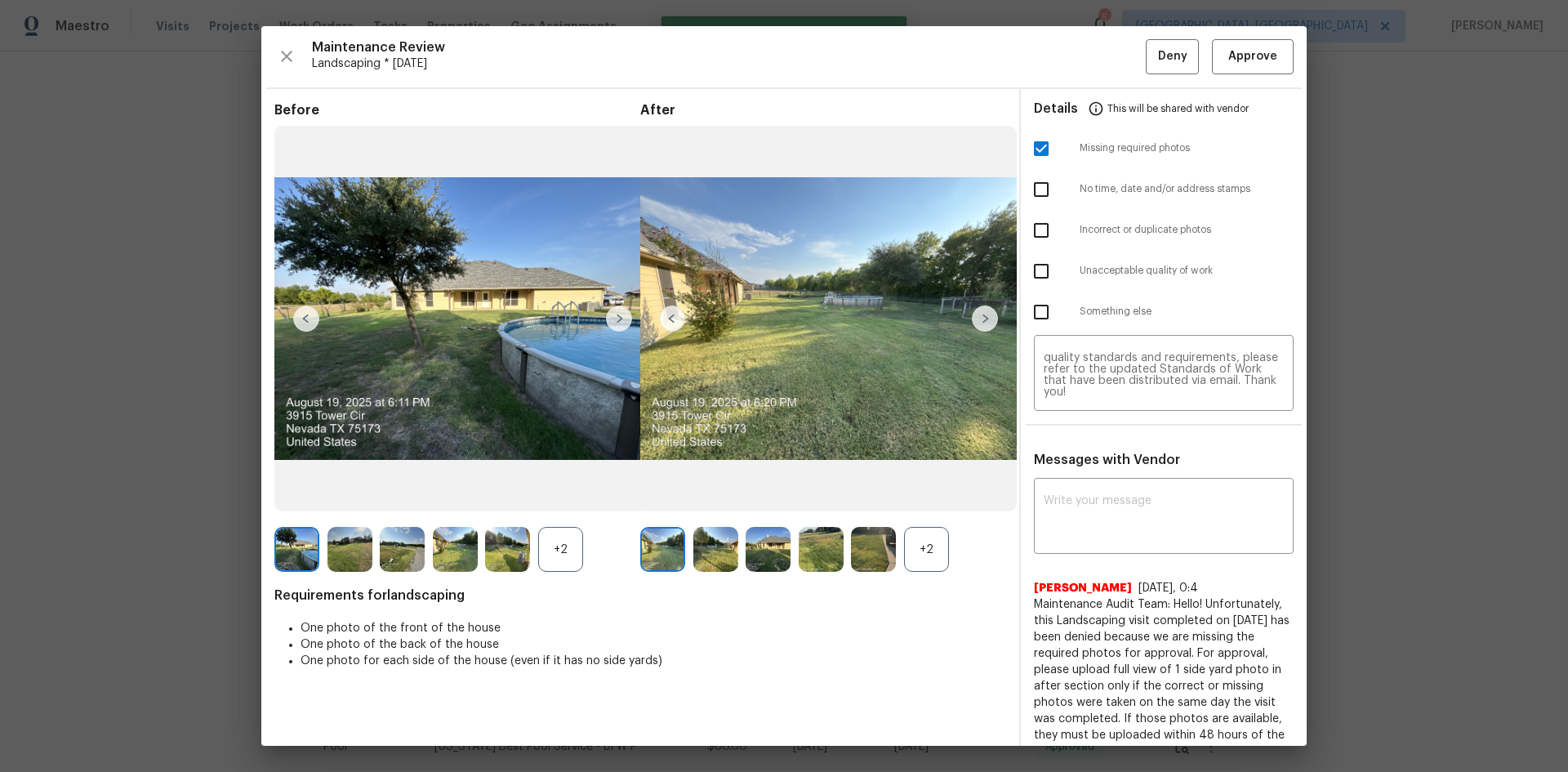
scroll to position [0, 0]
click at [1160, 67] on button "Deny" at bounding box center [1173, 57] width 53 height 36
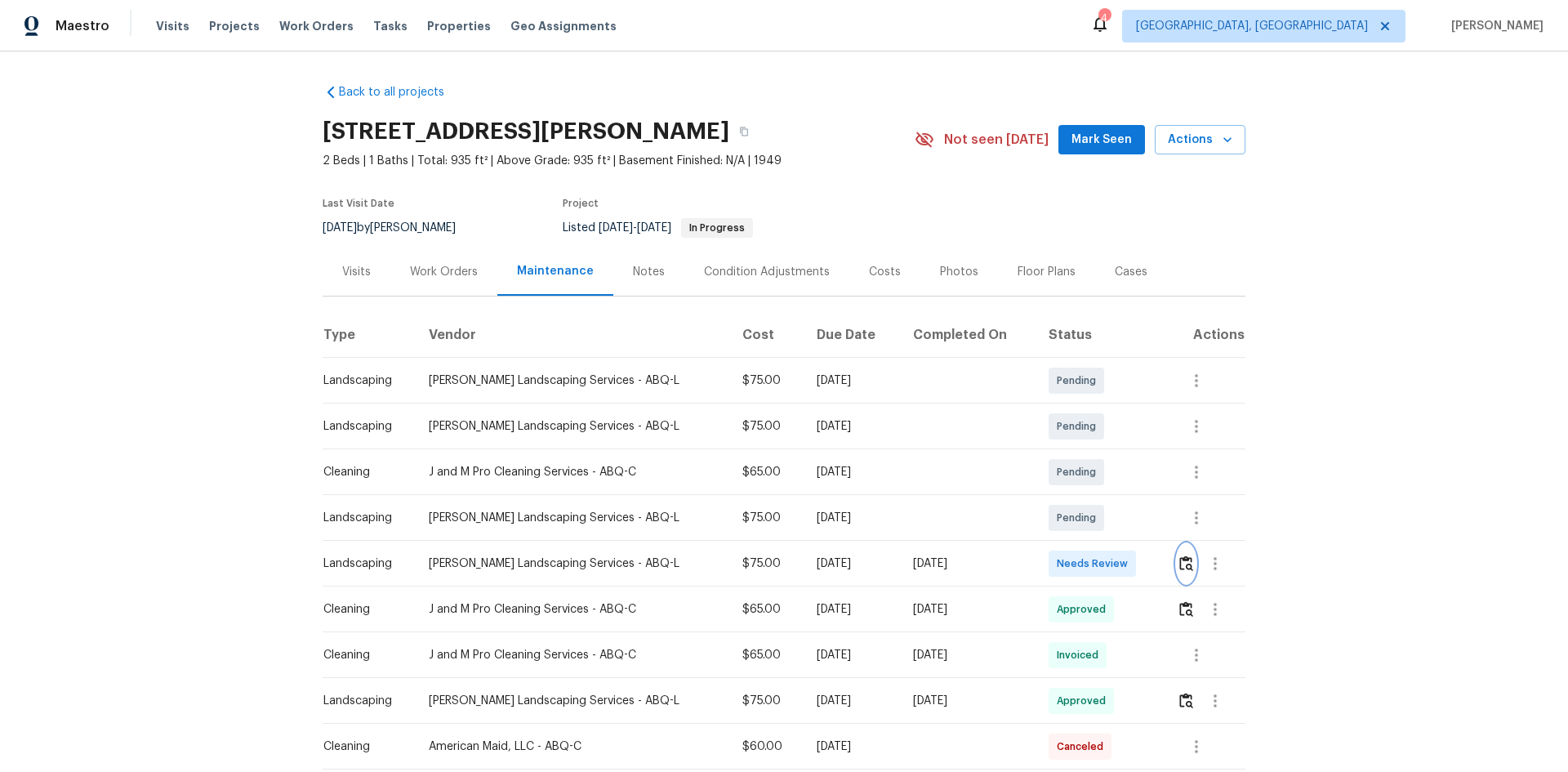
click at [1181, 561] on img "button" at bounding box center [1187, 562] width 14 height 15
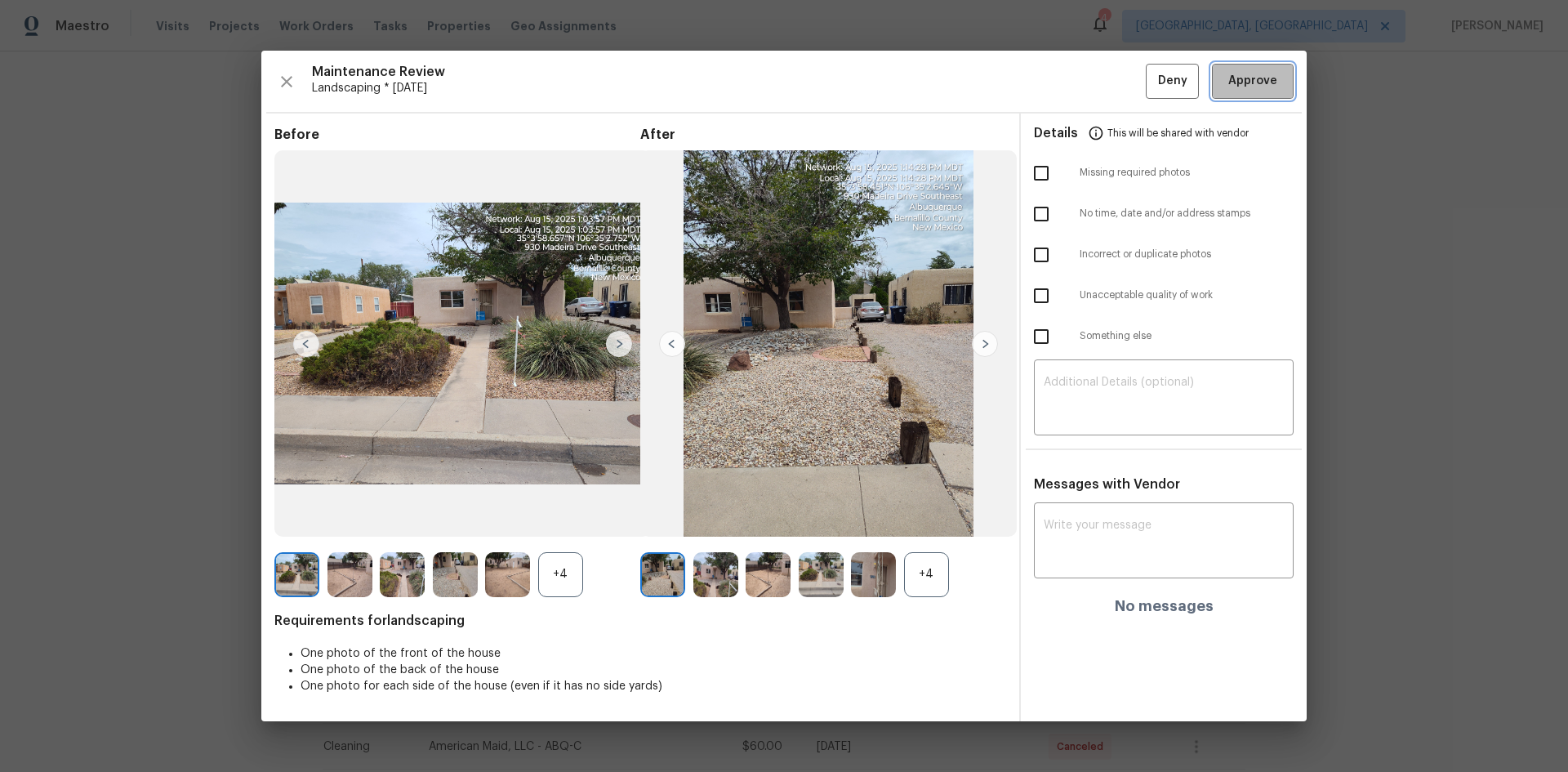
click at [1254, 88] on span "Approve" at bounding box center [1253, 81] width 49 height 20
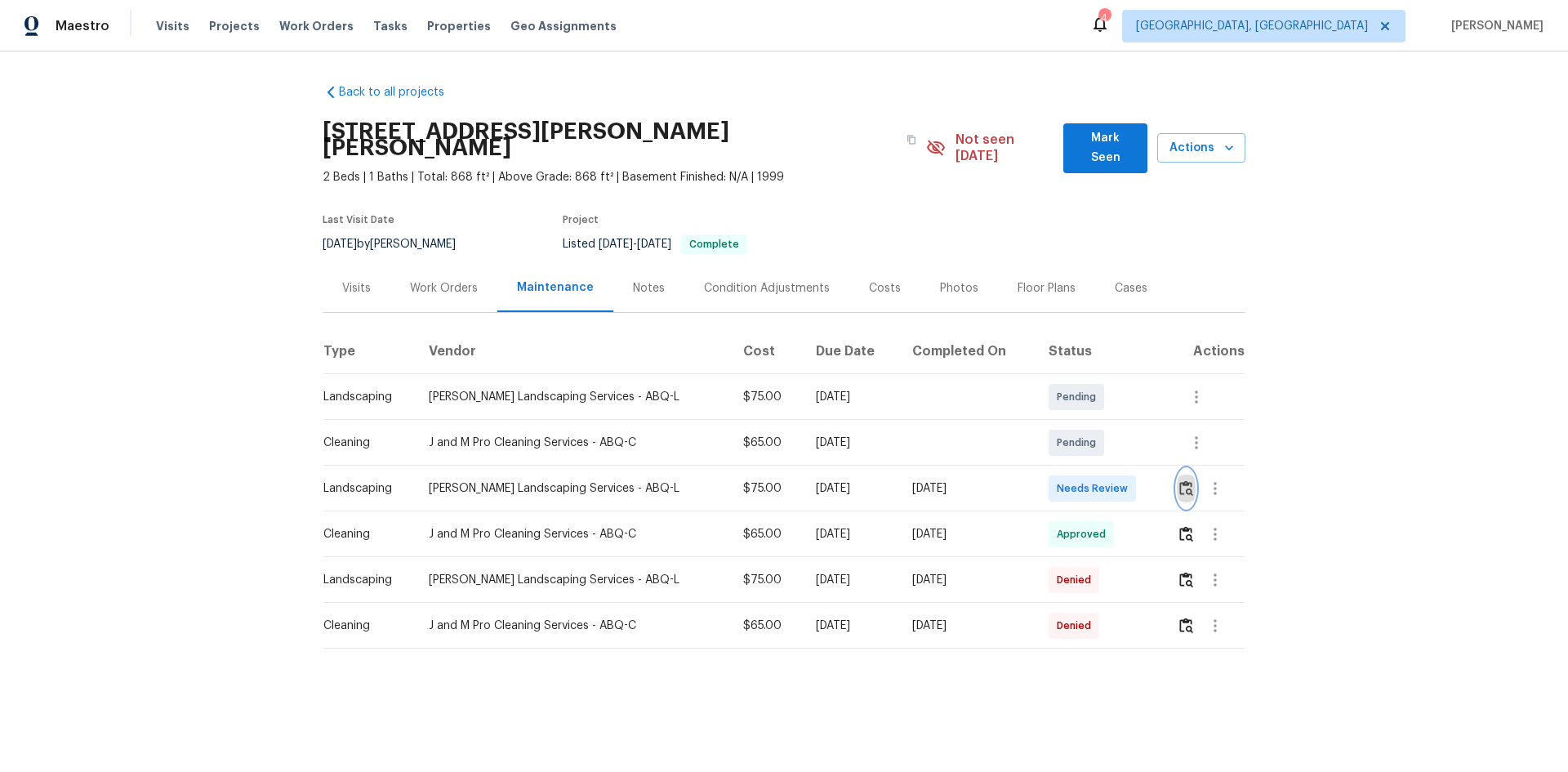
click at [1182, 481] on img "button" at bounding box center [1187, 488] width 14 height 15
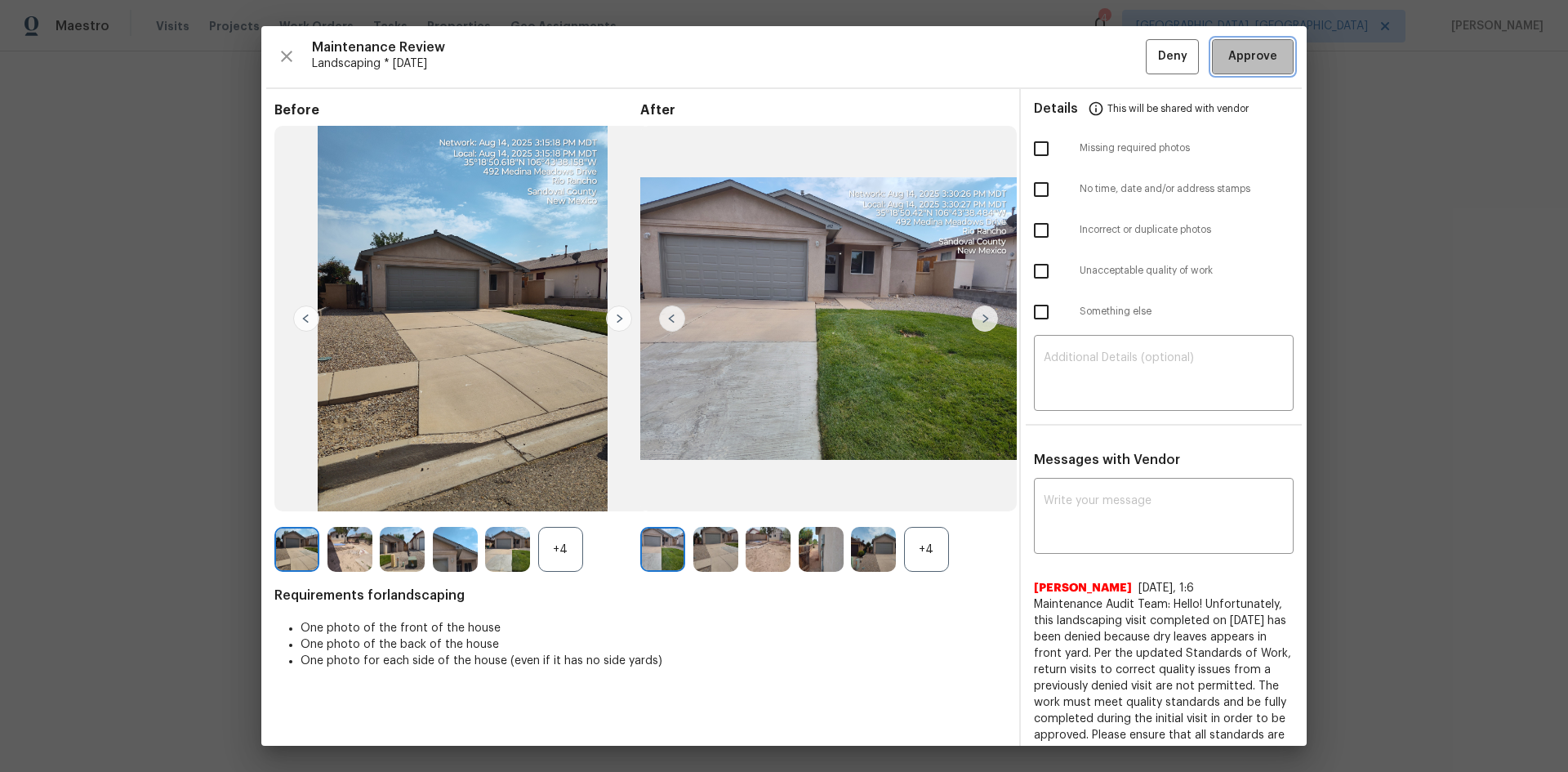
drag, startPoint x: 1239, startPoint y: 63, endPoint x: 1231, endPoint y: 64, distance: 8.1
click at [1238, 62] on span "Approve" at bounding box center [1253, 56] width 49 height 20
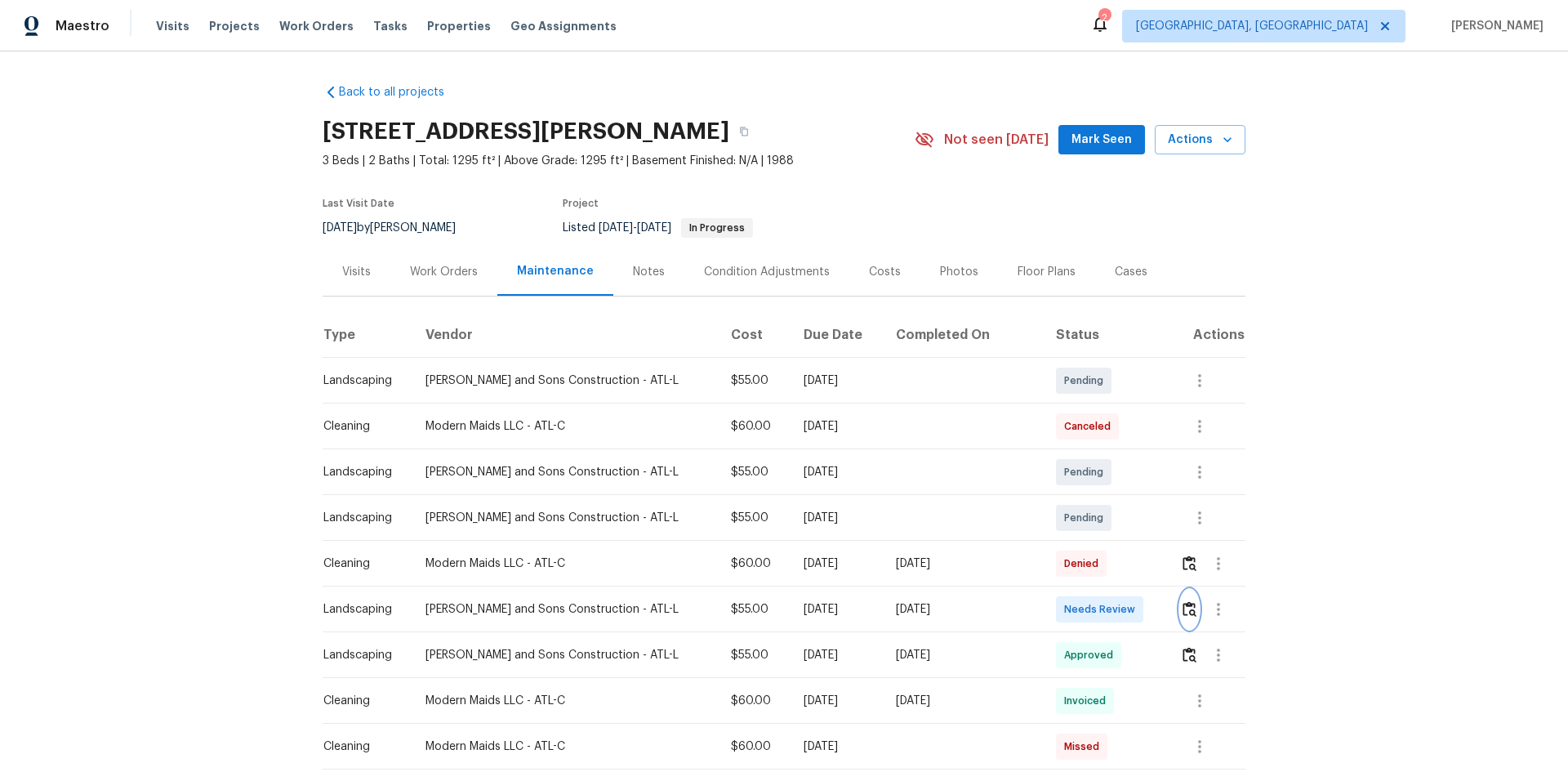
click at [1182, 609] on img "button" at bounding box center [1190, 609] width 14 height 15
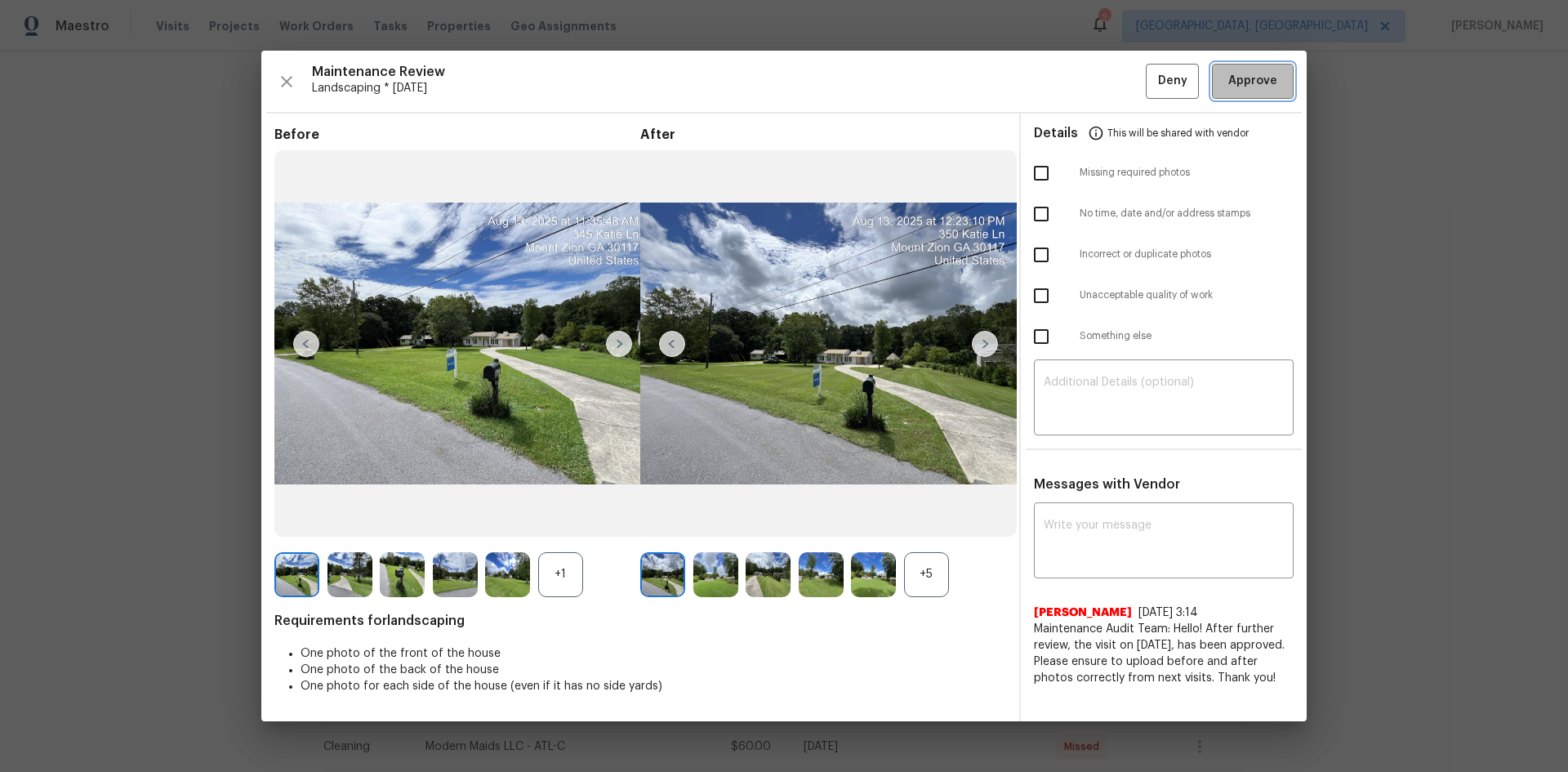
click at [1243, 89] on span "Approve" at bounding box center [1253, 81] width 49 height 20
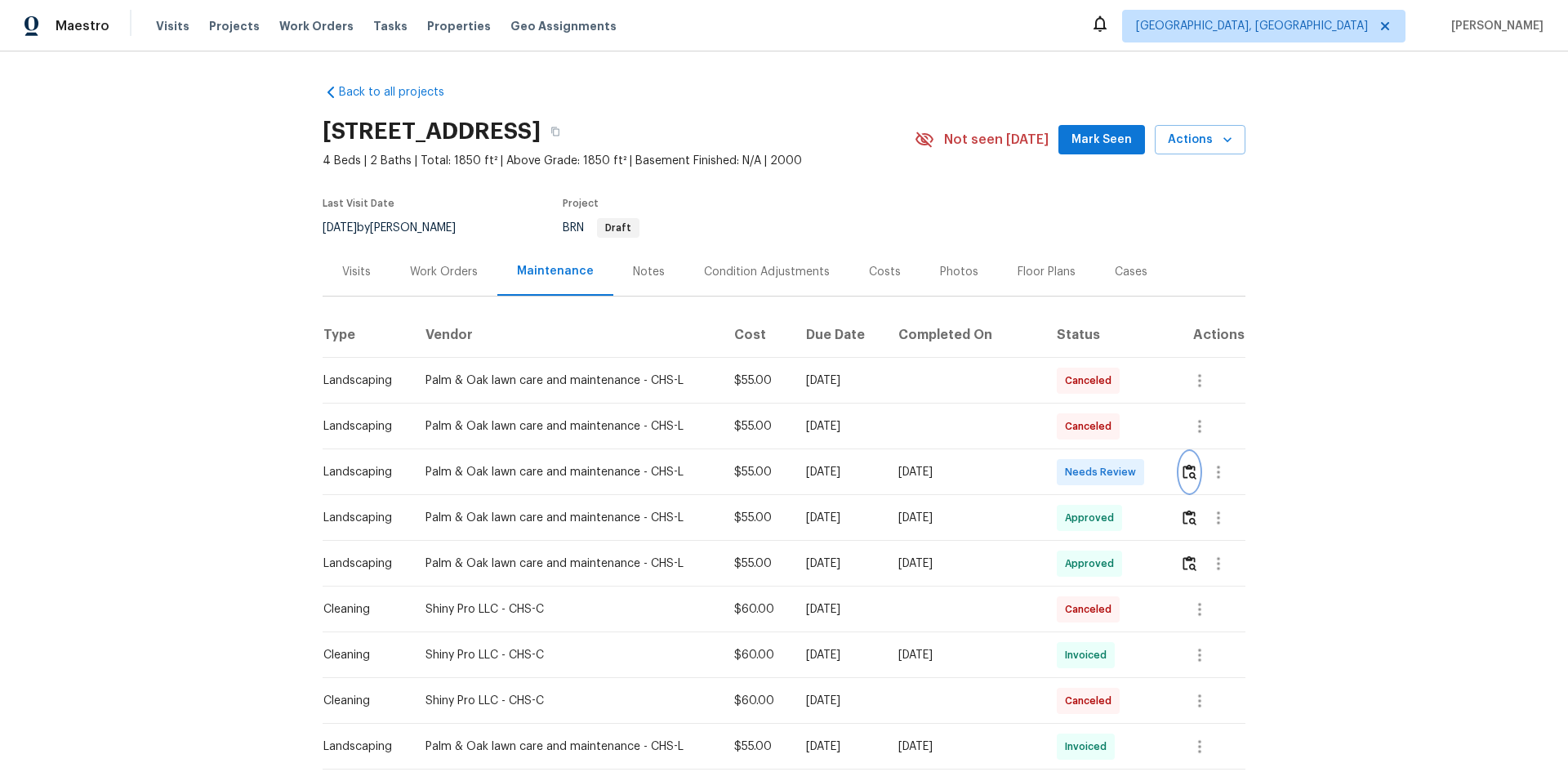
click at [1187, 473] on img "button" at bounding box center [1190, 471] width 14 height 15
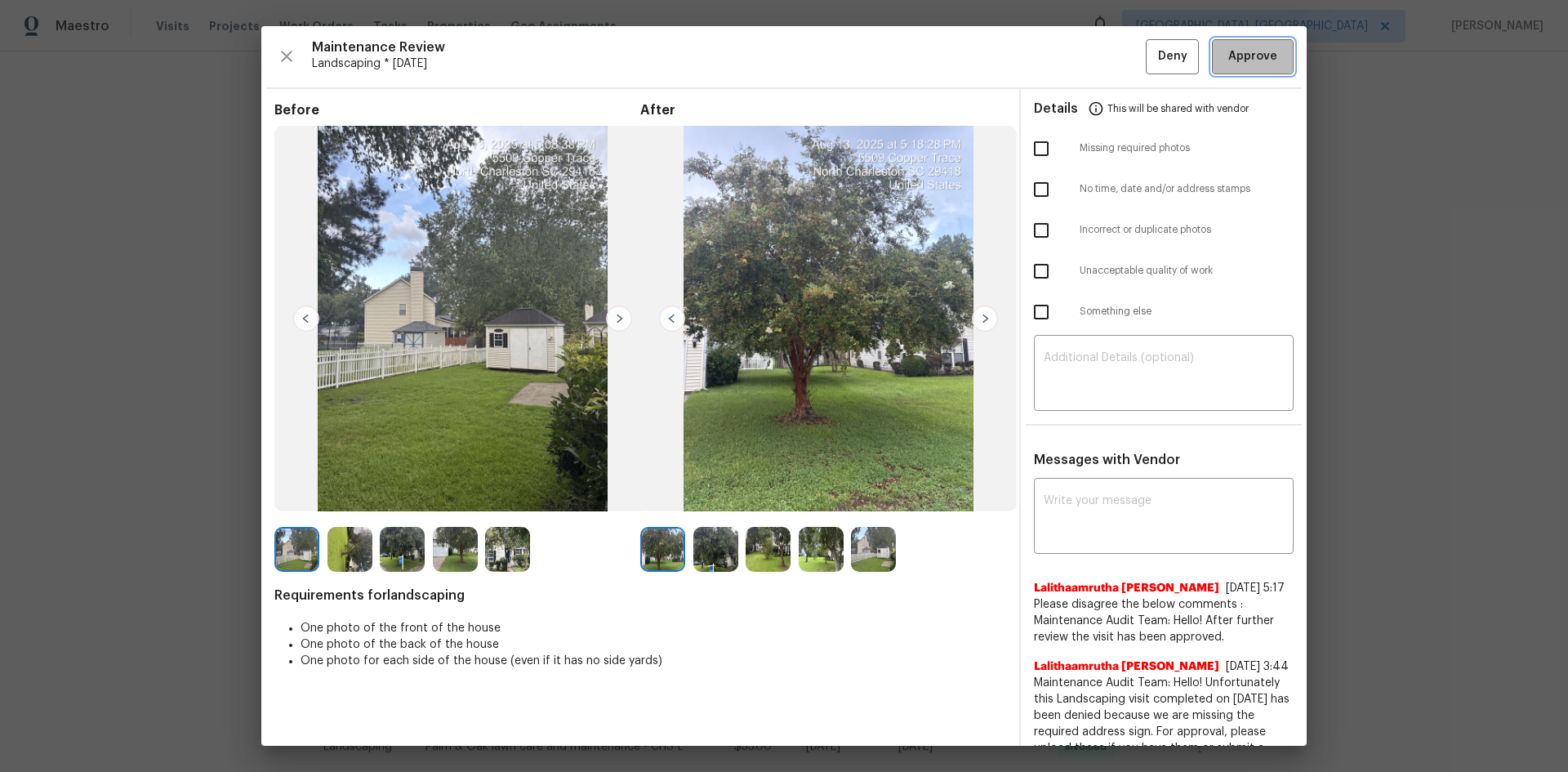
click at [1229, 59] on span "Approve" at bounding box center [1253, 56] width 49 height 20
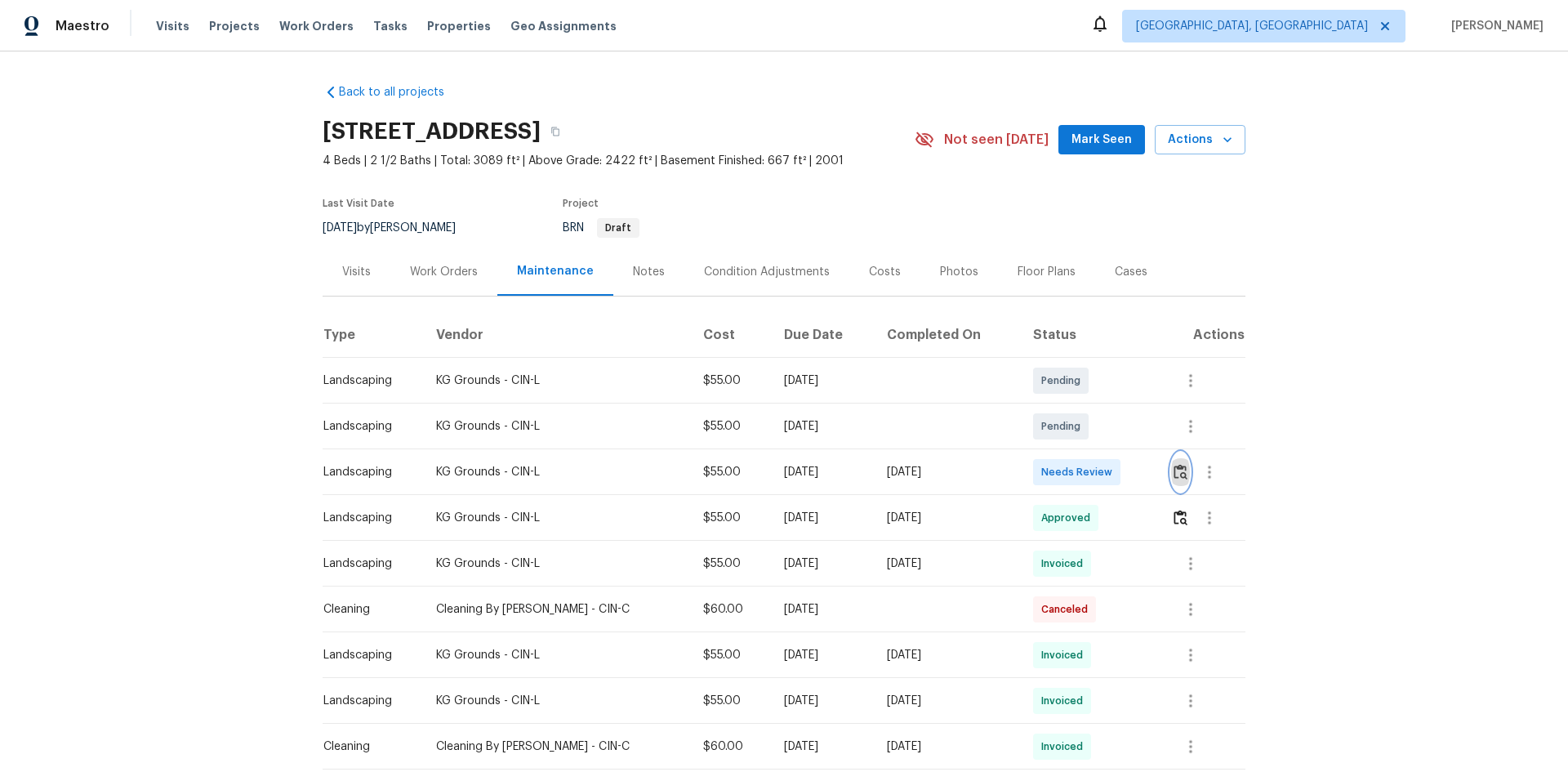
click at [1175, 470] on img "button" at bounding box center [1181, 471] width 14 height 15
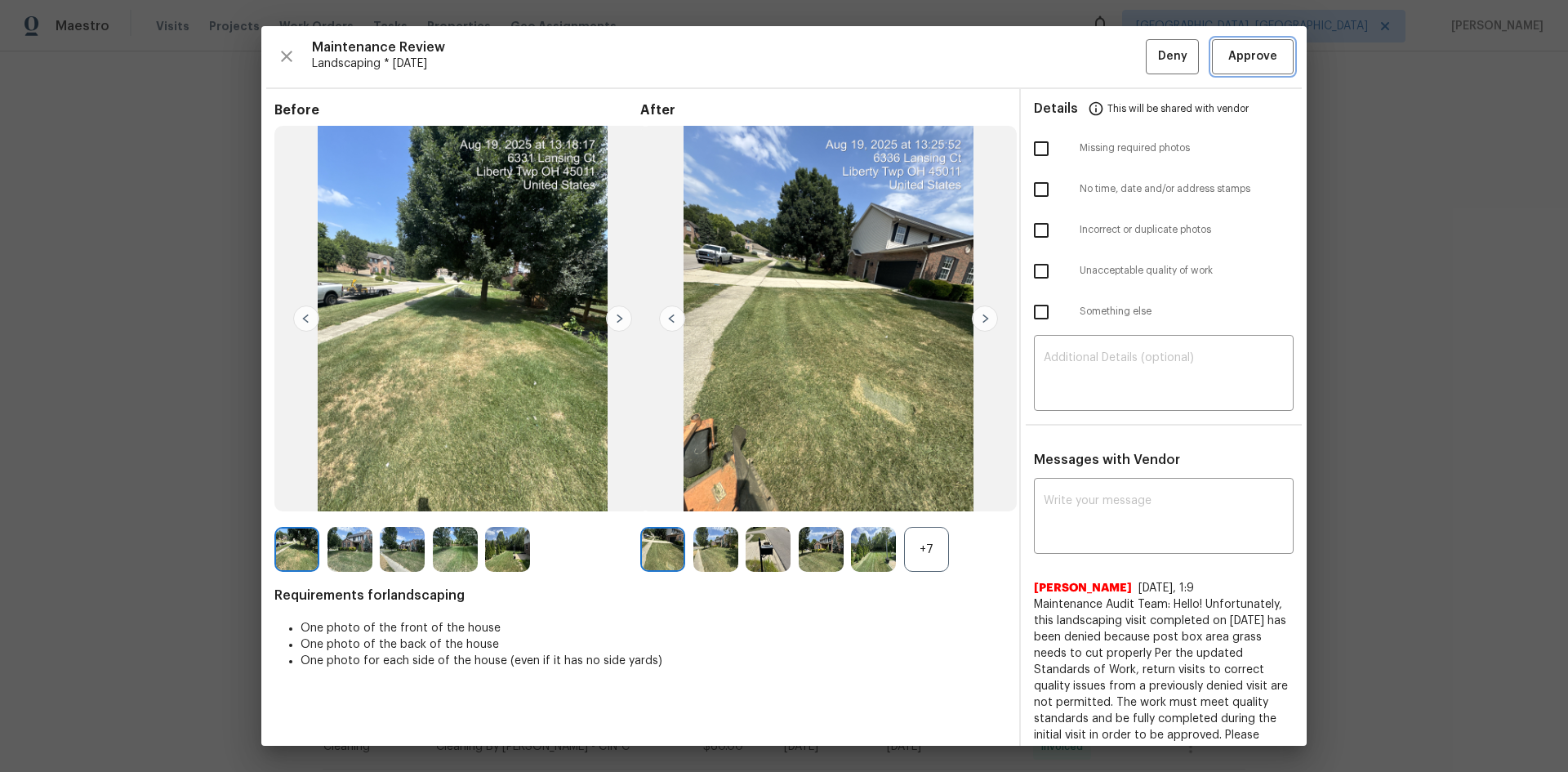
click at [1246, 55] on span "Approve" at bounding box center [1253, 56] width 49 height 20
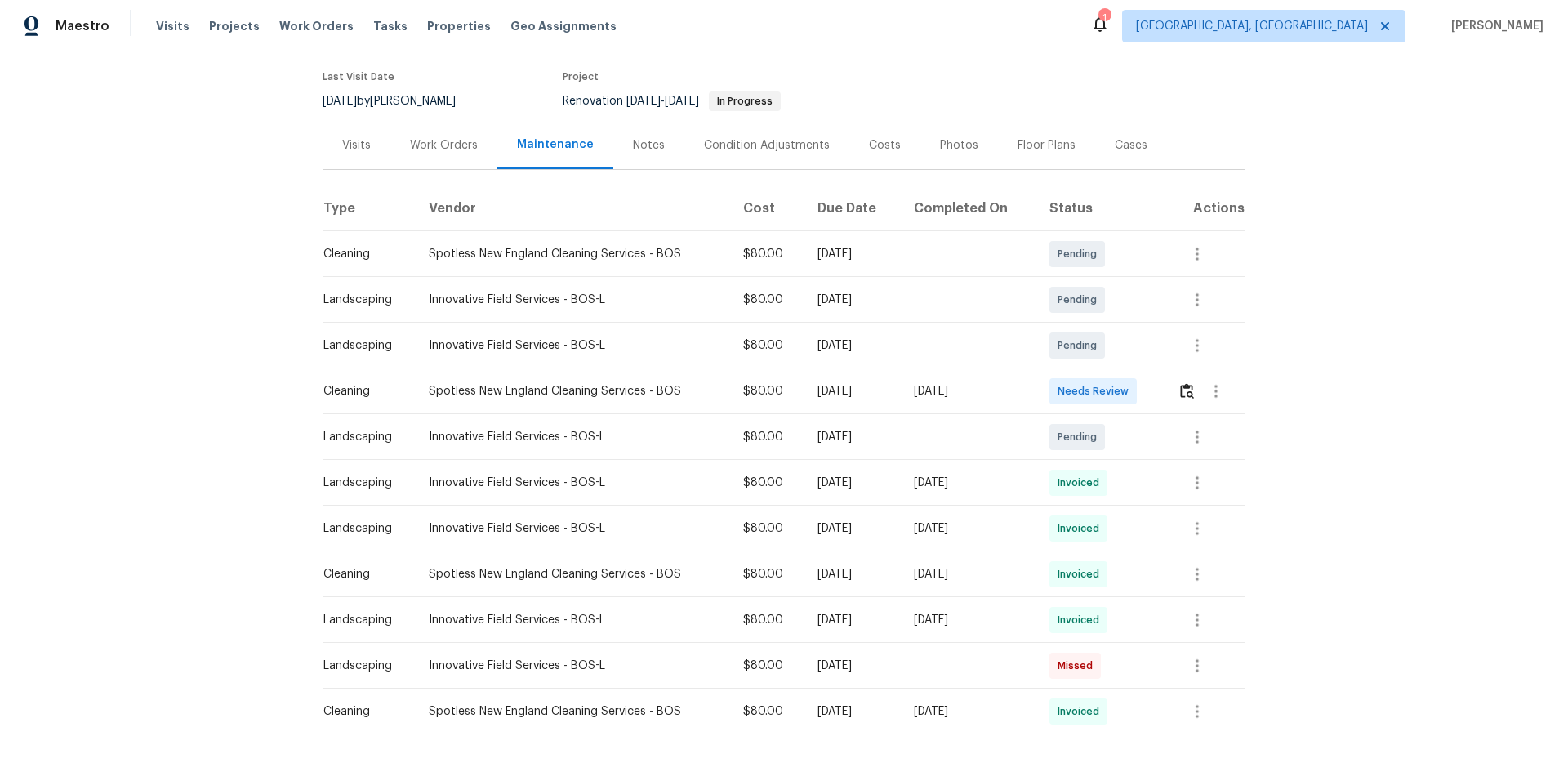
scroll to position [199, 0]
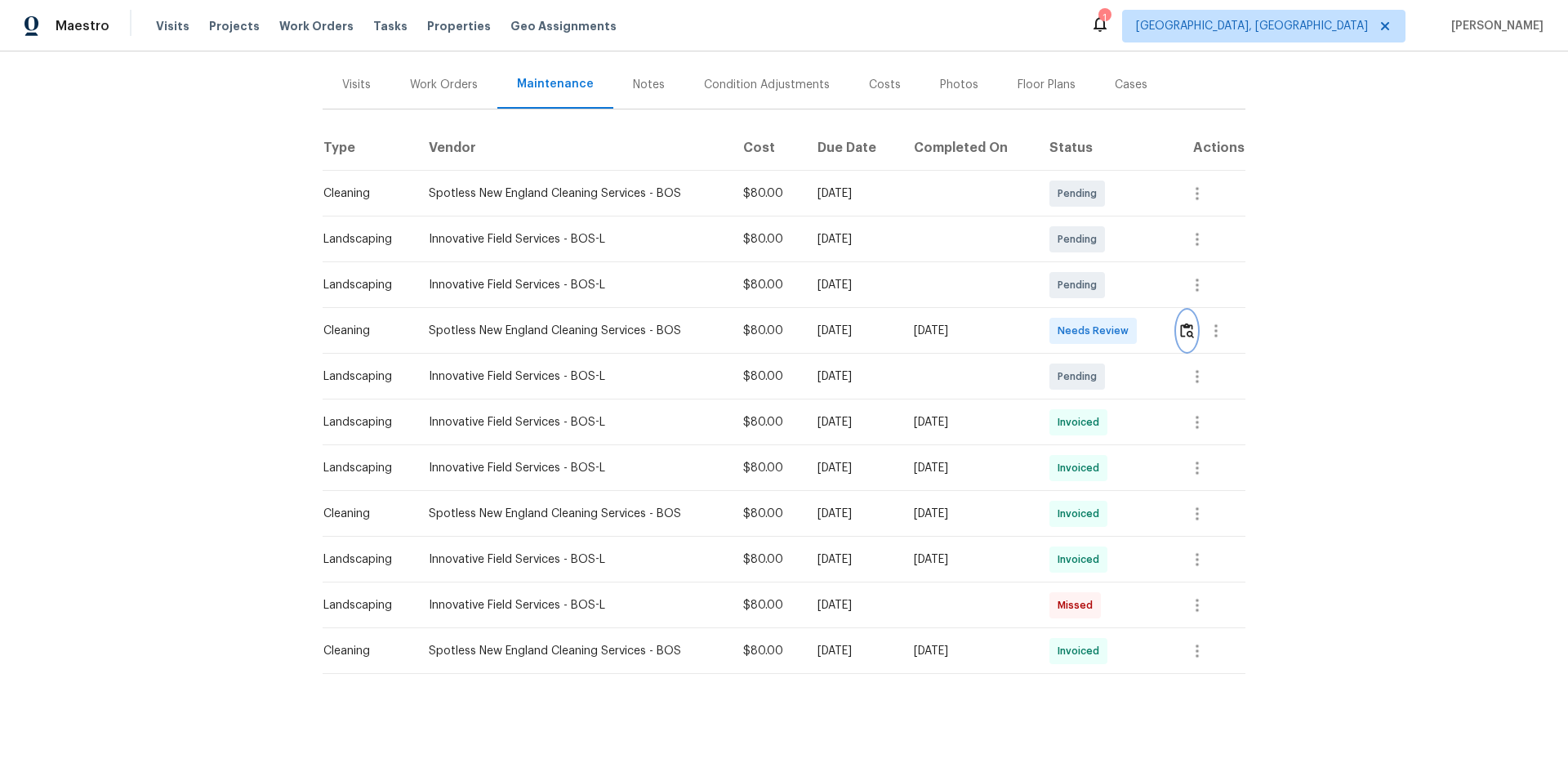
click at [1184, 322] on img "button" at bounding box center [1188, 330] width 14 height 15
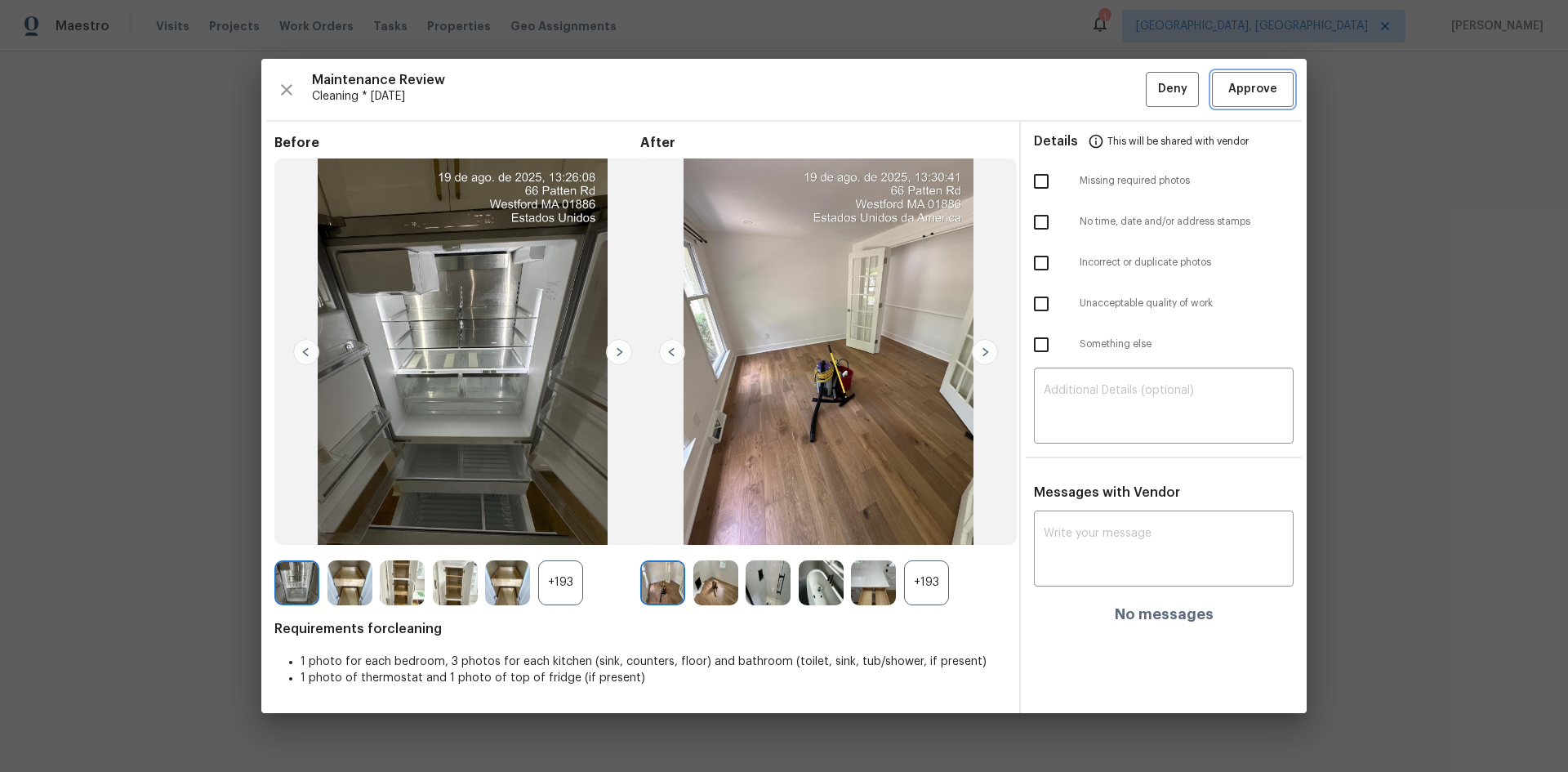
click at [1257, 99] on span "Approve" at bounding box center [1253, 89] width 49 height 20
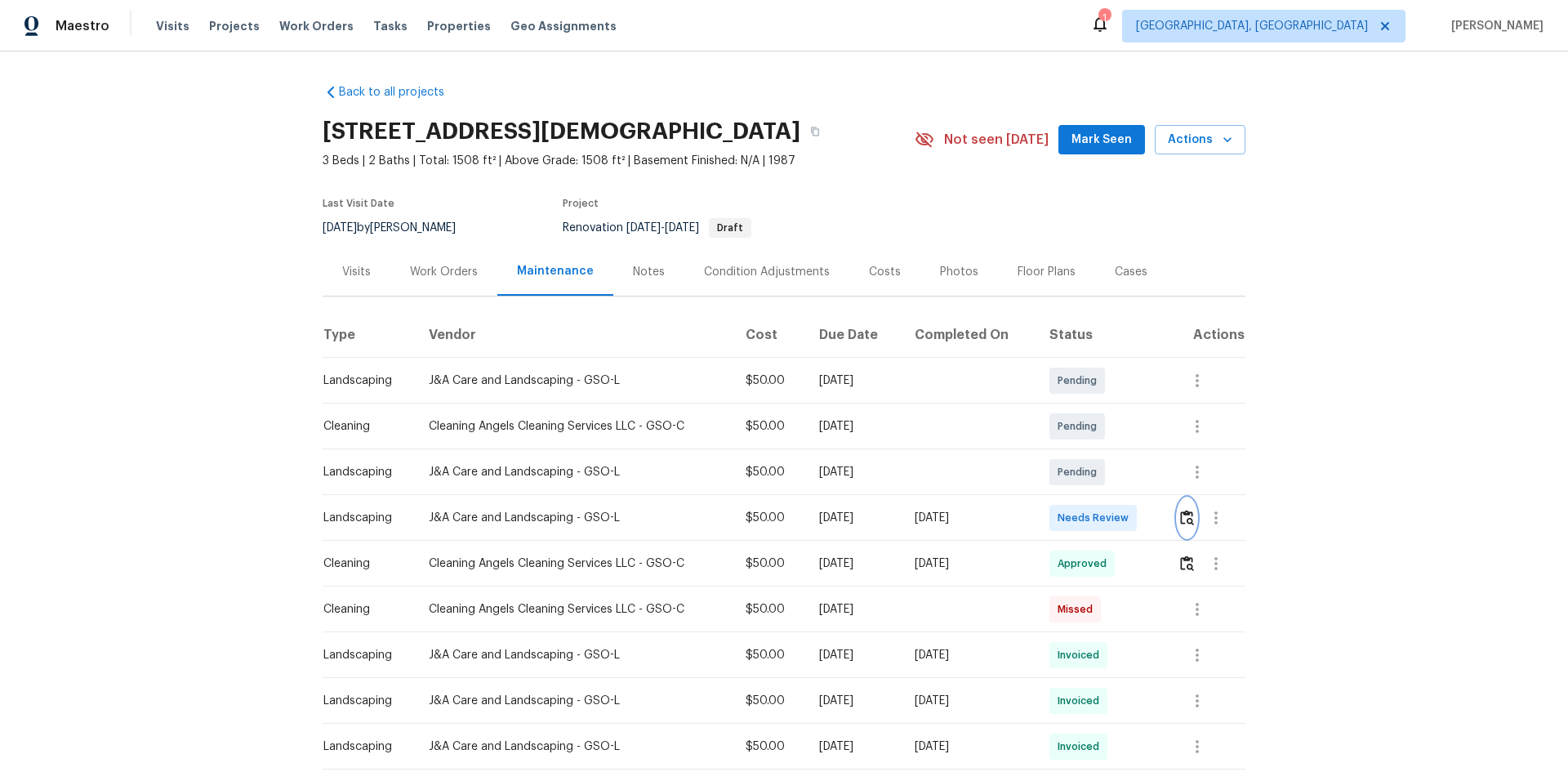
click at [1187, 525] on img "button" at bounding box center [1188, 517] width 14 height 15
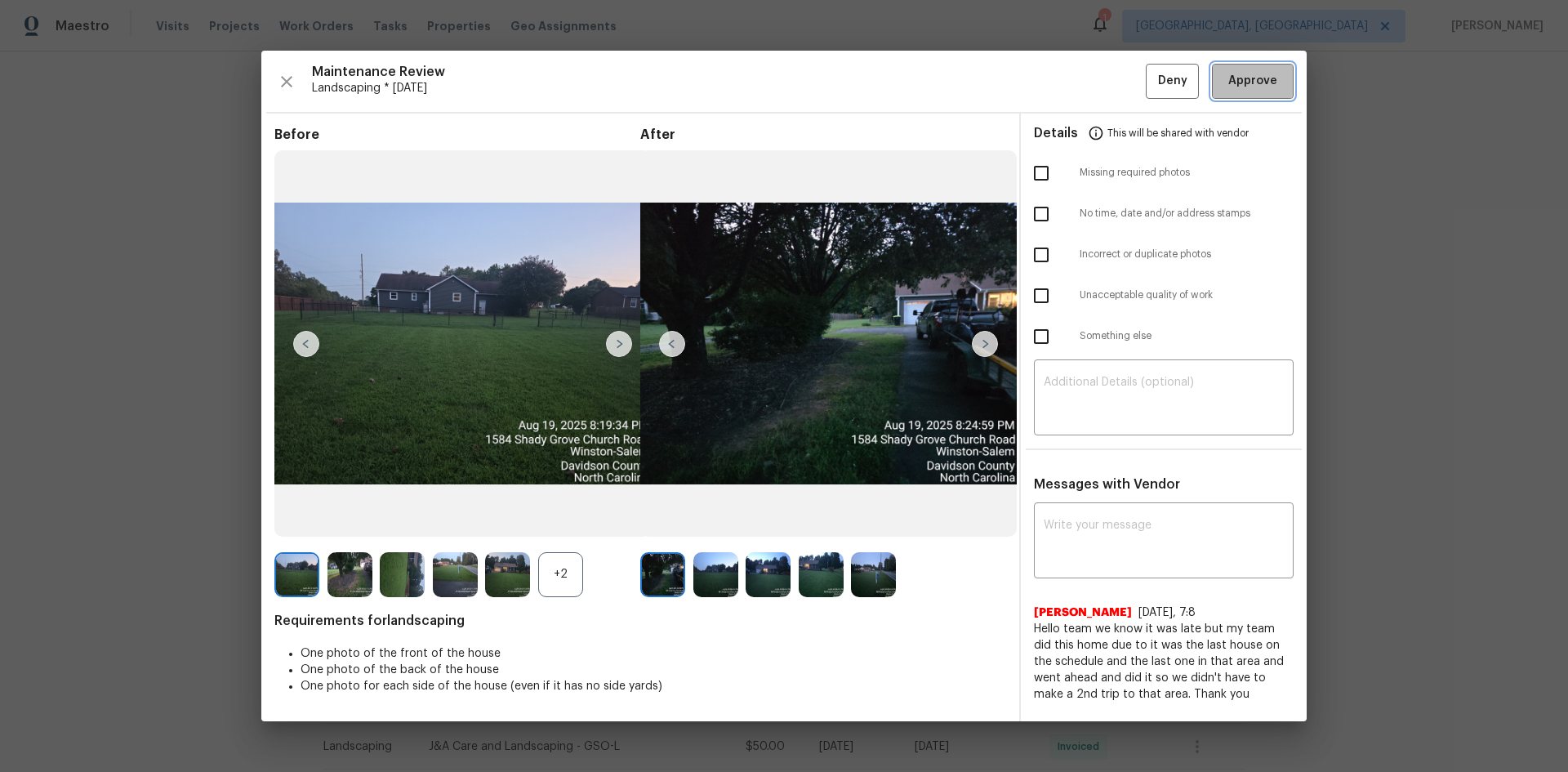
click at [1252, 84] on span "Approve" at bounding box center [1253, 81] width 49 height 20
